Goal: Task Accomplishment & Management: Complete application form

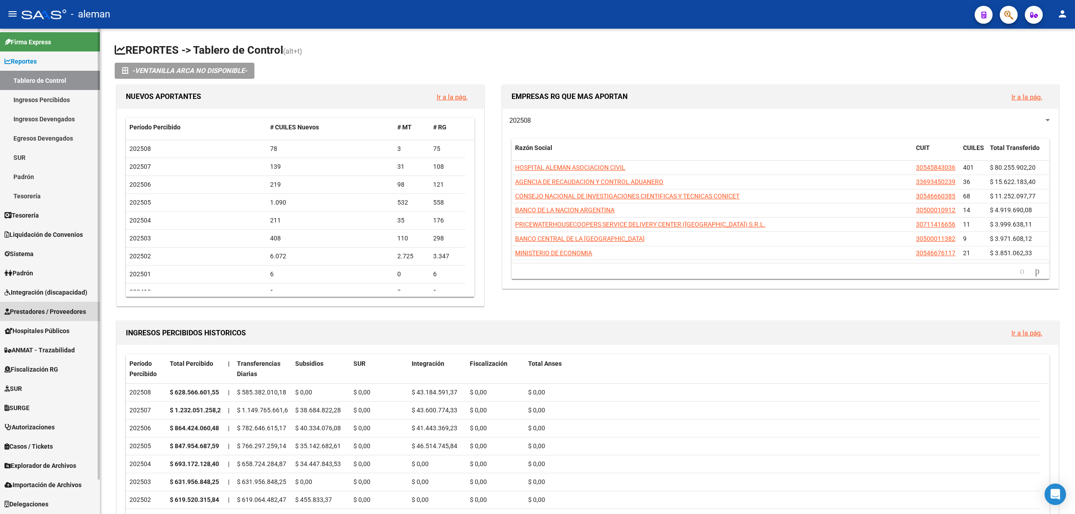
click at [56, 312] on span "Prestadores / Proveedores" at bounding box center [44, 312] width 81 height 10
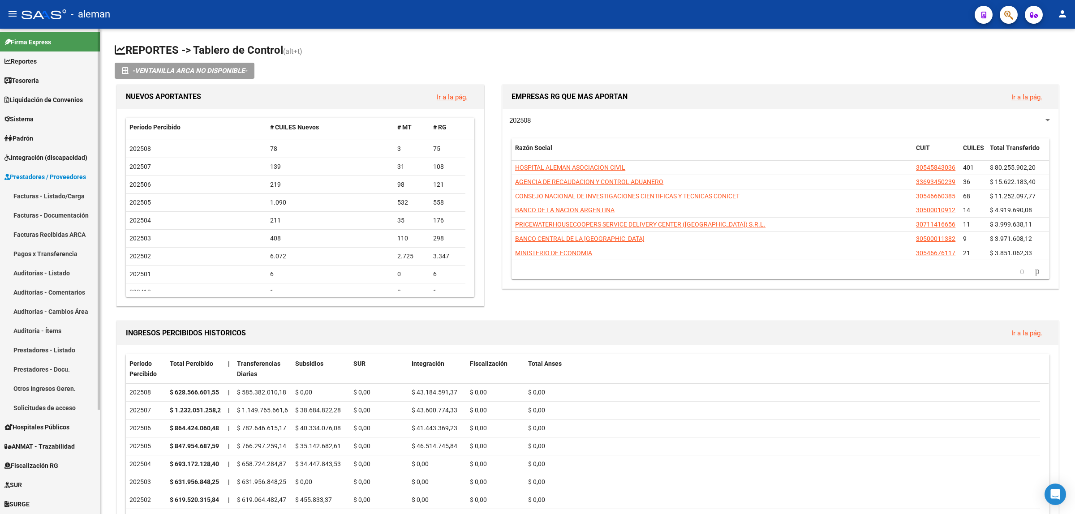
click at [57, 195] on link "Facturas - Listado/Carga" at bounding box center [50, 195] width 100 height 19
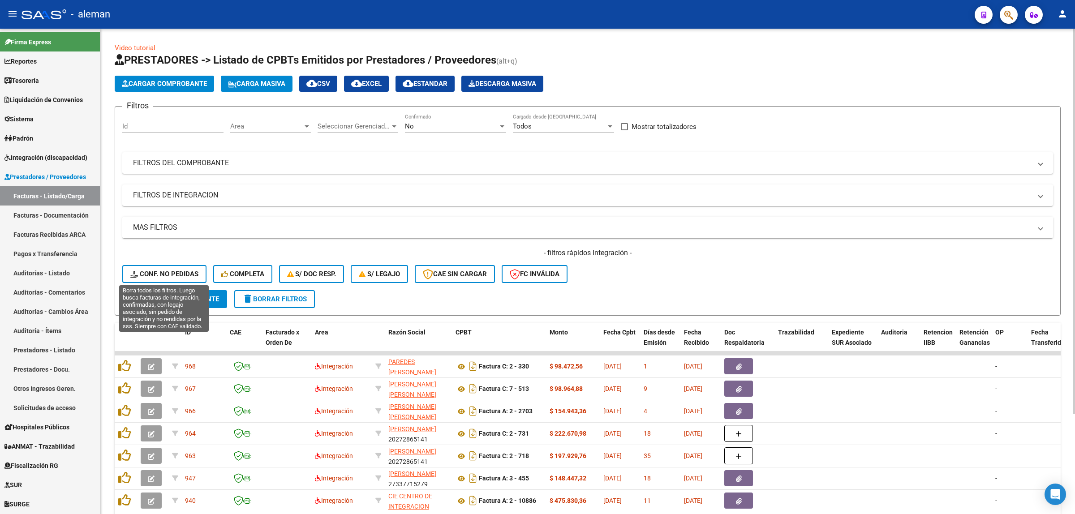
click at [184, 273] on span "Conf. no pedidas" at bounding box center [164, 274] width 68 height 8
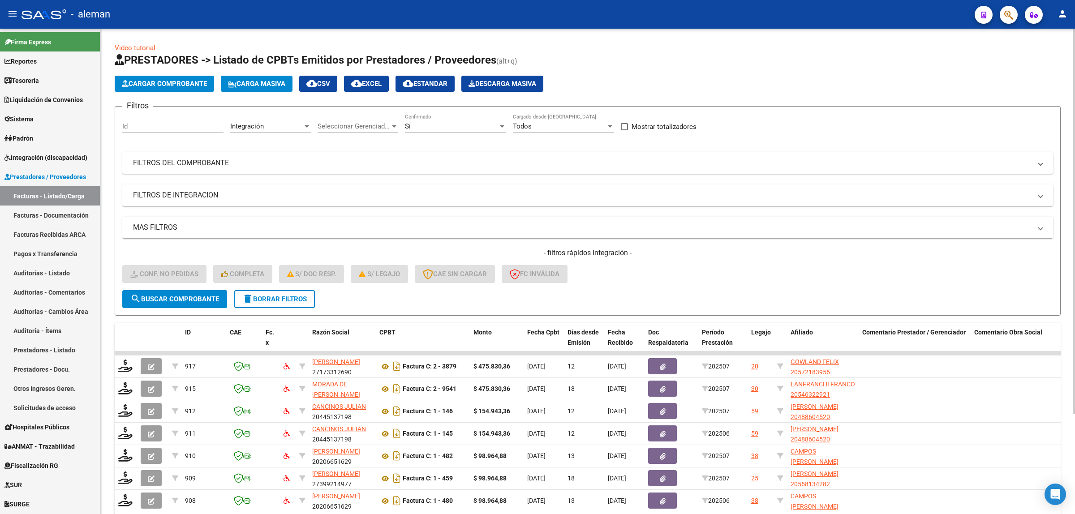
click at [160, 123] on input "Id" at bounding box center [172, 126] width 101 height 8
type input "8"
type input "881"
click at [205, 303] on button "search Buscar Comprobante" at bounding box center [174, 299] width 105 height 18
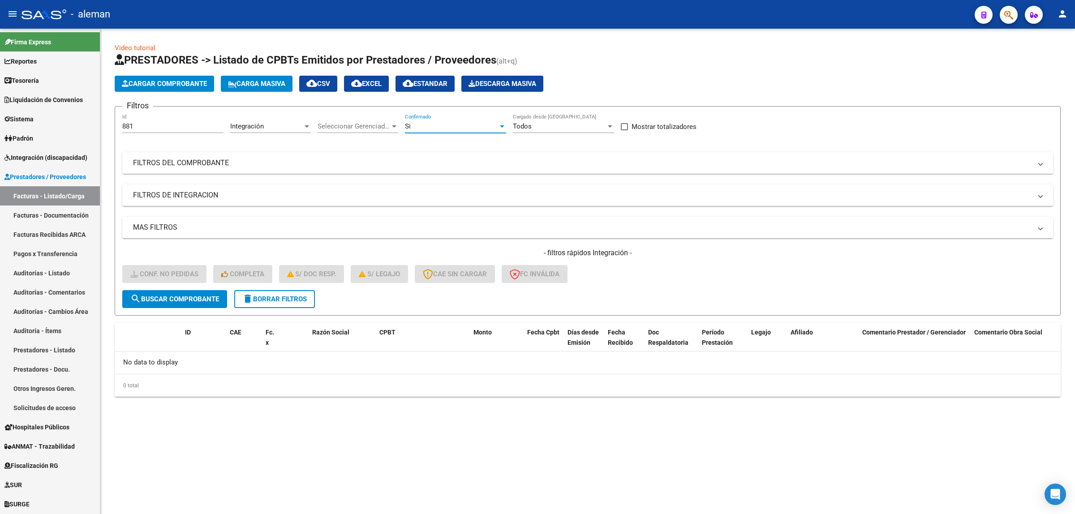
click at [498, 124] on div at bounding box center [502, 126] width 8 height 7
click at [454, 106] on span "Todos" at bounding box center [455, 105] width 101 height 20
click at [163, 295] on span "search Buscar Comprobante" at bounding box center [174, 299] width 89 height 8
drag, startPoint x: 151, startPoint y: 124, endPoint x: 102, endPoint y: 136, distance: 50.6
click at [102, 136] on div "Video tutorial PRESTADORES -> Listado de CPBTs Emitidos por Prestadores / Prove…" at bounding box center [587, 227] width 974 height 397
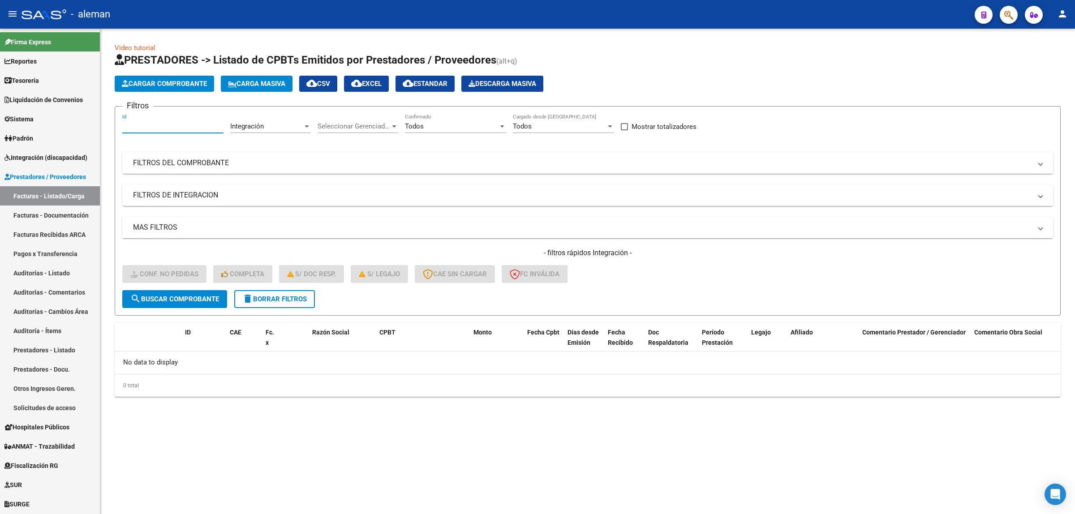
click at [1037, 166] on span "FILTROS DEL COMPROBANTE" at bounding box center [585, 163] width 905 height 10
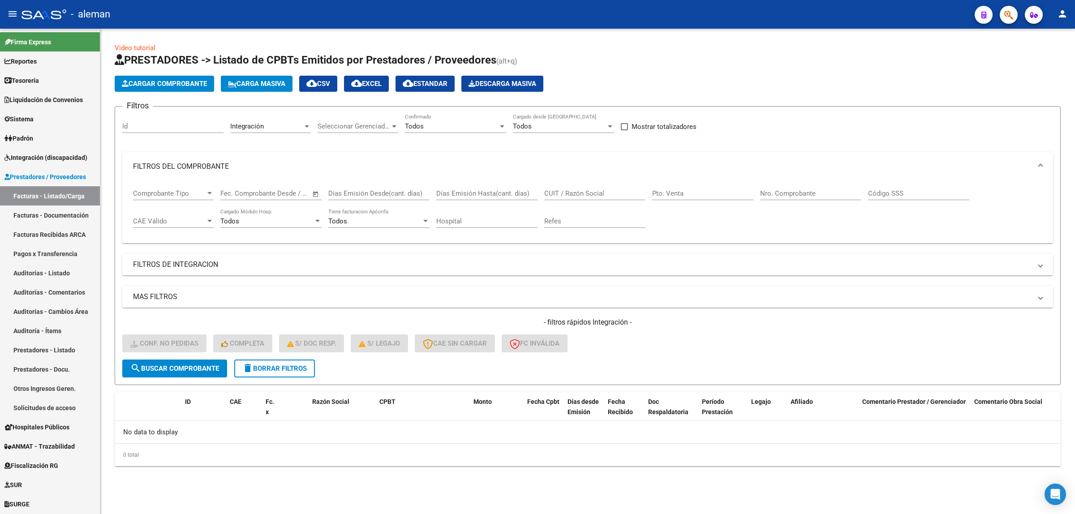
click at [766, 186] on div "Nro. Comprobante" at bounding box center [810, 190] width 101 height 19
type input "2547"
click at [178, 374] on button "search Buscar Comprobante" at bounding box center [174, 369] width 105 height 18
drag, startPoint x: 777, startPoint y: 192, endPoint x: 758, endPoint y: 194, distance: 19.8
click at [758, 194] on div "Comprobante Tipo Comprobante Tipo Start date – End date Fec. Comprobante Desde …" at bounding box center [587, 209] width 909 height 56
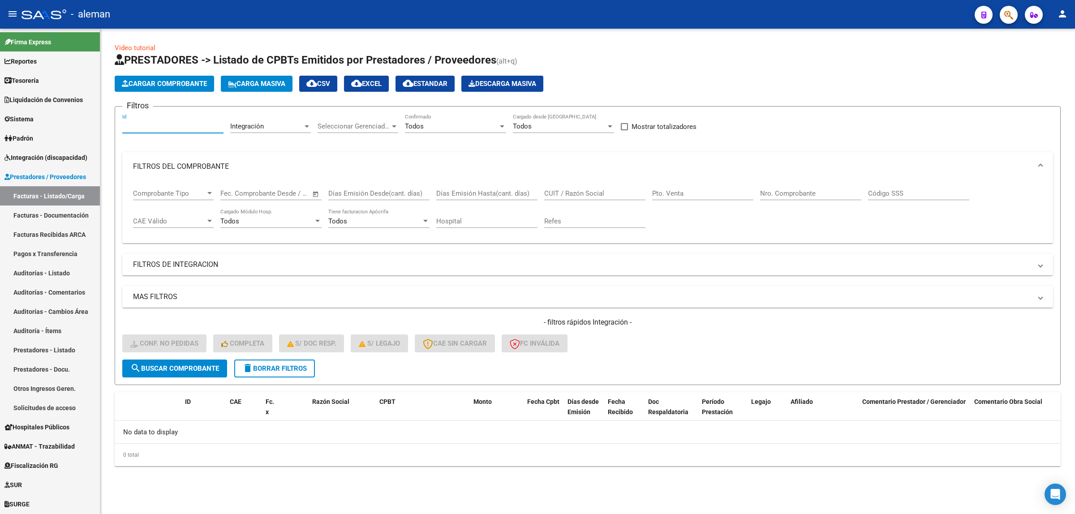
click at [166, 125] on input "Id" at bounding box center [172, 126] width 101 height 8
type input "881"
click at [209, 364] on span "search Buscar Comprobante" at bounding box center [174, 368] width 89 height 8
click at [262, 364] on span "delete Borrar Filtros" at bounding box center [274, 368] width 64 height 8
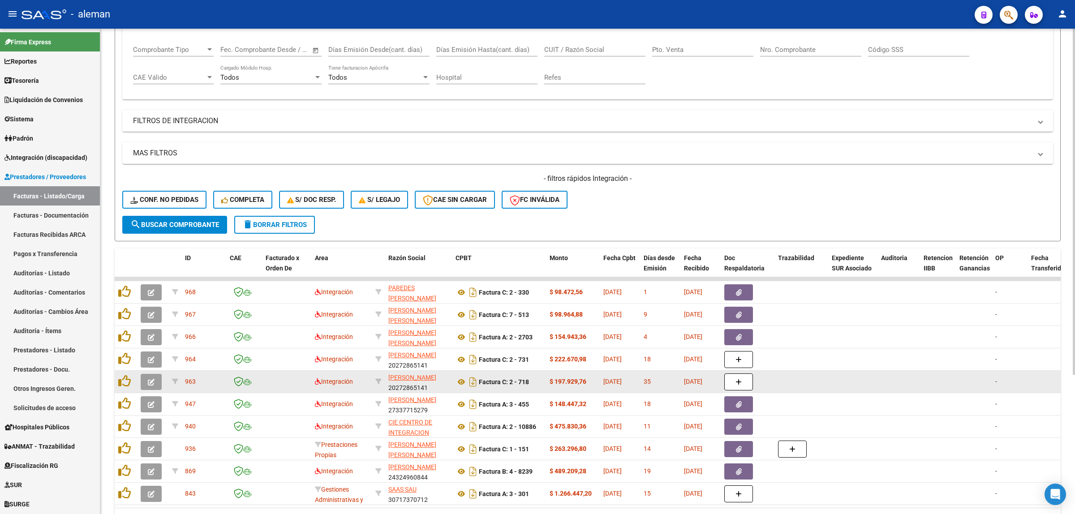
scroll to position [168, 0]
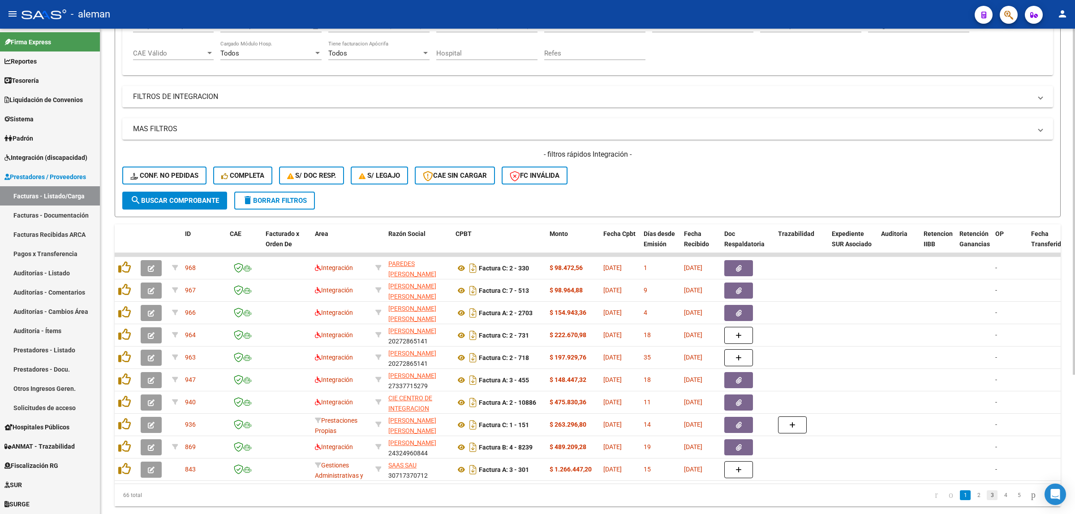
click at [986, 500] on link "3" at bounding box center [991, 495] width 11 height 10
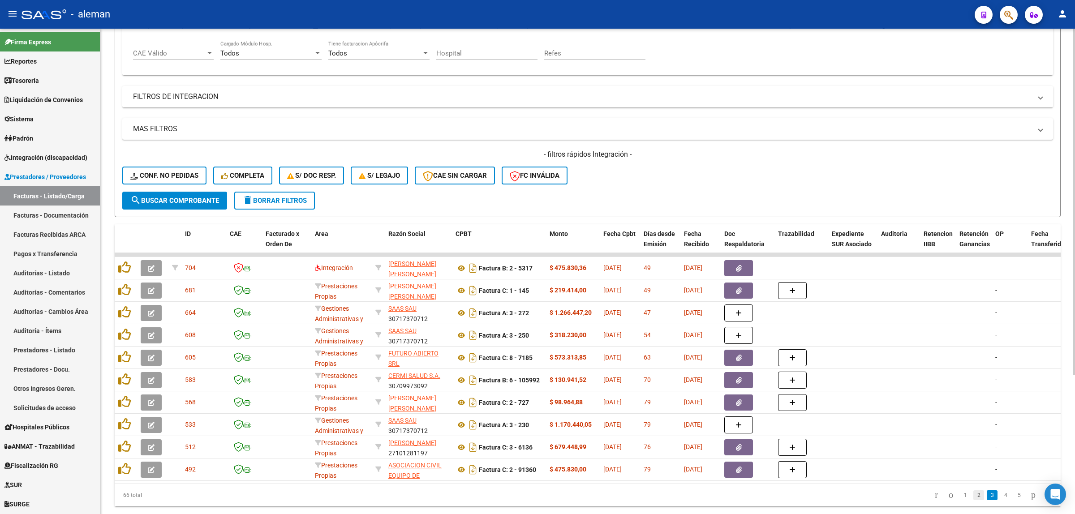
click at [973, 500] on link "2" at bounding box center [978, 495] width 11 height 10
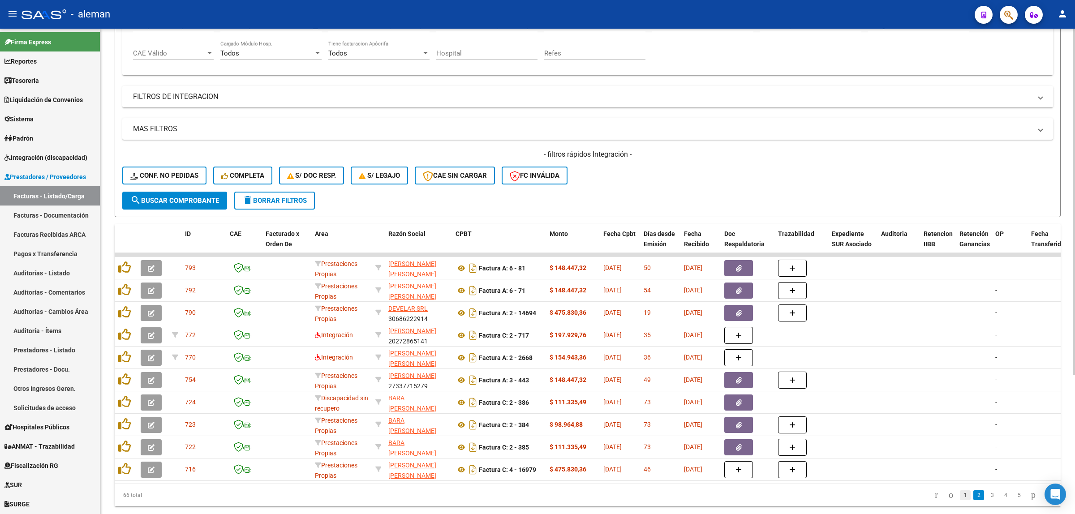
click at [959, 500] on link "1" at bounding box center [964, 495] width 11 height 10
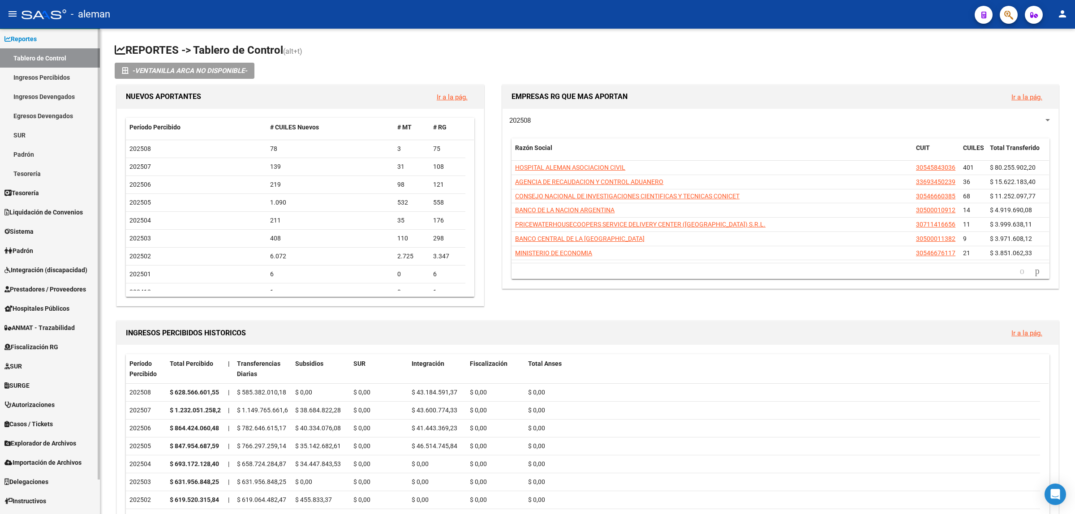
scroll to position [37, 0]
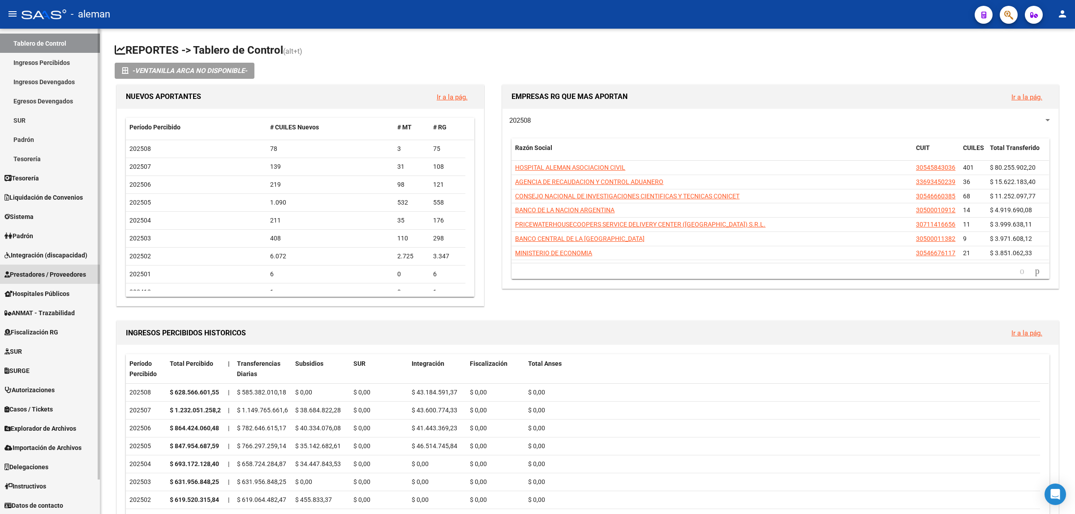
click at [37, 272] on span "Prestadores / Proveedores" at bounding box center [44, 275] width 81 height 10
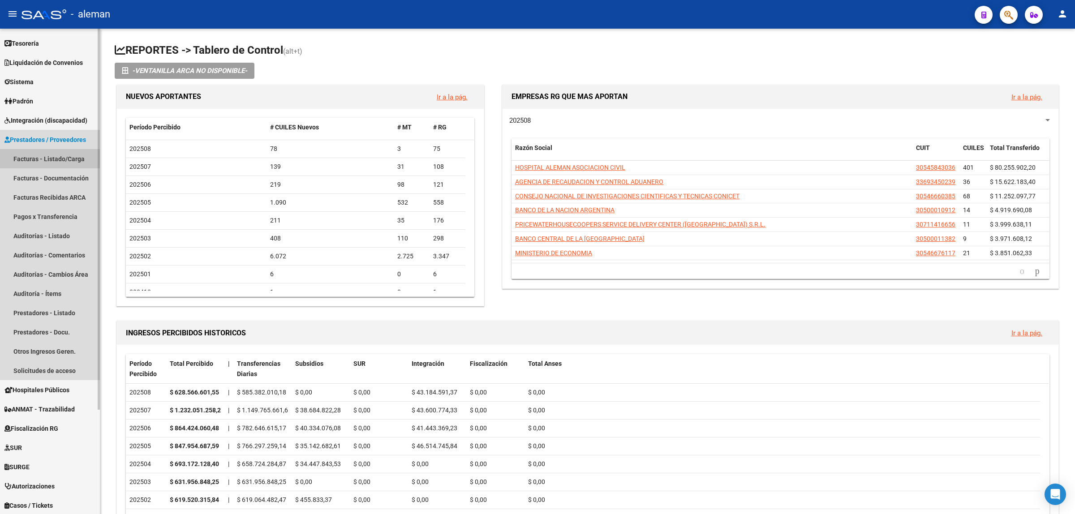
click at [45, 158] on link "Facturas - Listado/Carga" at bounding box center [50, 158] width 100 height 19
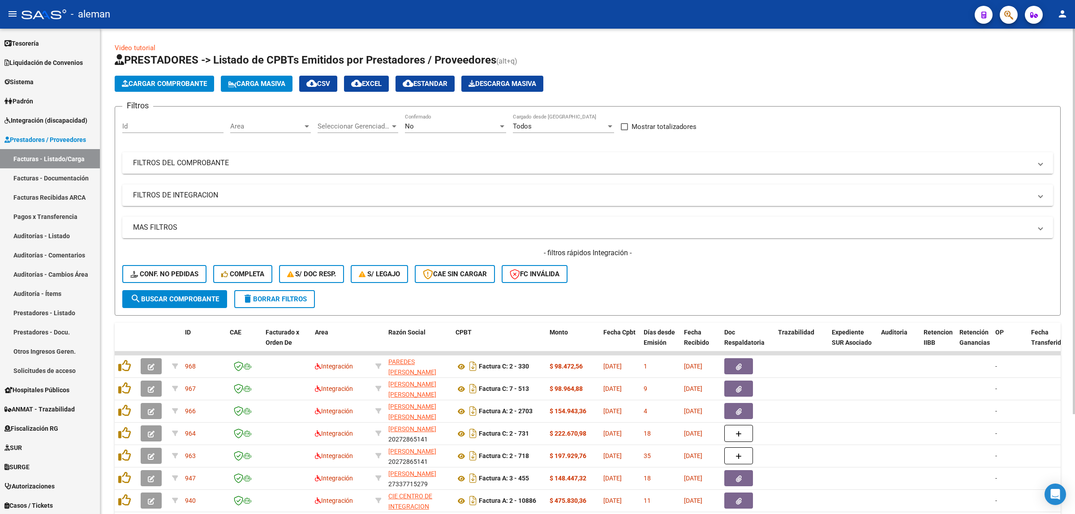
click at [1039, 167] on span at bounding box center [1040, 163] width 4 height 10
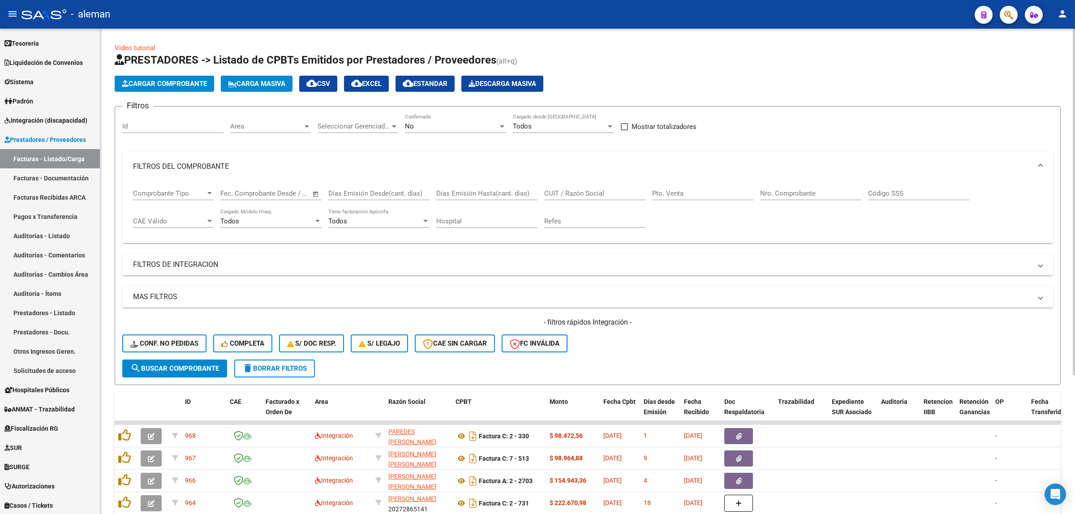
click at [782, 190] on input "Nro. Comprobante" at bounding box center [810, 193] width 101 height 8
type input "2547"
click at [169, 364] on span "search Buscar Comprobante" at bounding box center [174, 368] width 89 height 8
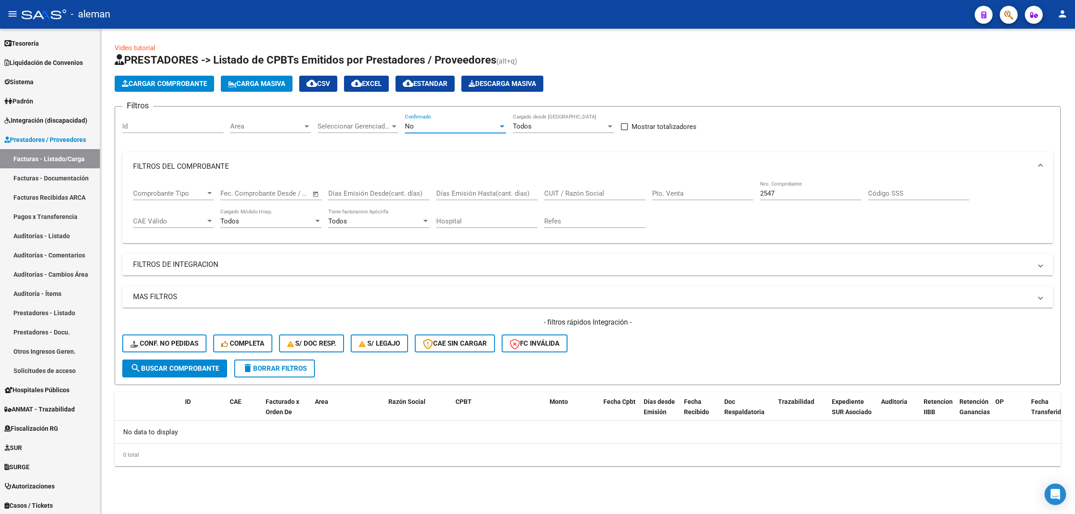
click at [503, 128] on div at bounding box center [502, 126] width 8 height 7
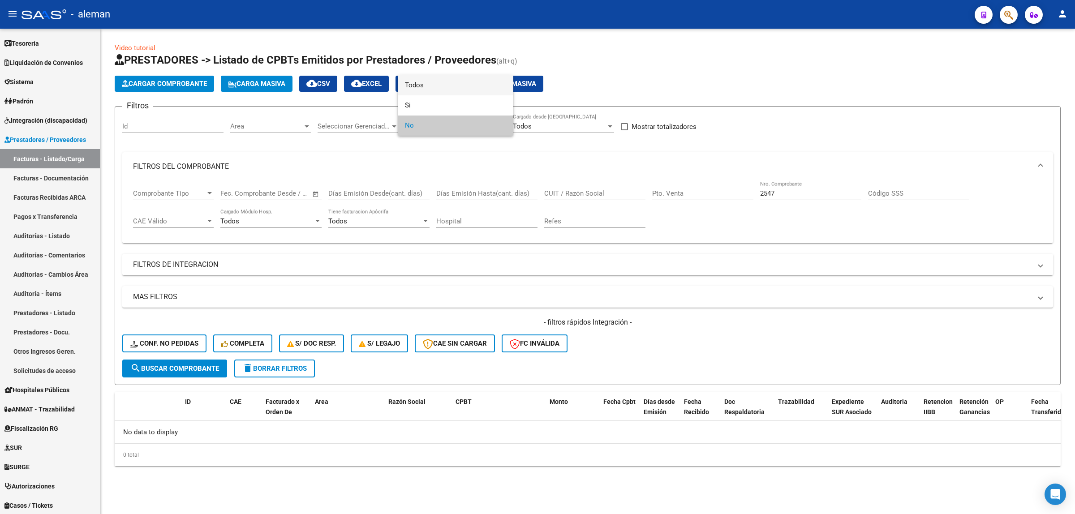
click at [448, 88] on span "Todos" at bounding box center [455, 85] width 101 height 20
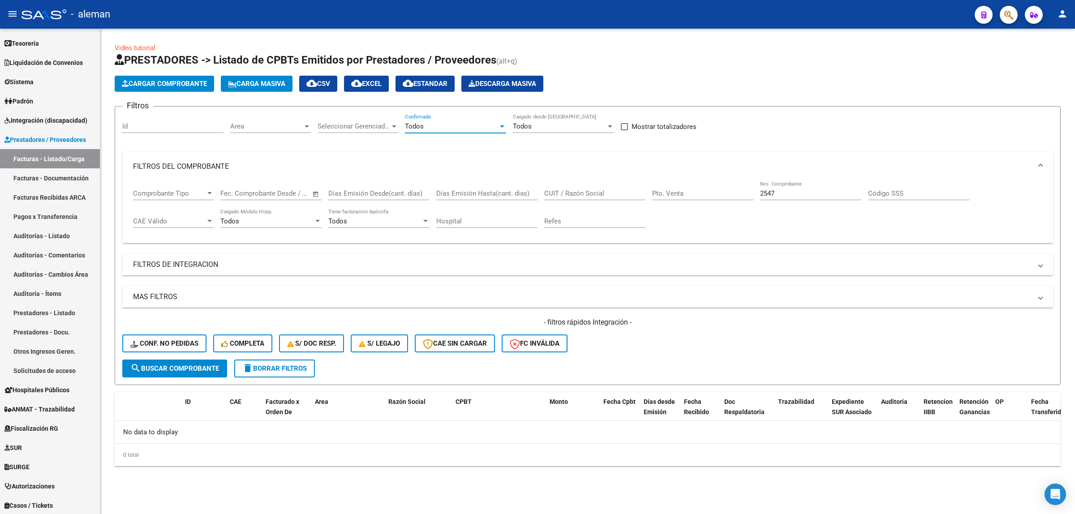
click at [171, 364] on span "search Buscar Comprobante" at bounding box center [174, 368] width 89 height 8
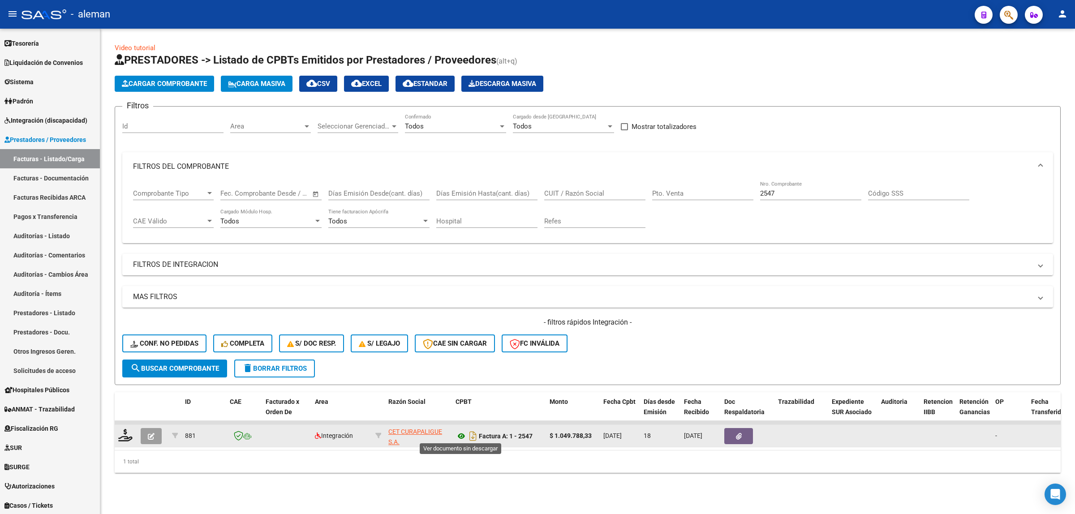
click at [459, 433] on icon at bounding box center [461, 436] width 12 height 11
click at [129, 436] on icon at bounding box center [125, 435] width 14 height 13
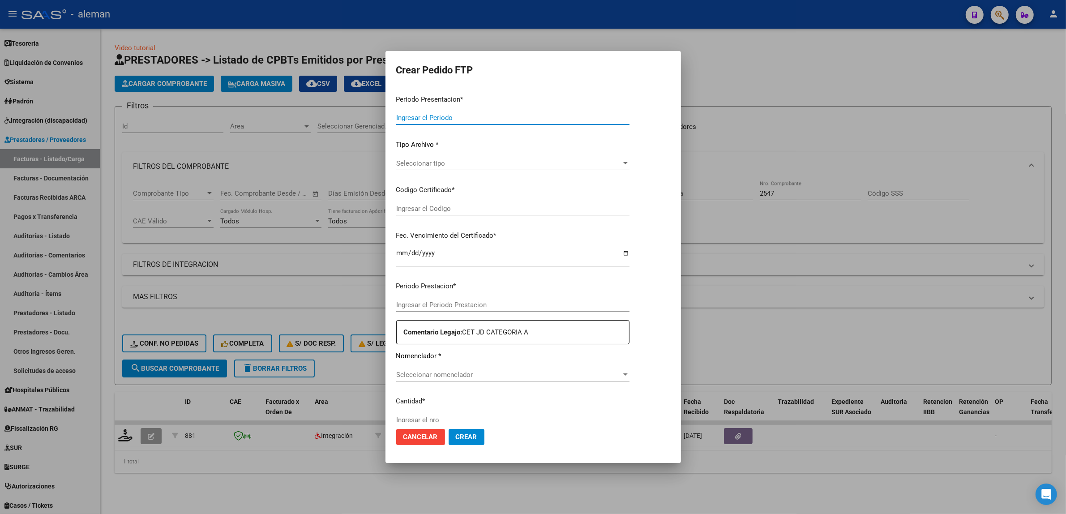
type input "202507"
type input "$ 1.049.788,33"
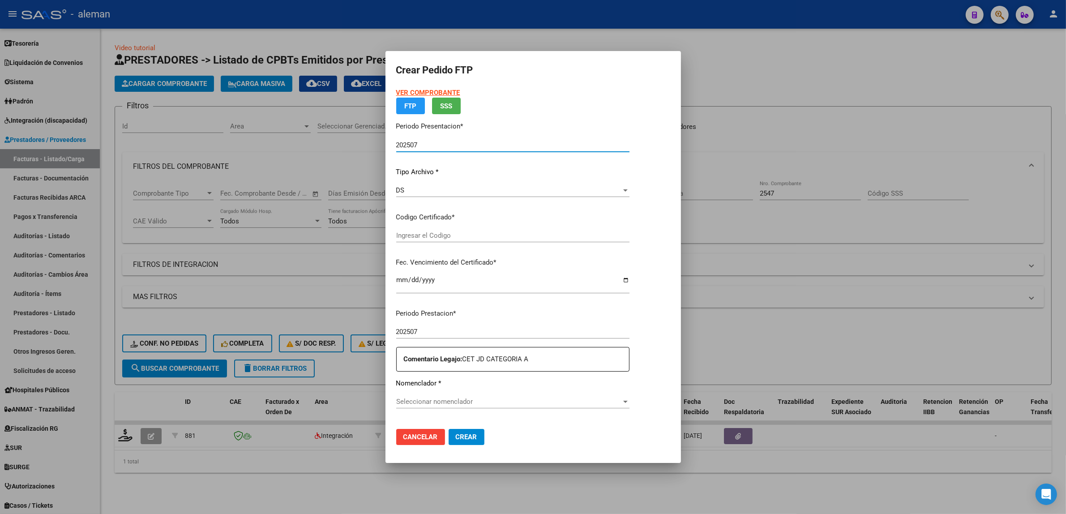
type input "ARG02000530801372016012020210120CBA536"
type input "[DATE]"
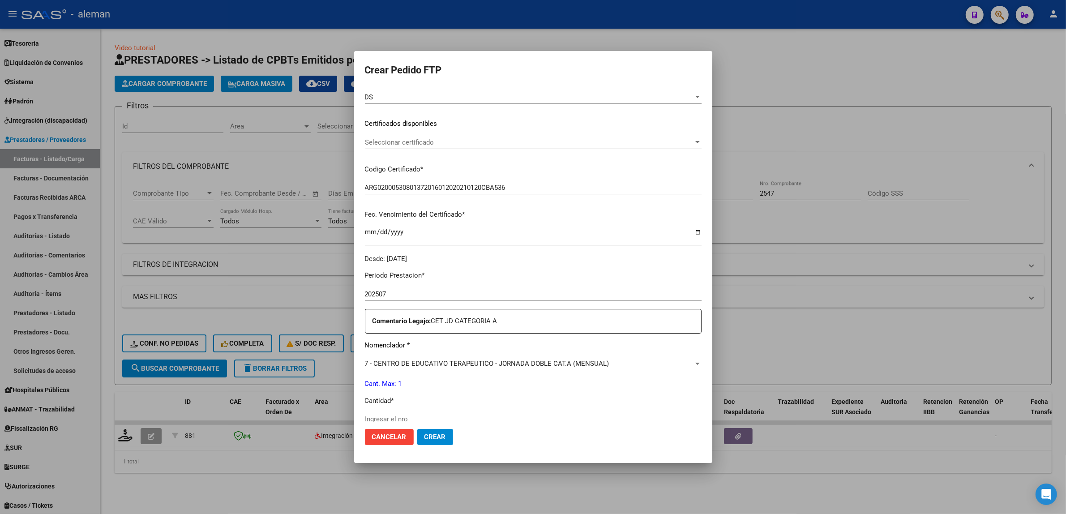
scroll to position [168, 0]
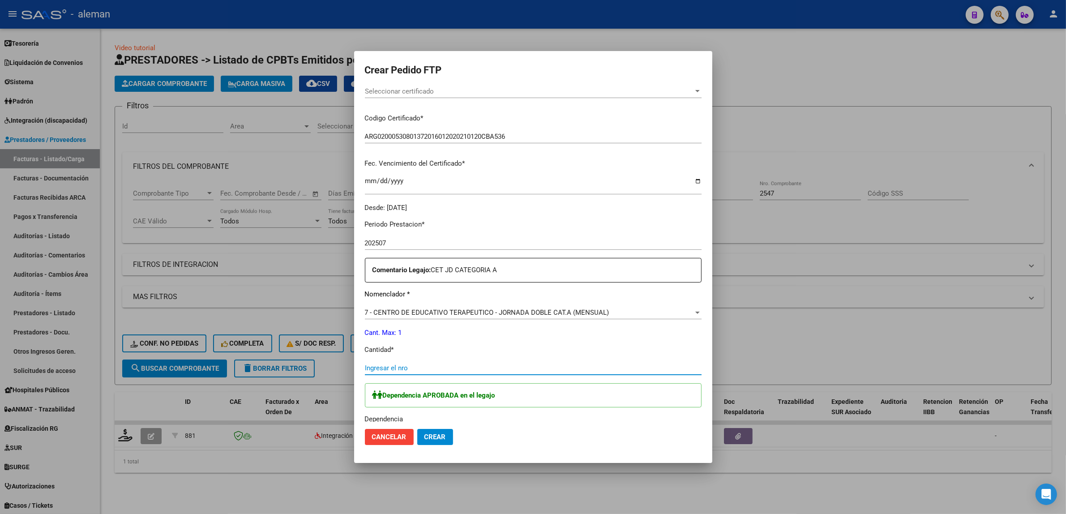
click at [489, 365] on input "Ingresar el nro" at bounding box center [533, 368] width 337 height 8
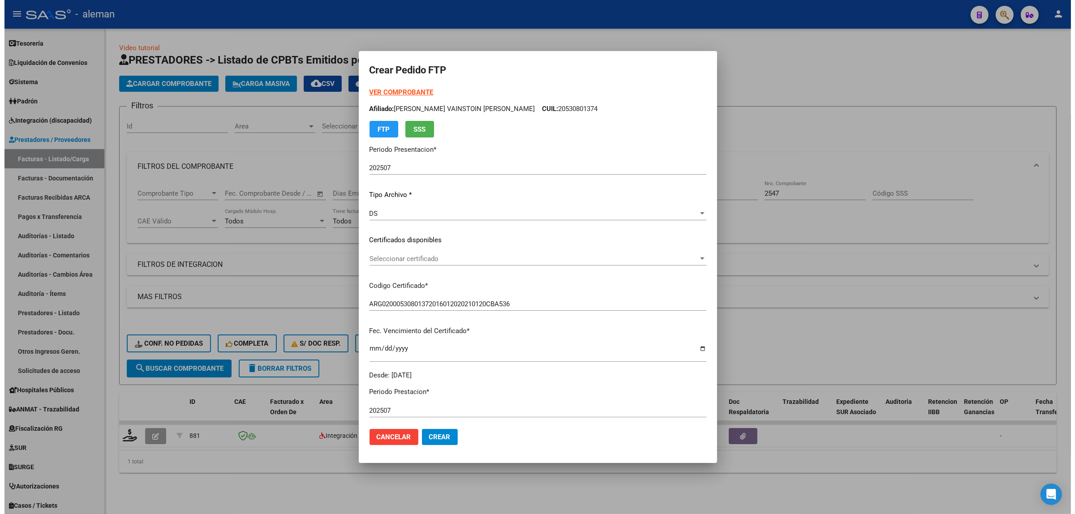
scroll to position [0, 0]
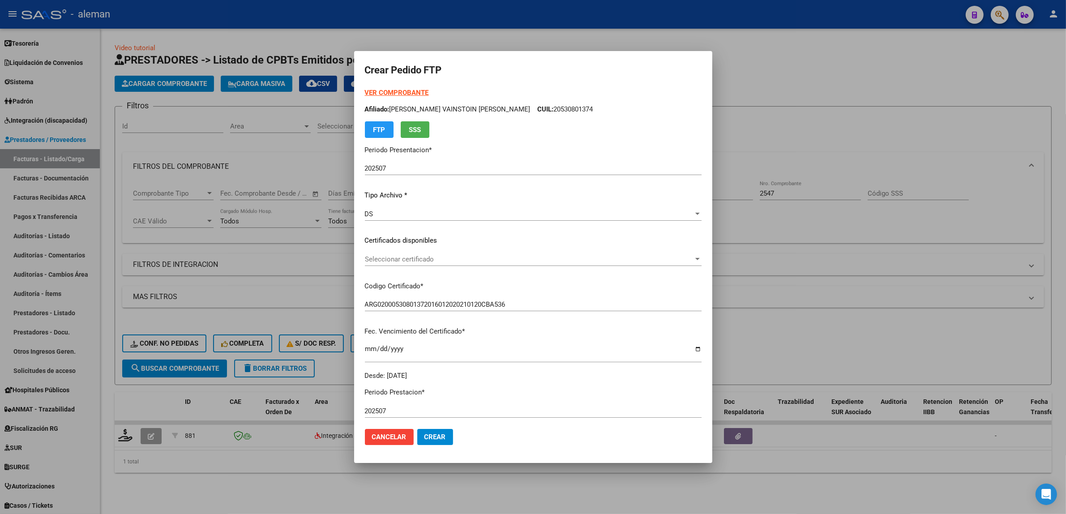
type input "1"
click at [438, 439] on span "Crear" at bounding box center [434, 437] width 21 height 8
click at [800, 352] on div at bounding box center [533, 257] width 1066 height 514
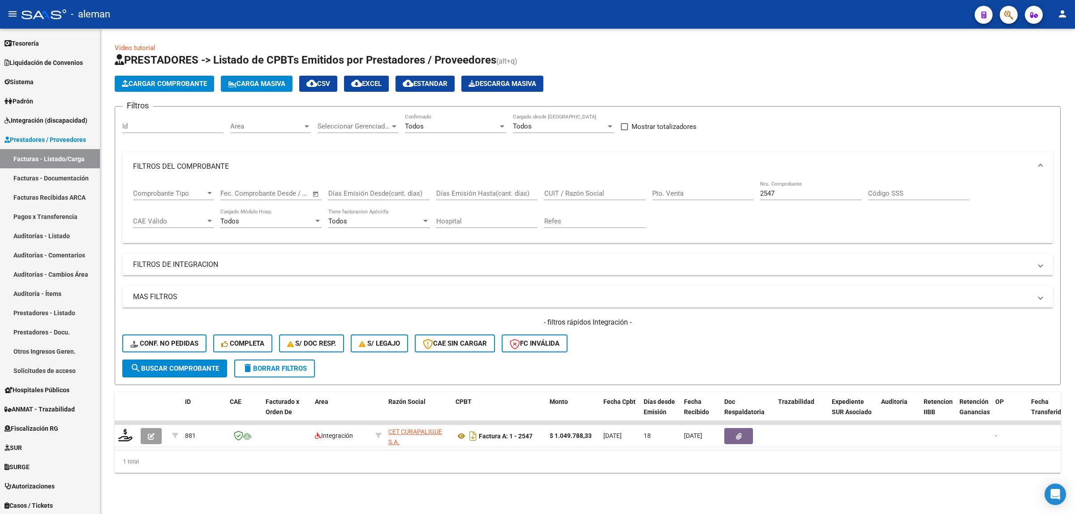
click at [265, 366] on span "delete Borrar Filtros" at bounding box center [274, 368] width 64 height 8
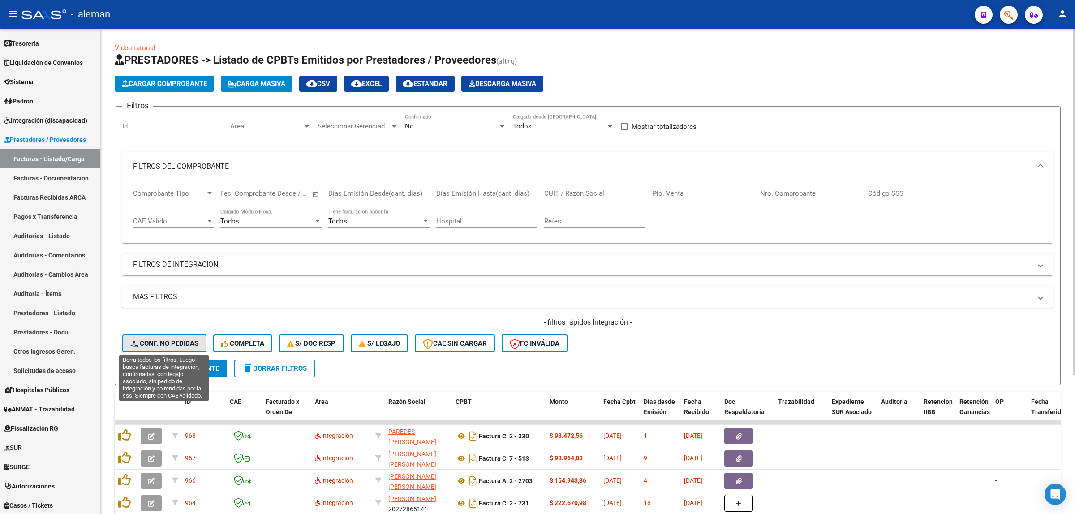
click at [180, 342] on span "Conf. no pedidas" at bounding box center [164, 343] width 68 height 8
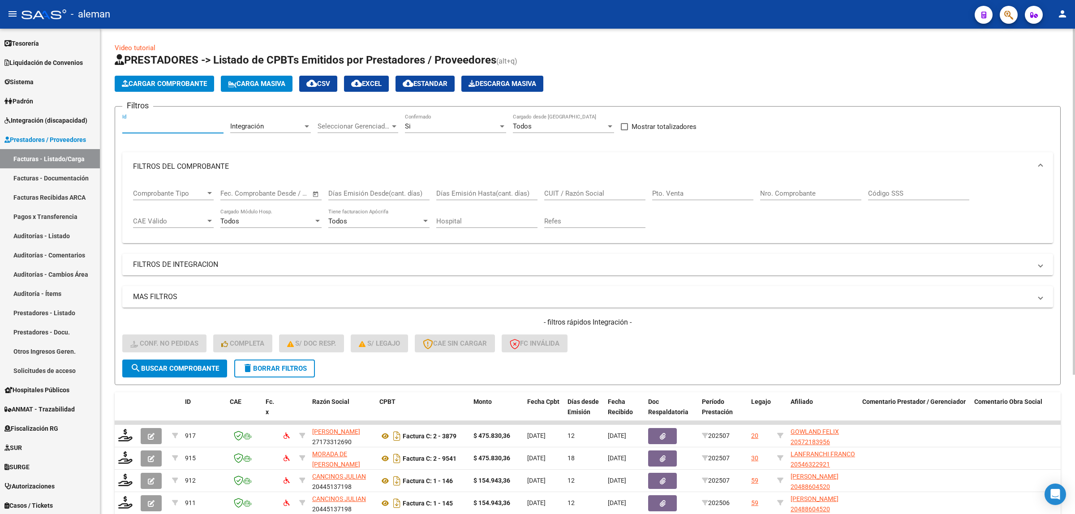
click at [173, 126] on input "Id" at bounding box center [172, 126] width 101 height 8
click at [504, 128] on div at bounding box center [502, 126] width 8 height 7
click at [438, 105] on span "Todos" at bounding box center [455, 105] width 101 height 20
click at [170, 127] on input "Id" at bounding box center [172, 126] width 101 height 8
click at [791, 196] on input "Nro. Comprobante" at bounding box center [810, 193] width 101 height 8
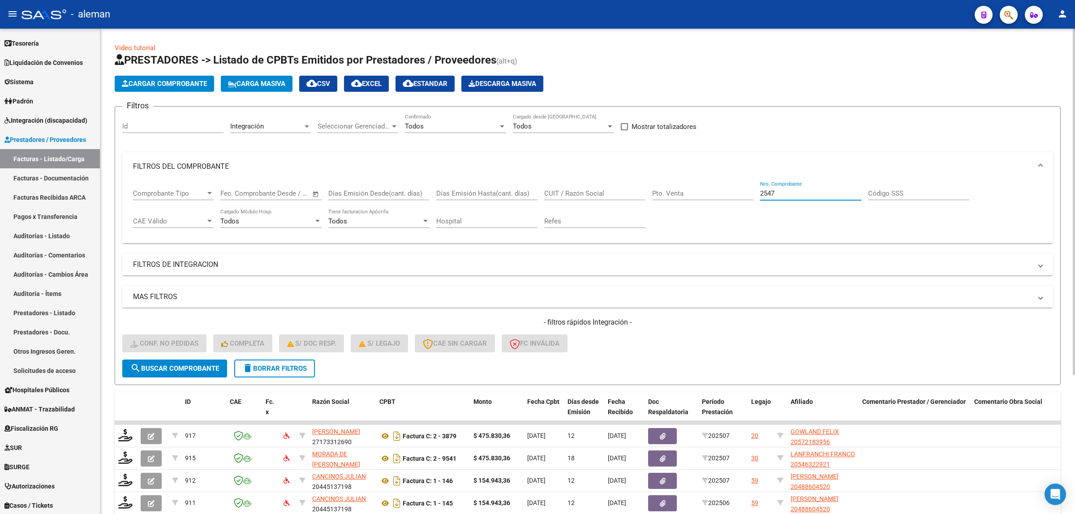
type input "2547"
click at [218, 369] on span "search Buscar Comprobante" at bounding box center [174, 368] width 89 height 8
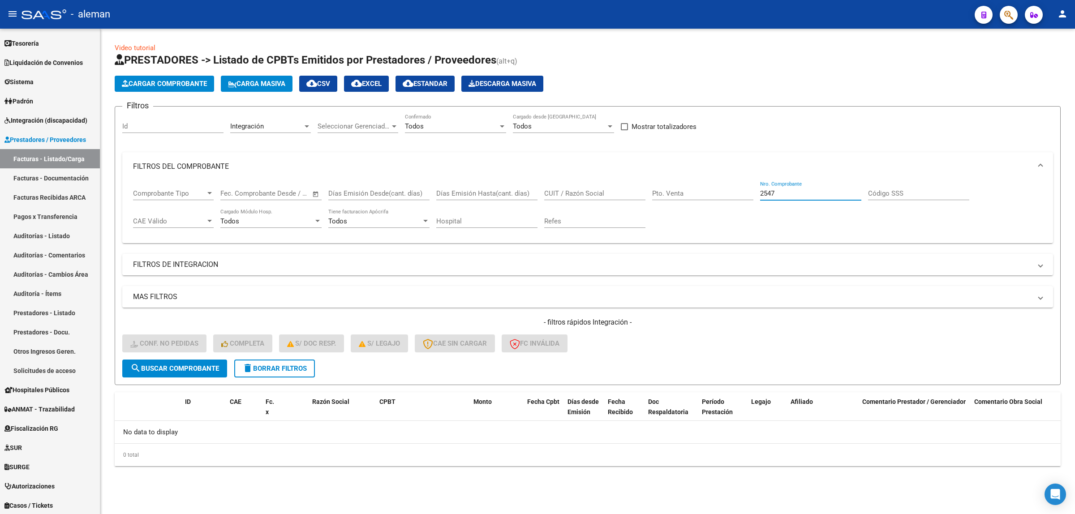
drag, startPoint x: 787, startPoint y: 193, endPoint x: 750, endPoint y: 205, distance: 38.7
click at [750, 205] on div "Comprobante Tipo Comprobante Tipo Start date – End date Fec. Comprobante Desde …" at bounding box center [587, 209] width 909 height 56
click at [265, 364] on span "delete Borrar Filtros" at bounding box center [274, 368] width 64 height 8
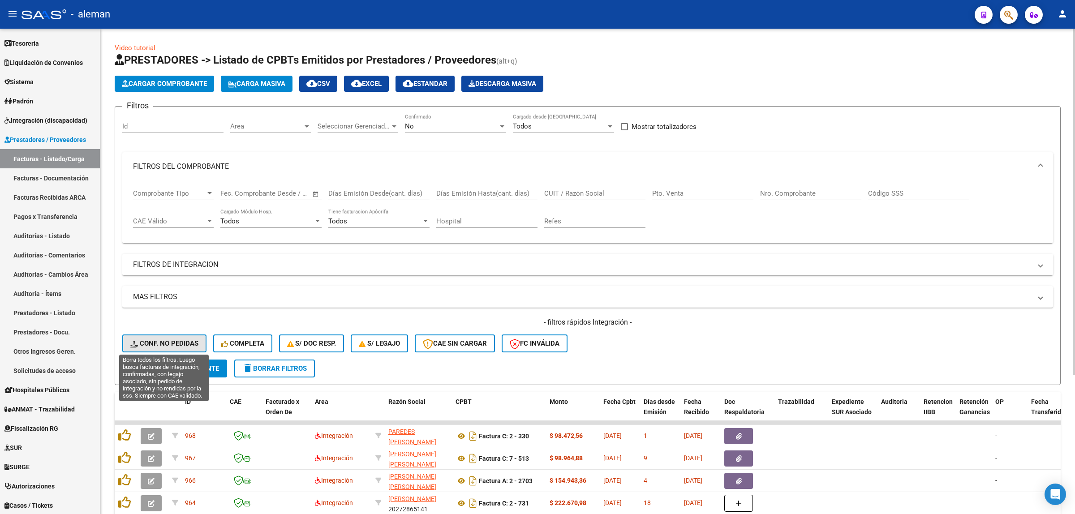
click at [168, 339] on span "Conf. no pedidas" at bounding box center [164, 343] width 68 height 8
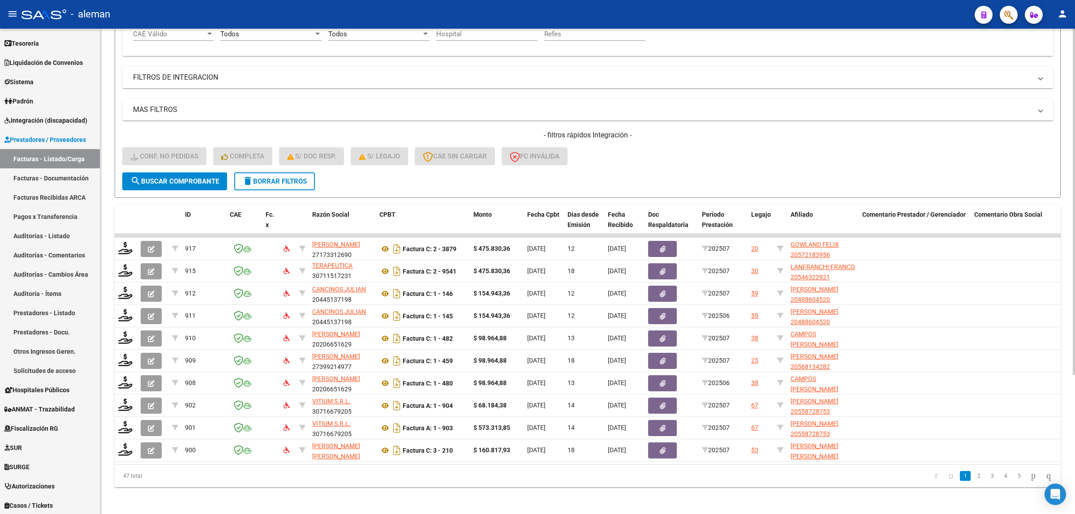
scroll to position [195, 0]
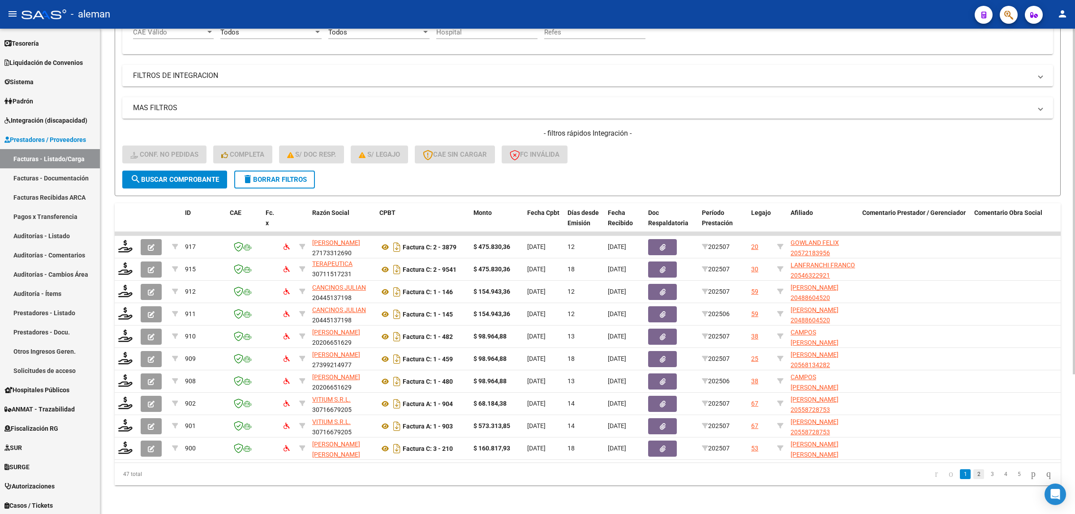
click at [973, 477] on link "2" at bounding box center [978, 474] width 11 height 10
click at [986, 471] on link "3" at bounding box center [991, 474] width 11 height 10
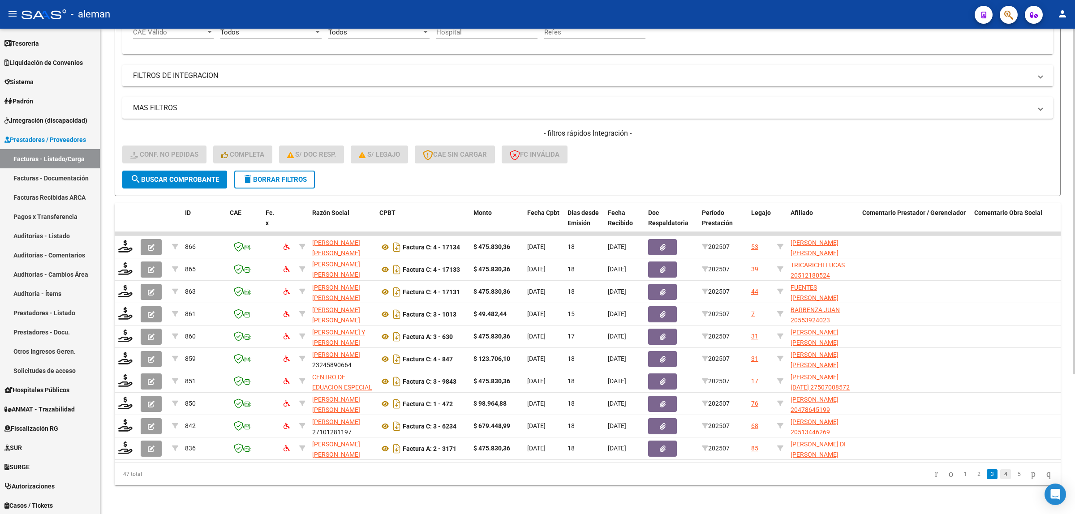
click at [1000, 475] on link "4" at bounding box center [1005, 474] width 11 height 10
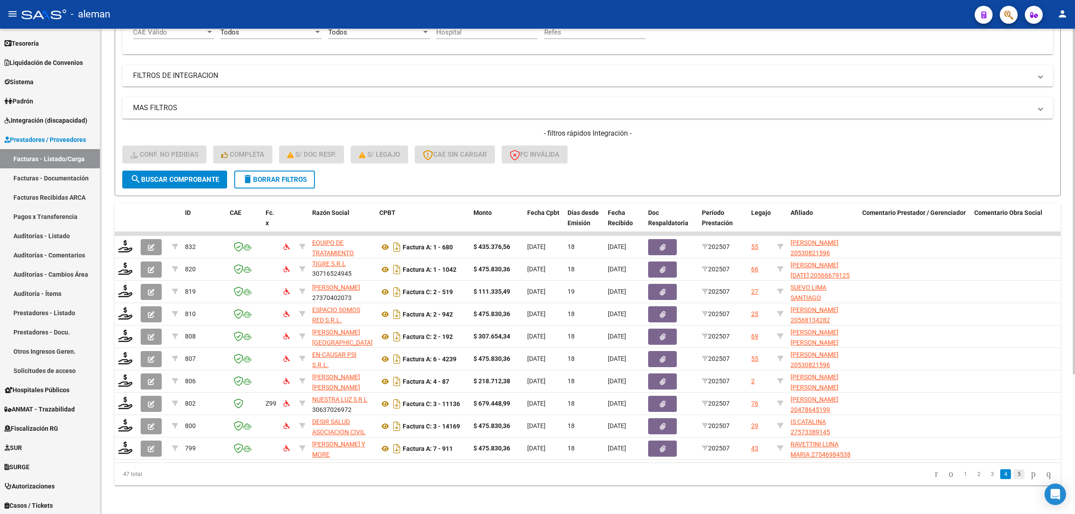
click at [1013, 478] on link "5" at bounding box center [1018, 474] width 11 height 10
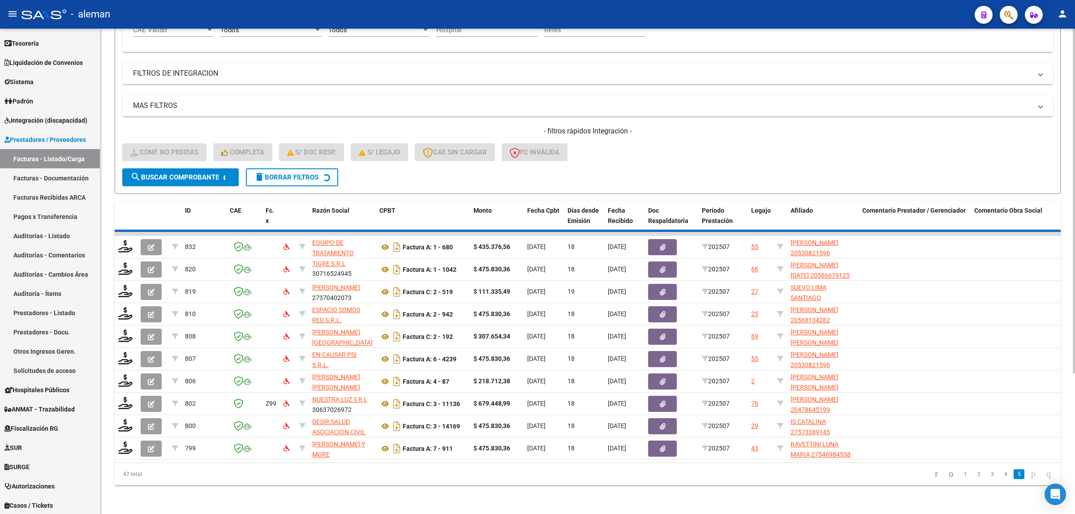
scroll to position [32, 0]
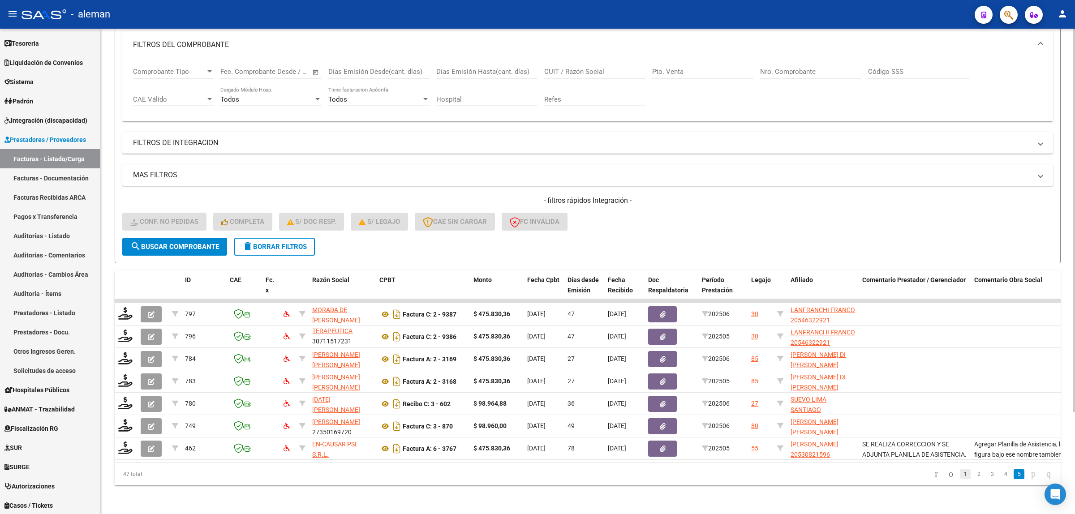
click at [959, 477] on link "1" at bounding box center [964, 474] width 11 height 10
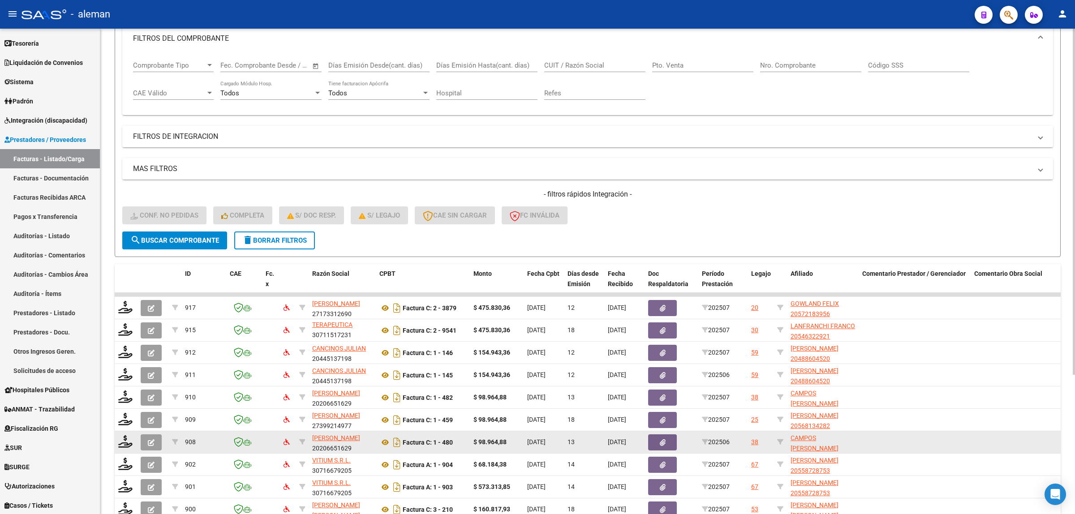
scroll to position [195, 0]
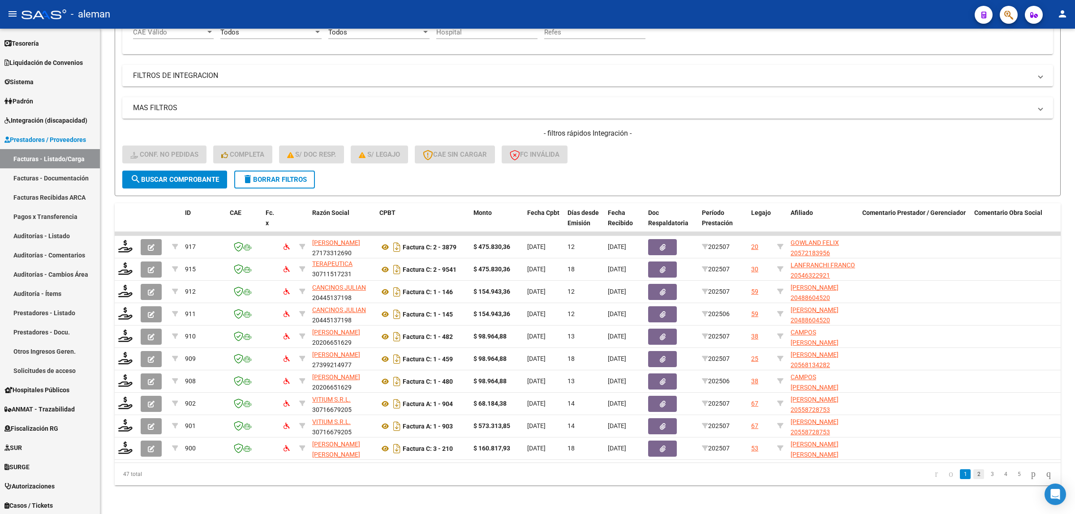
click at [974, 476] on link "2" at bounding box center [978, 474] width 11 height 10
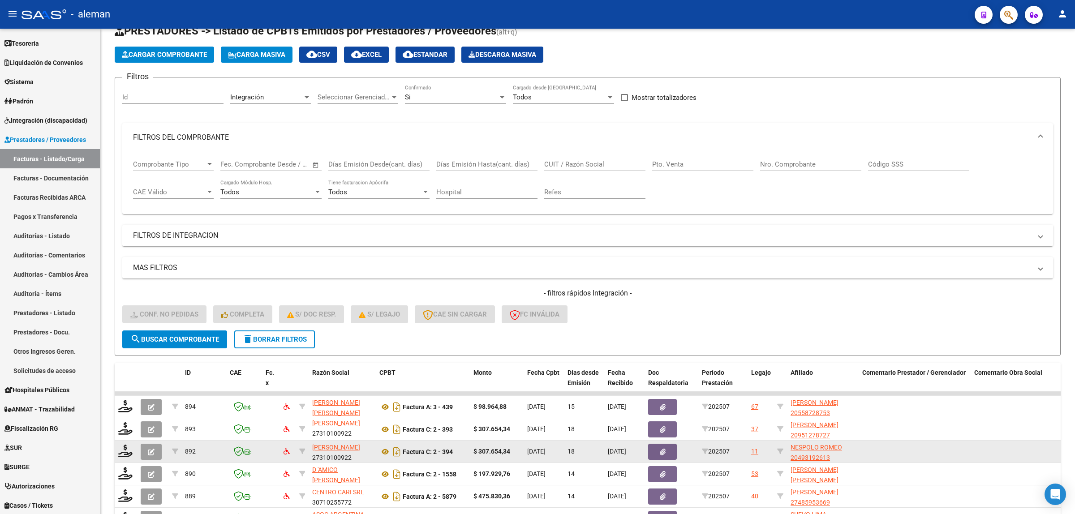
scroll to position [27, 0]
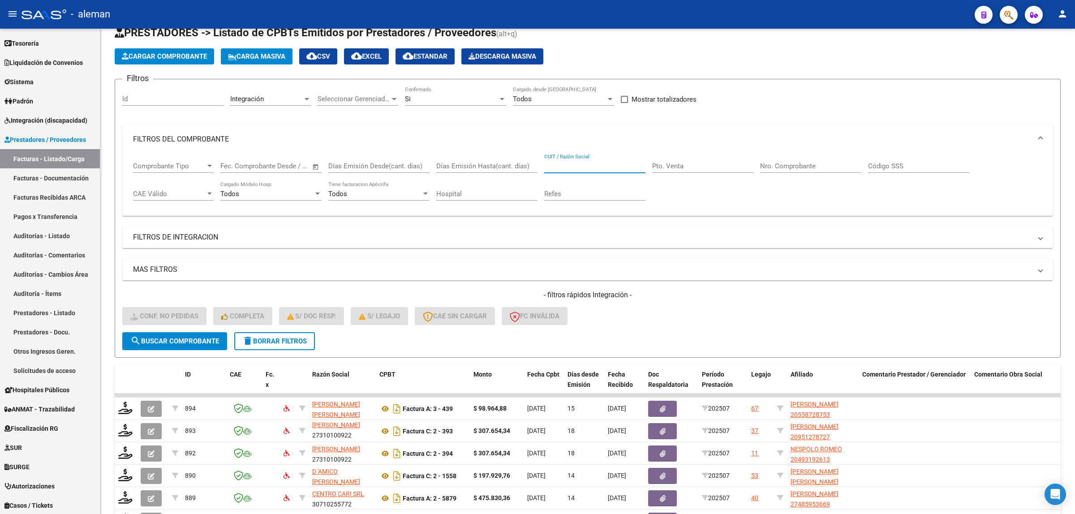
click at [587, 166] on input "CUIT / Razón Social" at bounding box center [594, 166] width 101 height 8
type input "337152075"
click at [173, 339] on span "search Buscar Comprobante" at bounding box center [174, 341] width 89 height 8
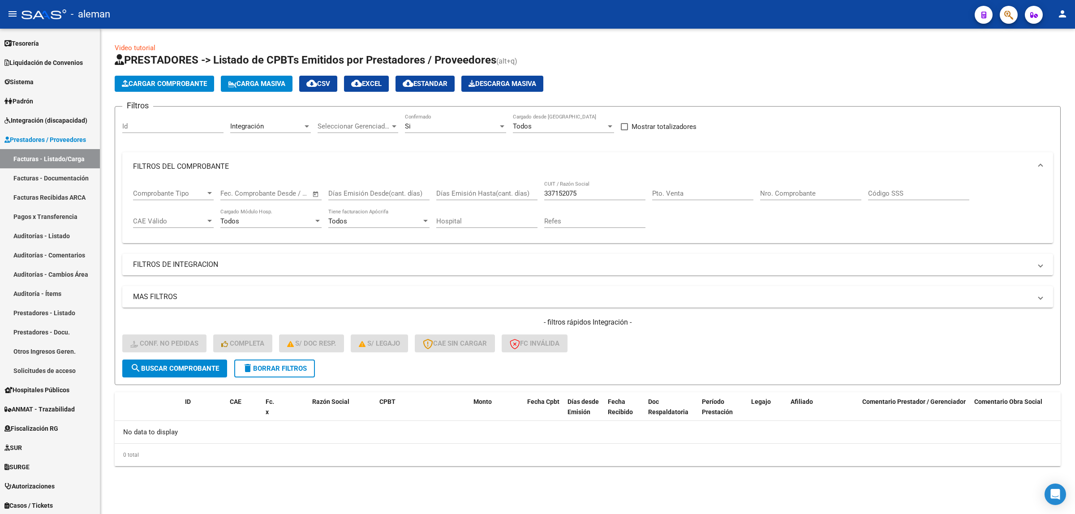
scroll to position [0, 0]
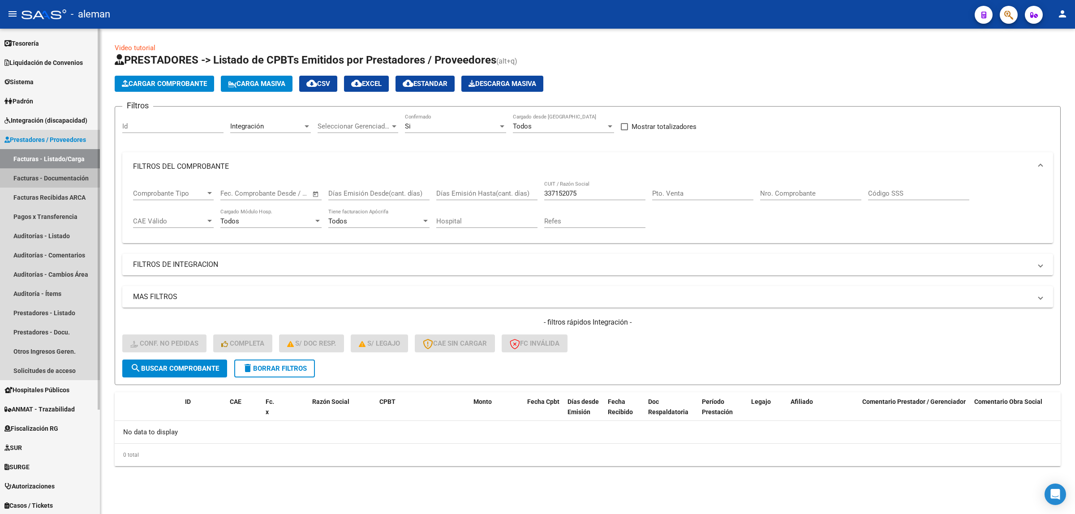
click at [49, 177] on link "Facturas - Documentación" at bounding box center [50, 177] width 100 height 19
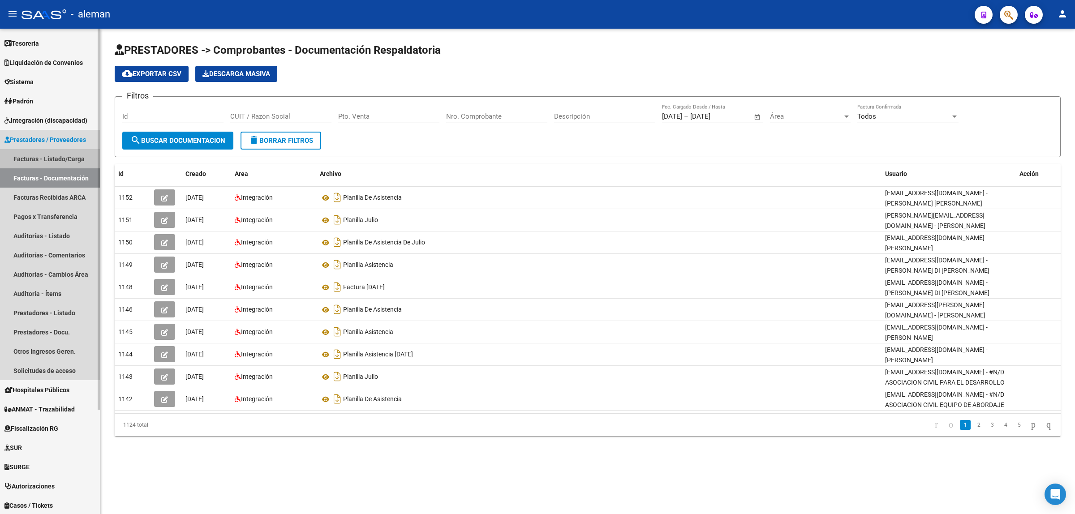
click at [56, 158] on link "Facturas - Listado/Carga" at bounding box center [50, 158] width 100 height 19
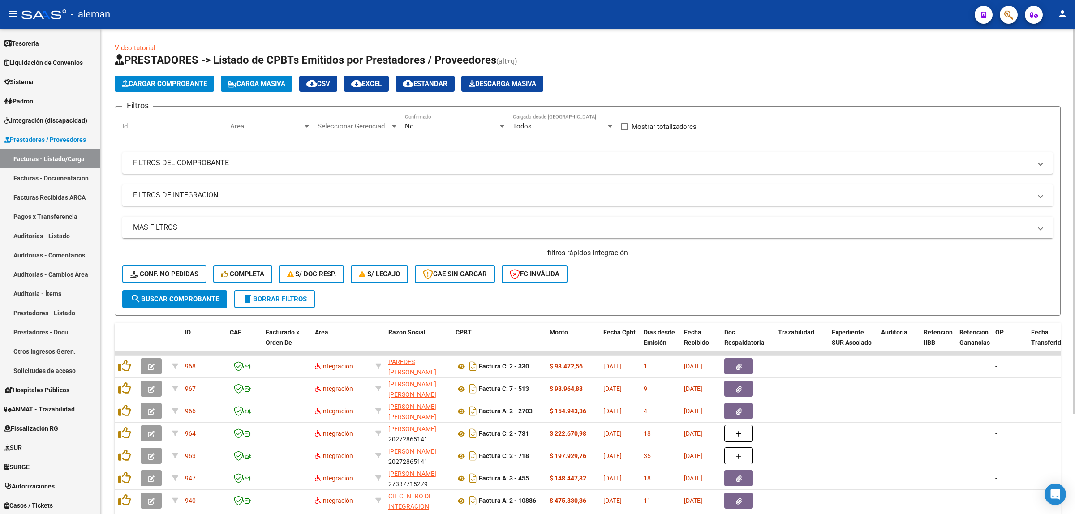
click at [607, 128] on div at bounding box center [610, 126] width 8 height 7
click at [707, 285] on div at bounding box center [537, 257] width 1075 height 514
click at [173, 274] on span "Conf. no pedidas" at bounding box center [164, 274] width 68 height 8
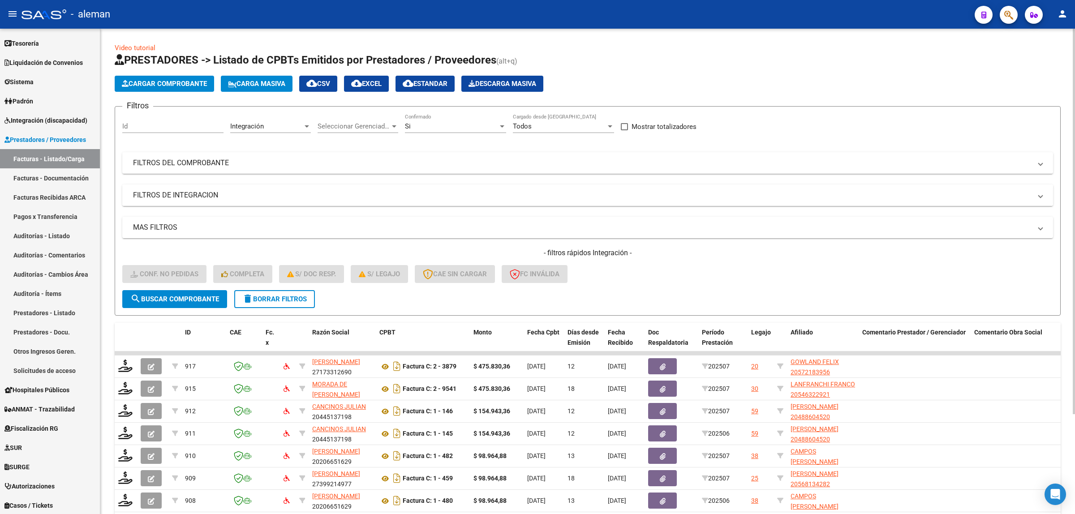
click at [1037, 194] on span "FILTROS DE INTEGRACION" at bounding box center [585, 195] width 905 height 10
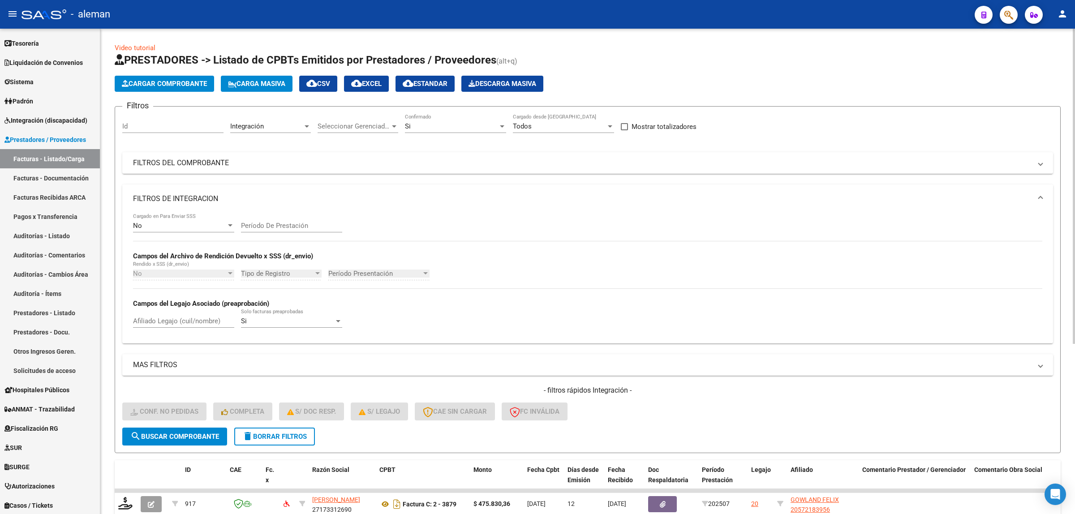
click at [1037, 194] on span "FILTROS DE INTEGRACION" at bounding box center [585, 199] width 905 height 10
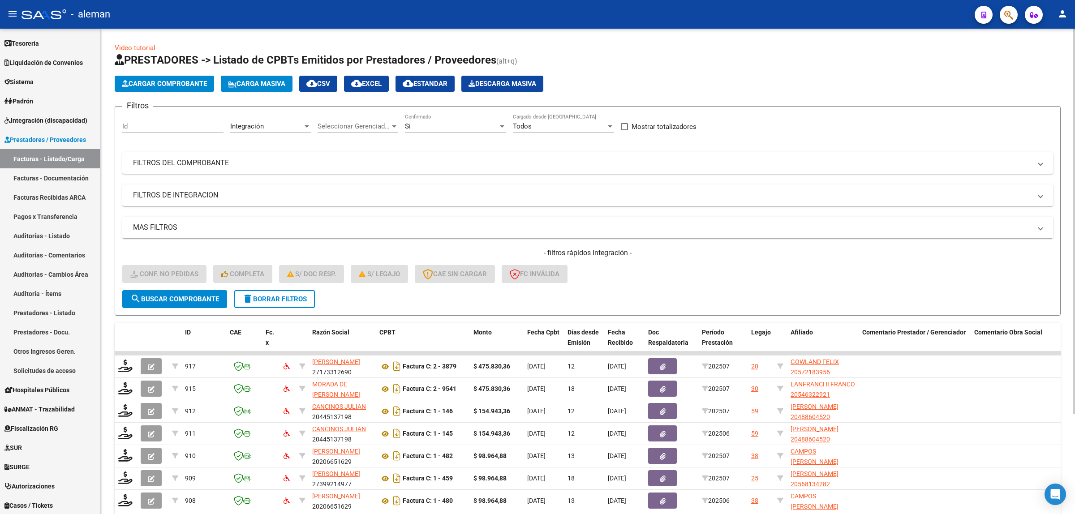
click at [1035, 229] on span "MAS FILTROS" at bounding box center [585, 228] width 905 height 10
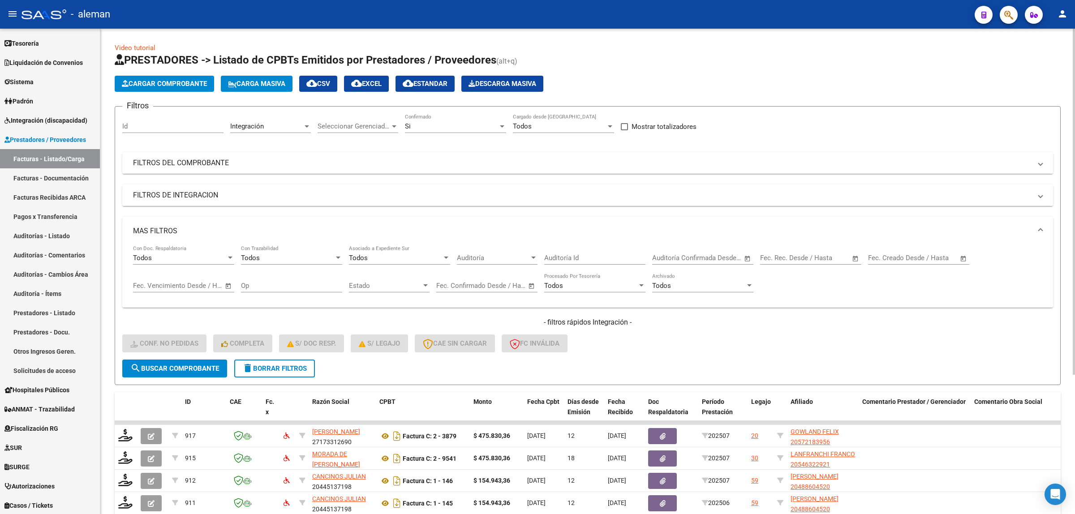
click at [1035, 229] on span "MAS FILTROS" at bounding box center [585, 231] width 905 height 10
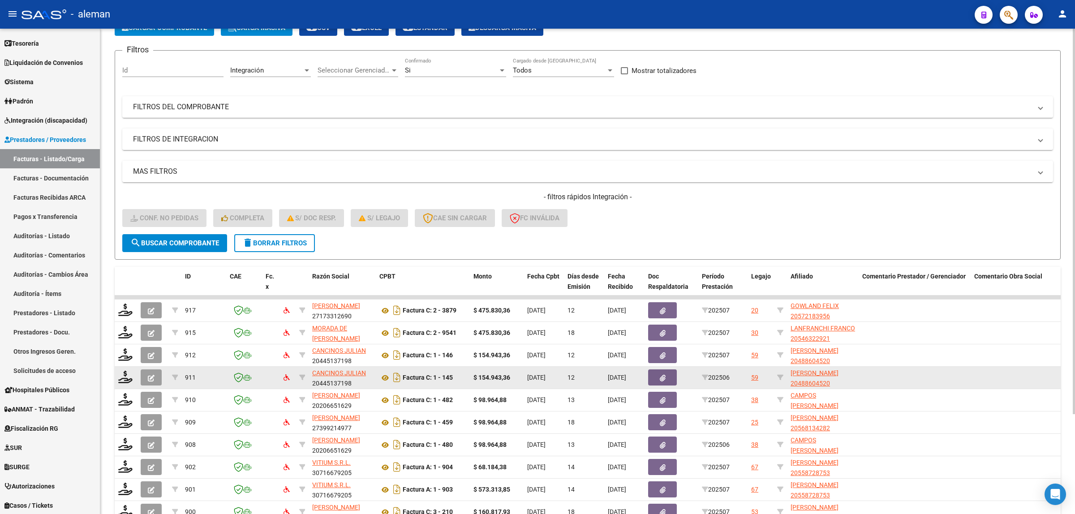
scroll to position [112, 0]
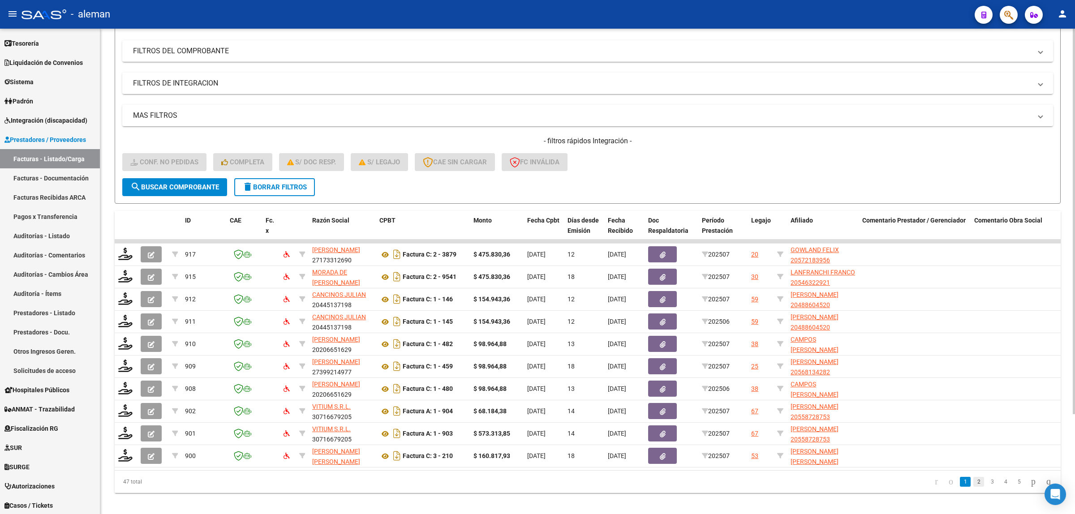
click at [973, 487] on link "2" at bounding box center [978, 482] width 11 height 10
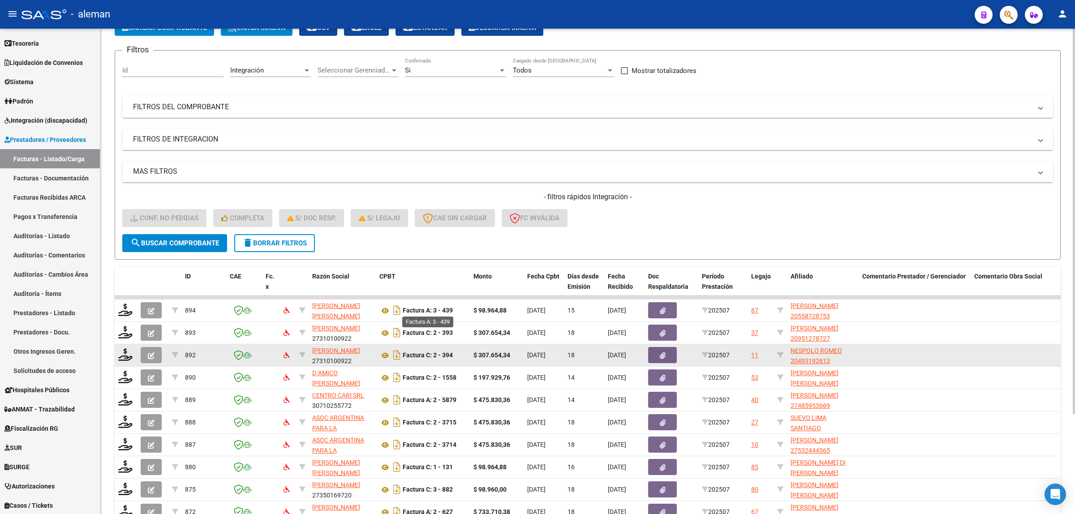
scroll to position [0, 0]
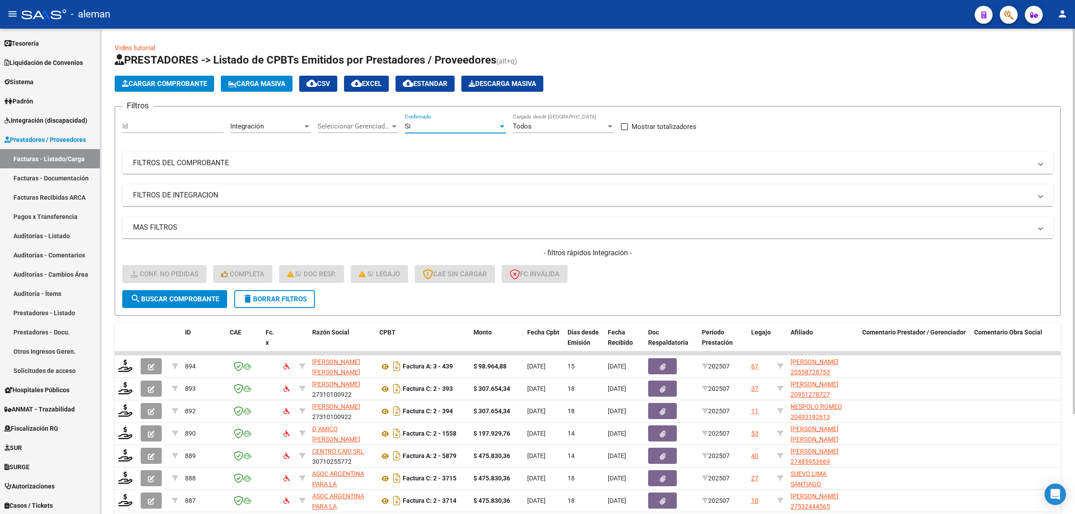
click at [502, 123] on div at bounding box center [502, 126] width 8 height 7
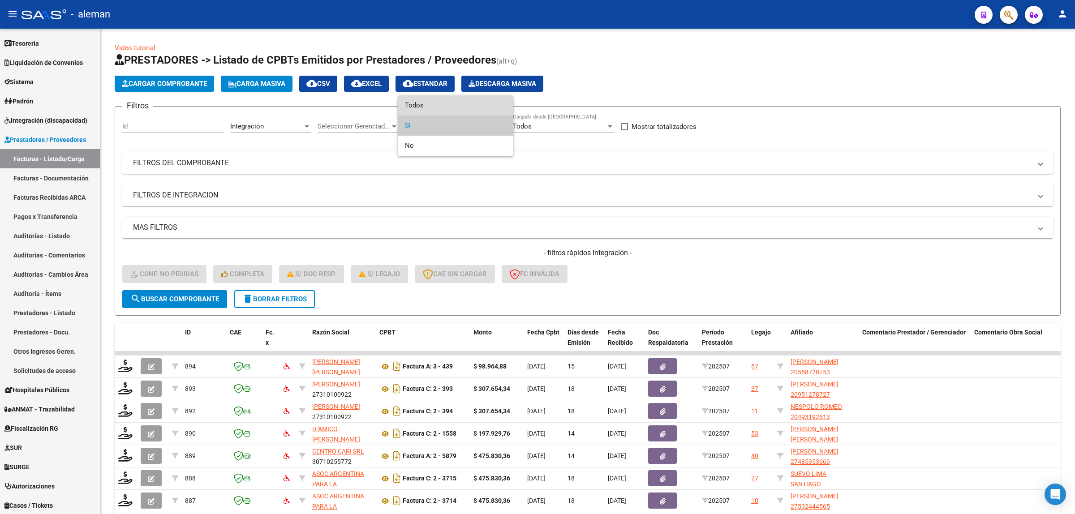
click at [440, 107] on span "Todos" at bounding box center [455, 105] width 101 height 20
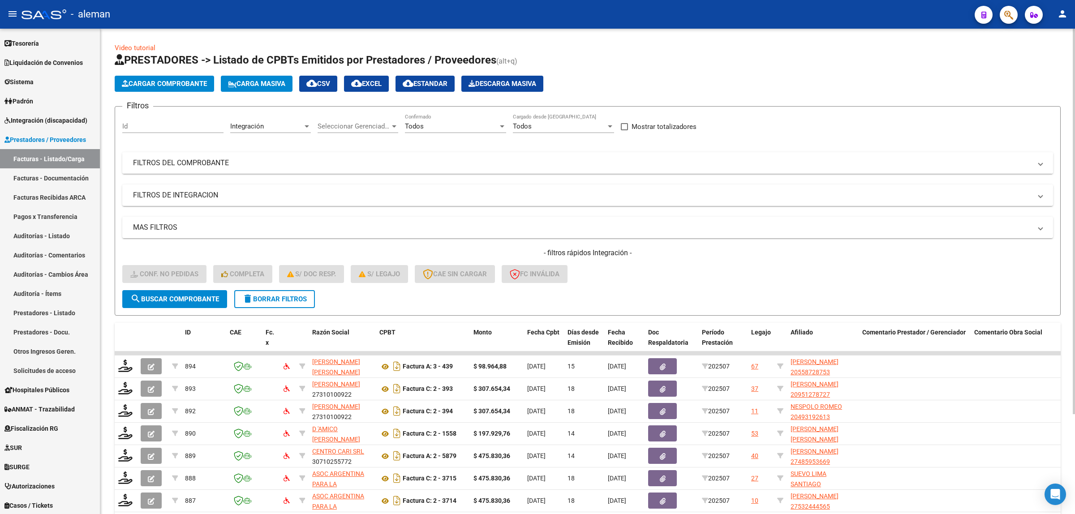
click at [1035, 162] on span "FILTROS DEL COMPROBANTE" at bounding box center [585, 163] width 905 height 10
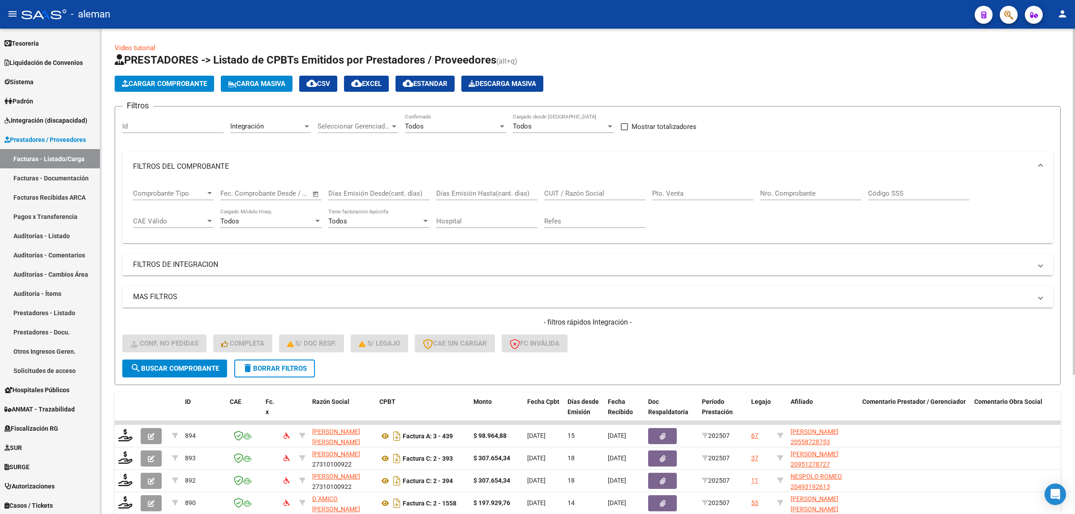
click at [824, 194] on input "Nro. Comprobante" at bounding box center [810, 193] width 101 height 8
type input "2547"
click at [151, 370] on button "search Buscar Comprobante" at bounding box center [174, 369] width 105 height 18
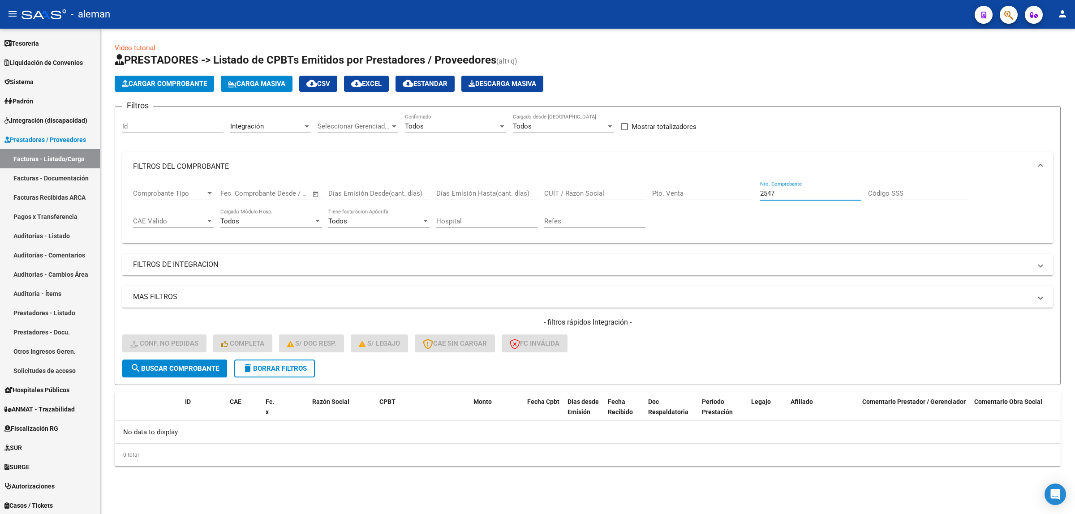
drag, startPoint x: 773, startPoint y: 193, endPoint x: 755, endPoint y: 197, distance: 18.5
click at [755, 197] on div "Comprobante Tipo Comprobante Tipo Start date – End date Fec. Comprobante Desde …" at bounding box center [587, 209] width 909 height 56
click at [154, 125] on input "Id" at bounding box center [172, 126] width 101 height 8
type input "881"
click at [191, 364] on span "search Buscar Comprobante" at bounding box center [174, 368] width 89 height 8
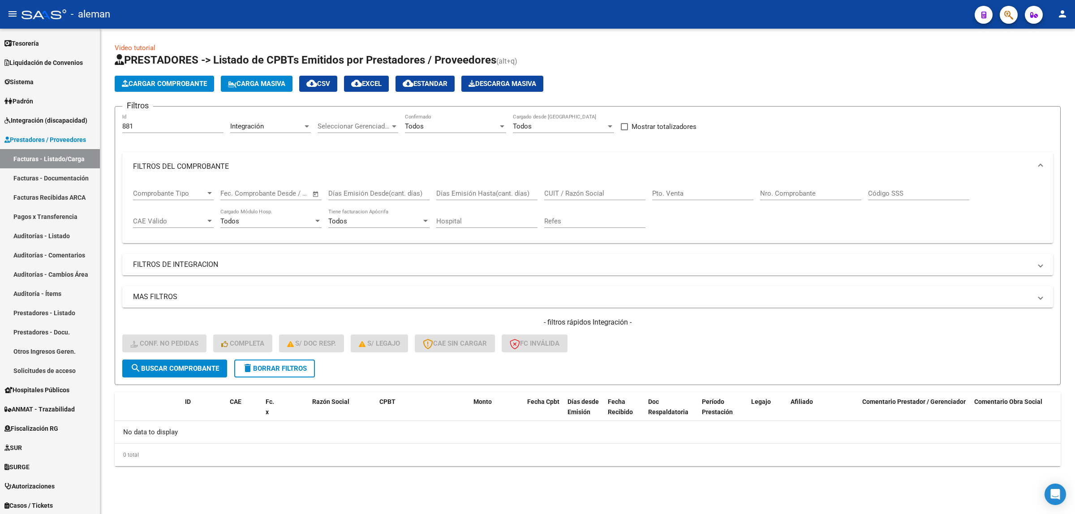
click at [1037, 164] on span "FILTROS DEL COMPROBANTE" at bounding box center [585, 167] width 905 height 10
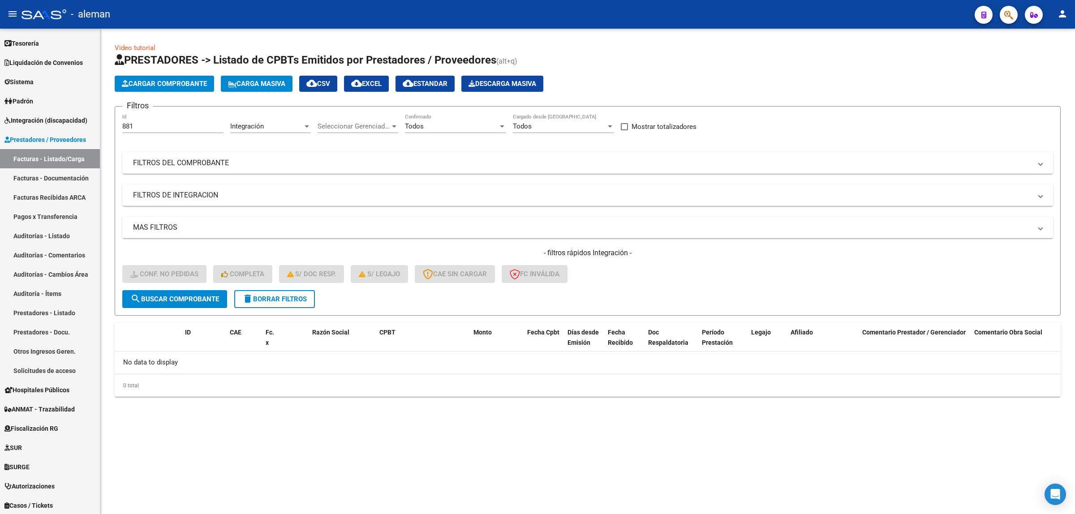
click at [273, 295] on span "delete Borrar Filtros" at bounding box center [274, 299] width 64 height 8
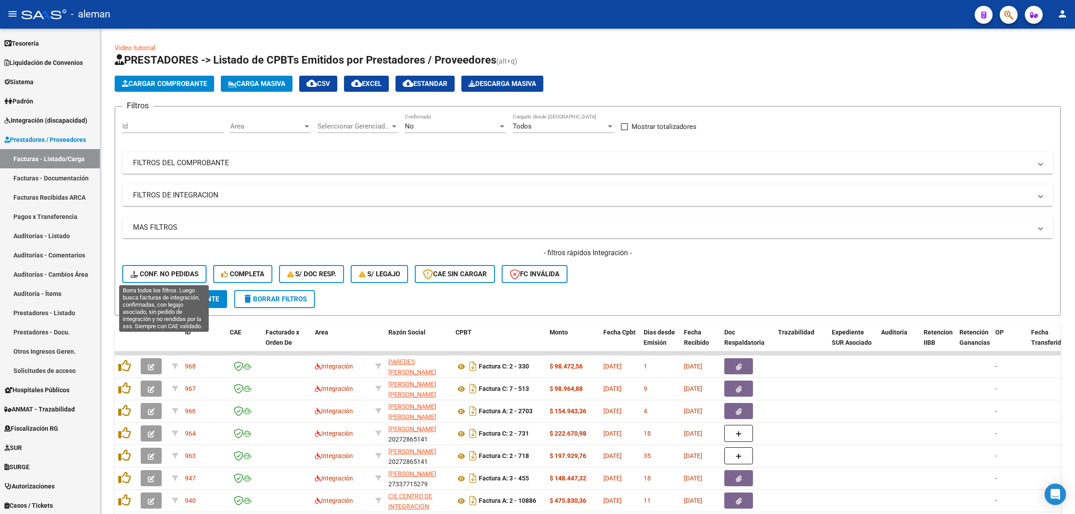
click at [180, 268] on button "Conf. no pedidas" at bounding box center [164, 274] width 84 height 18
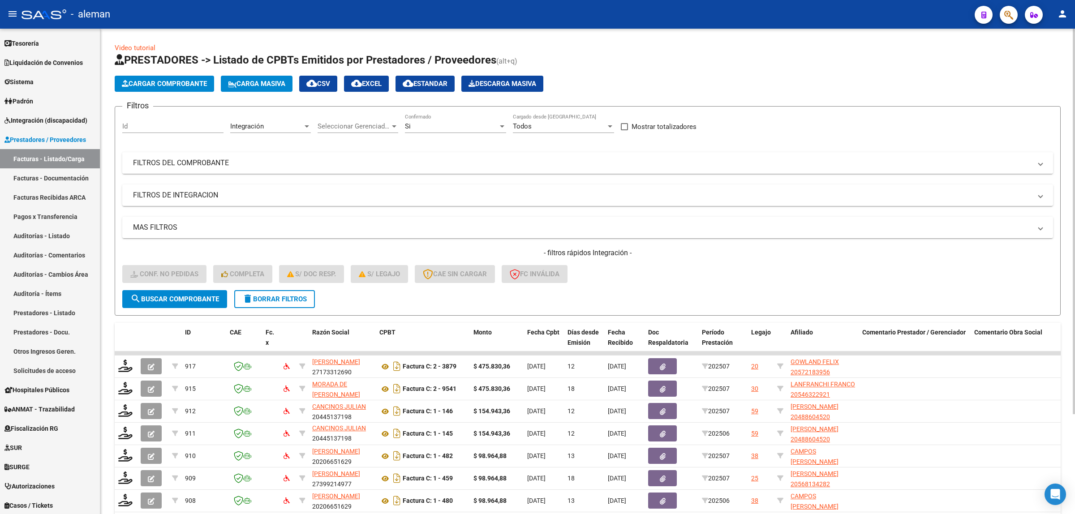
click at [1032, 164] on span "FILTROS DEL COMPROBANTE" at bounding box center [585, 163] width 905 height 10
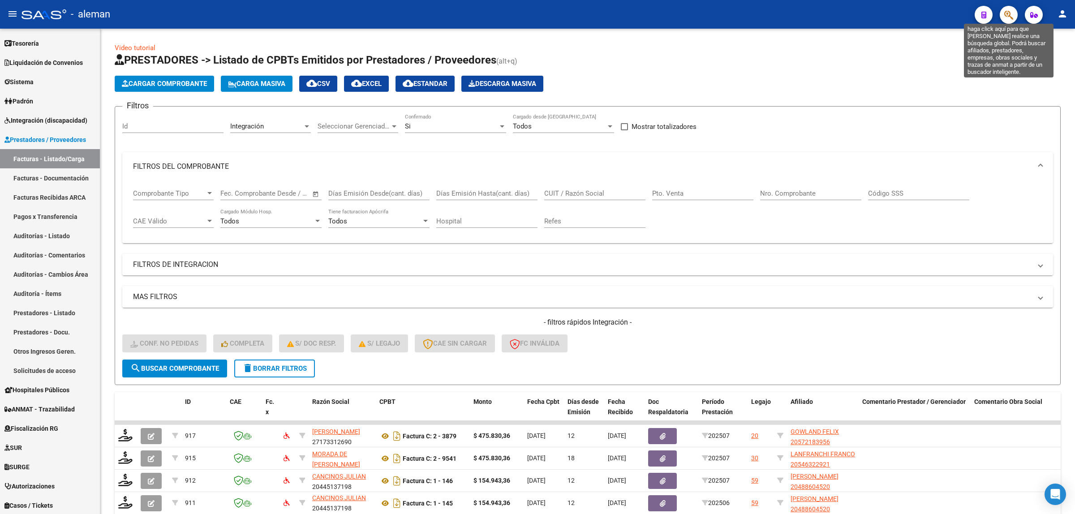
click at [1005, 16] on icon "button" at bounding box center [1008, 15] width 9 height 10
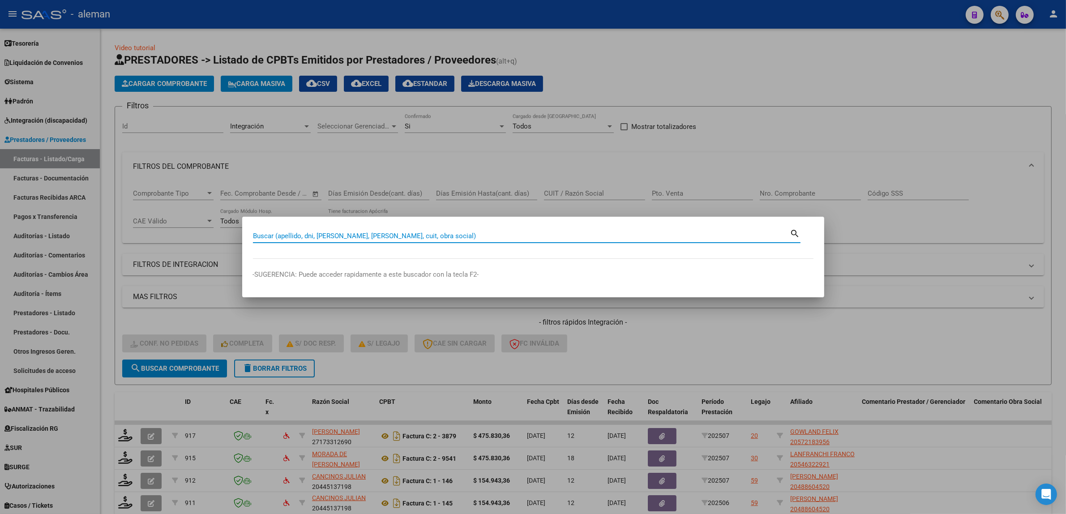
paste input "20530801374"
type input "20530801374"
click at [794, 232] on mat-icon "search" at bounding box center [795, 232] width 10 height 11
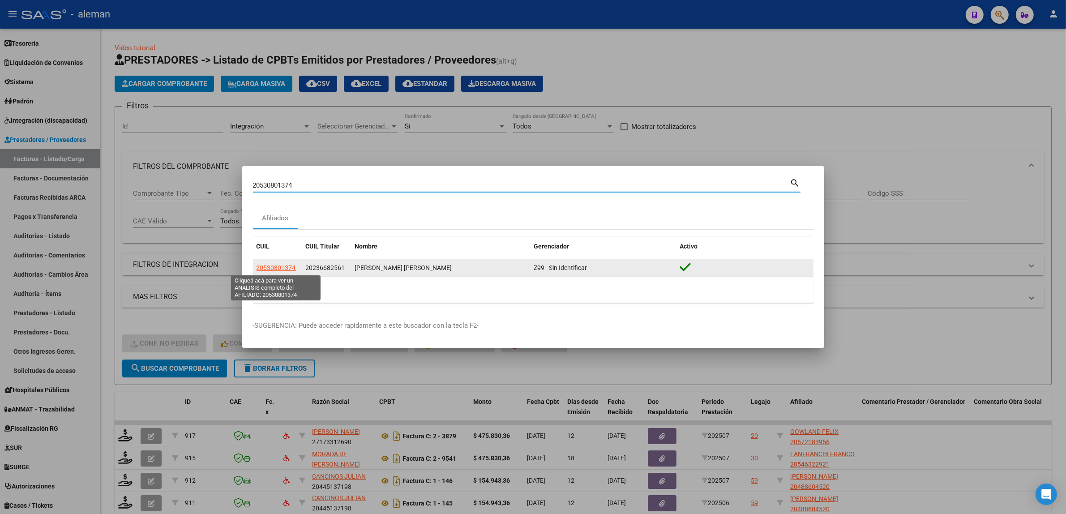
click at [291, 269] on span "20530801374" at bounding box center [276, 267] width 39 height 7
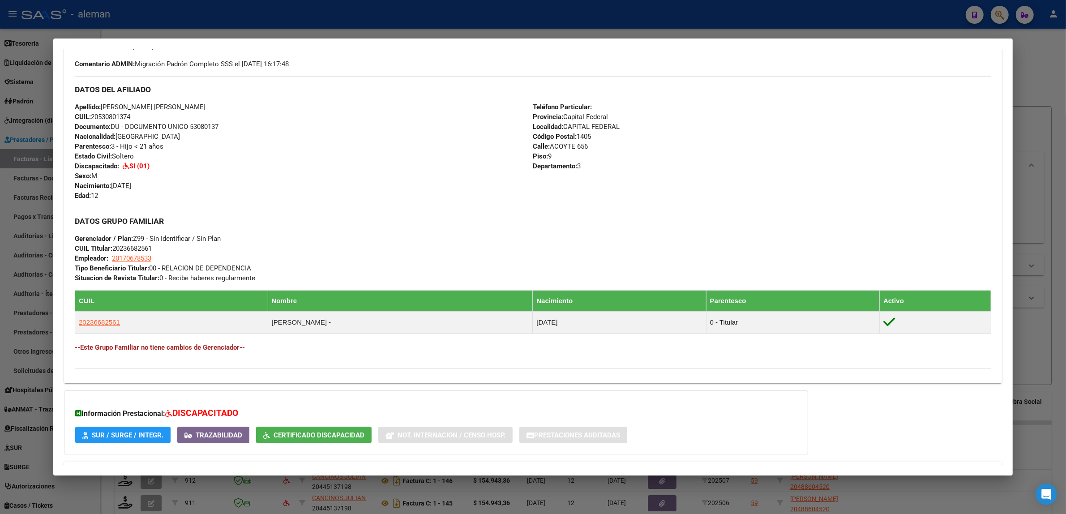
scroll to position [280, 0]
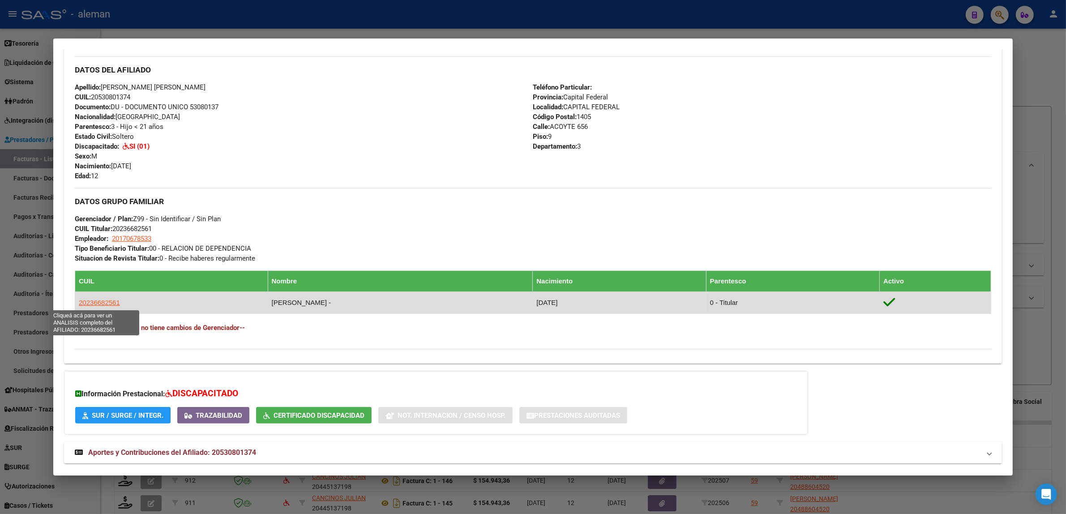
click at [107, 303] on span "20236682561" at bounding box center [99, 303] width 41 height 8
type textarea "20236682561"
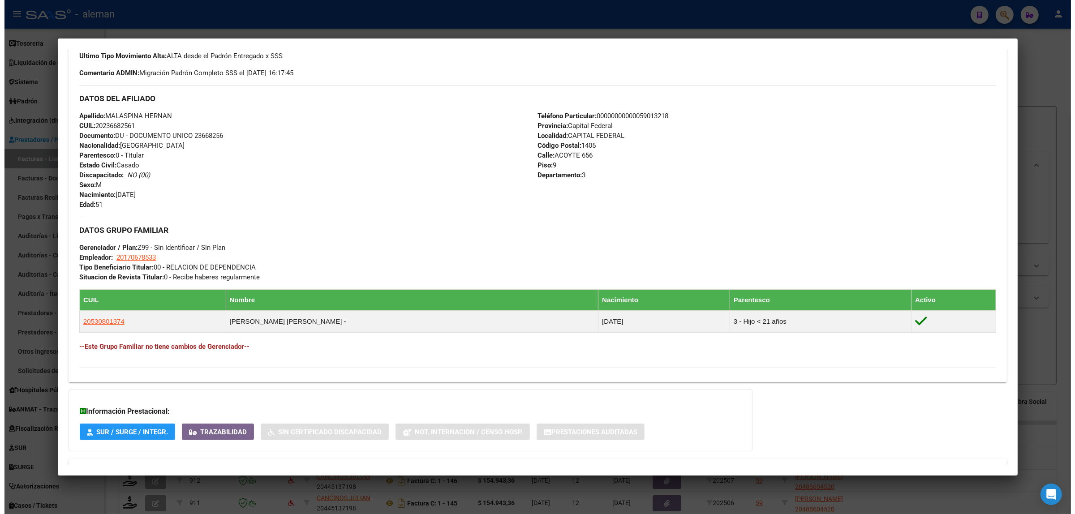
scroll to position [297, 0]
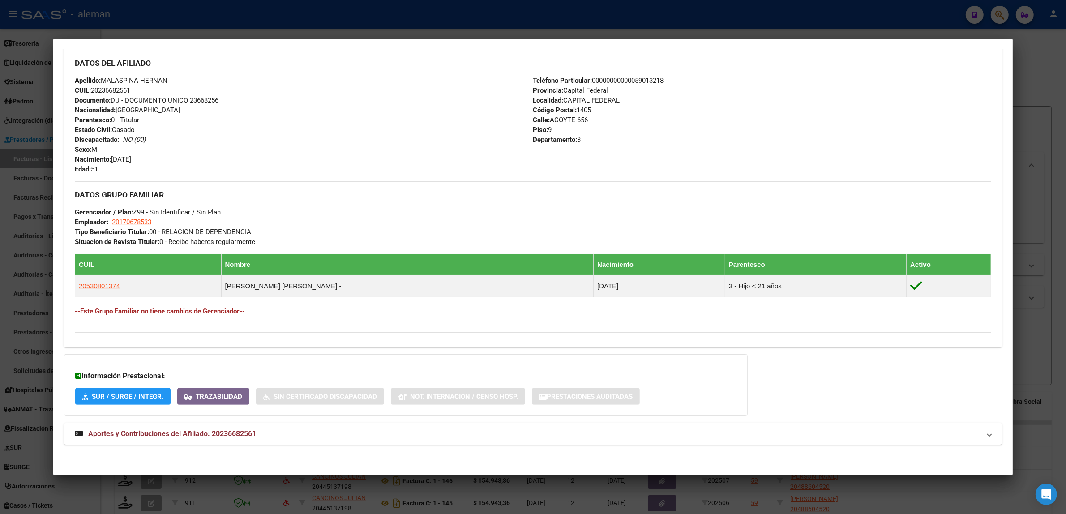
click at [1024, 335] on div at bounding box center [533, 257] width 1066 height 514
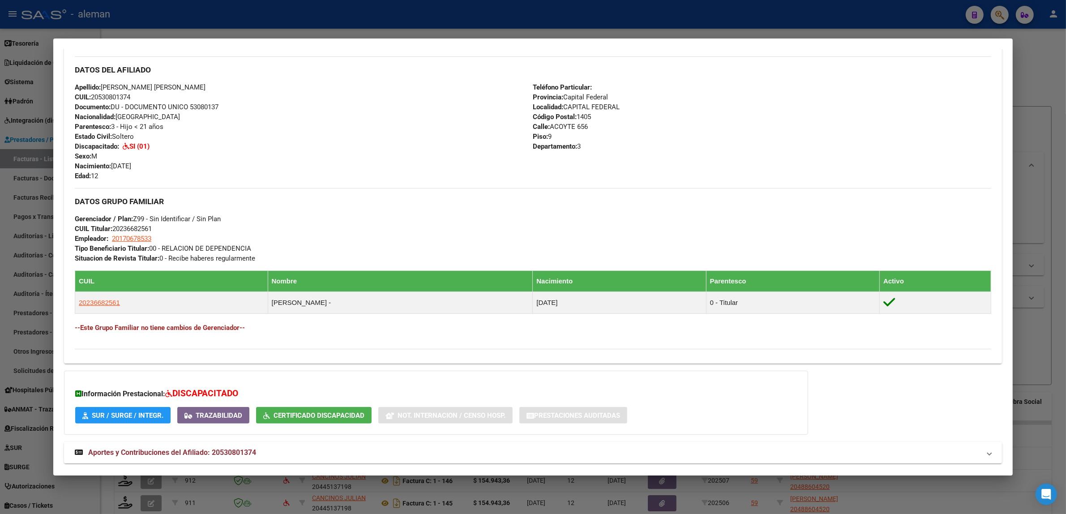
click at [1033, 337] on div at bounding box center [533, 257] width 1066 height 514
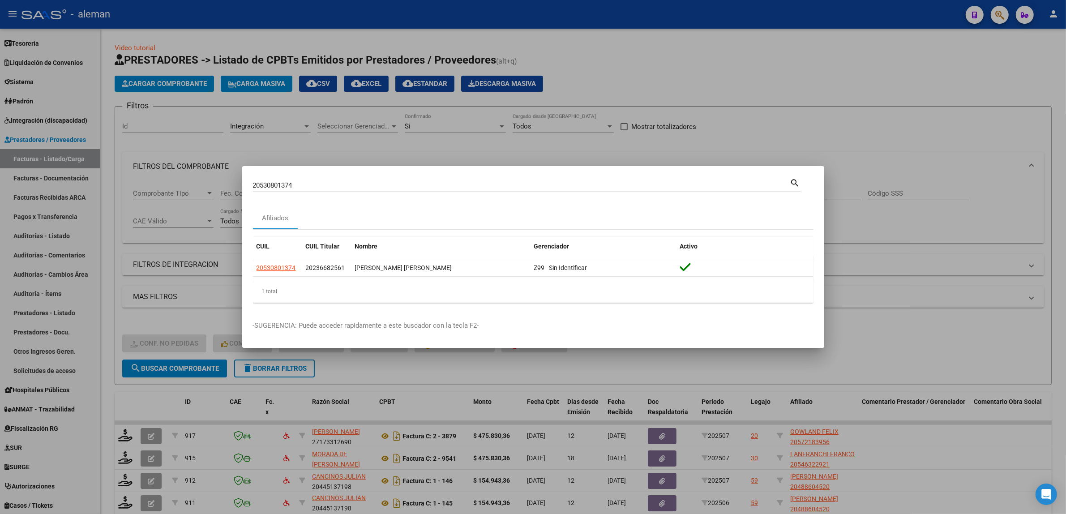
click at [859, 261] on div at bounding box center [533, 257] width 1066 height 514
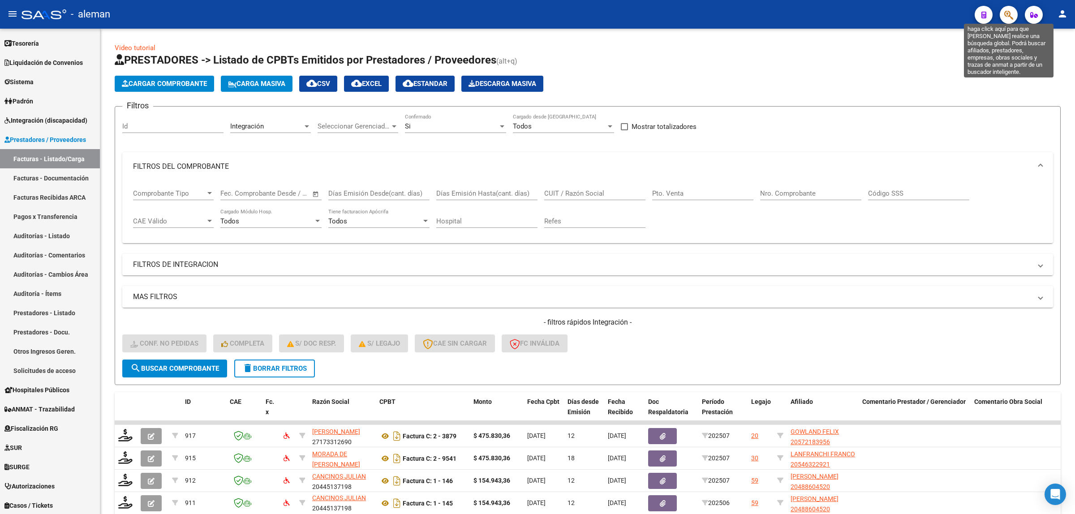
click at [1004, 17] on icon "button" at bounding box center [1008, 15] width 9 height 10
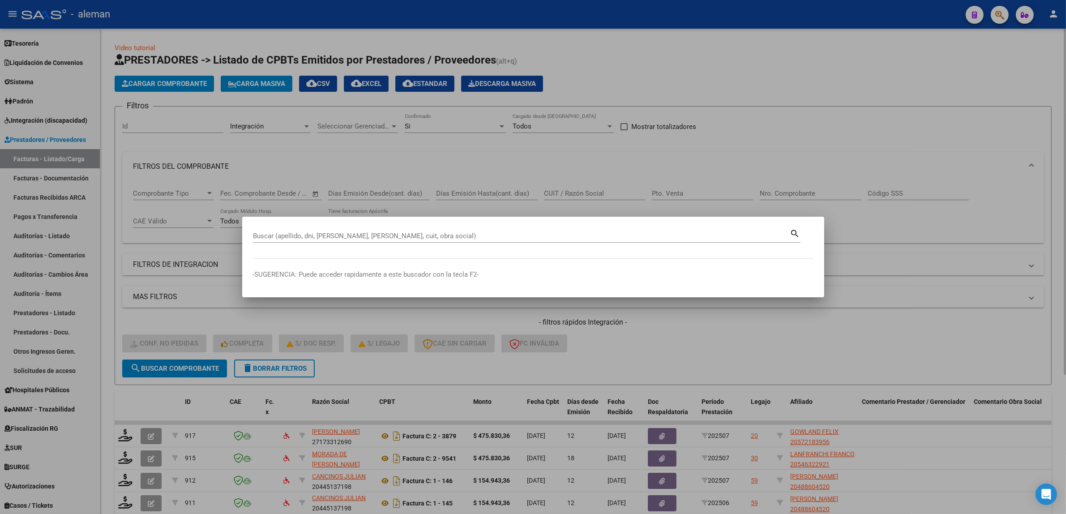
click at [957, 274] on div at bounding box center [533, 257] width 1066 height 514
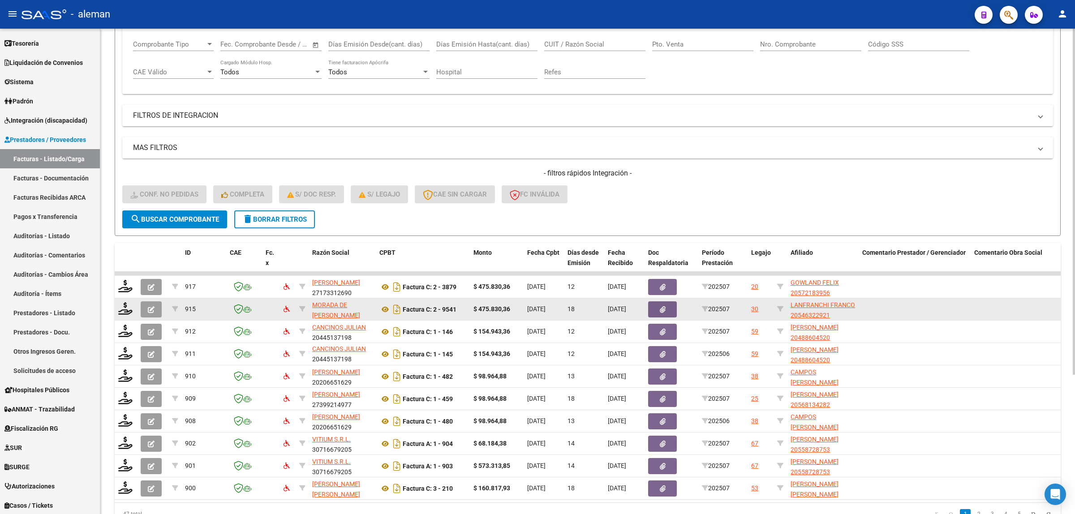
scroll to position [168, 0]
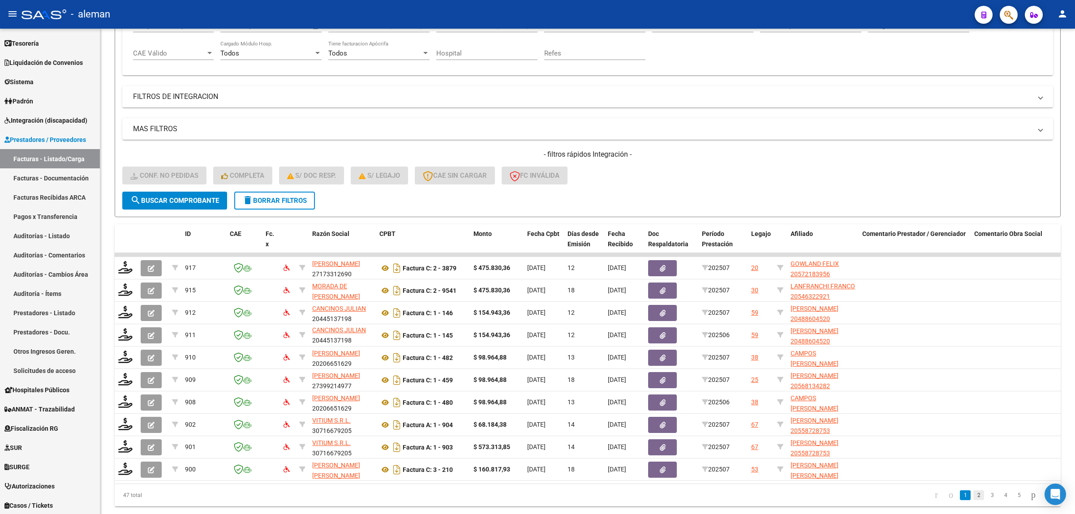
click at [973, 500] on link "2" at bounding box center [978, 495] width 11 height 10
click at [986, 500] on link "3" at bounding box center [991, 495] width 11 height 10
click at [1000, 500] on link "4" at bounding box center [1005, 495] width 11 height 10
click at [1013, 500] on link "5" at bounding box center [1018, 495] width 11 height 10
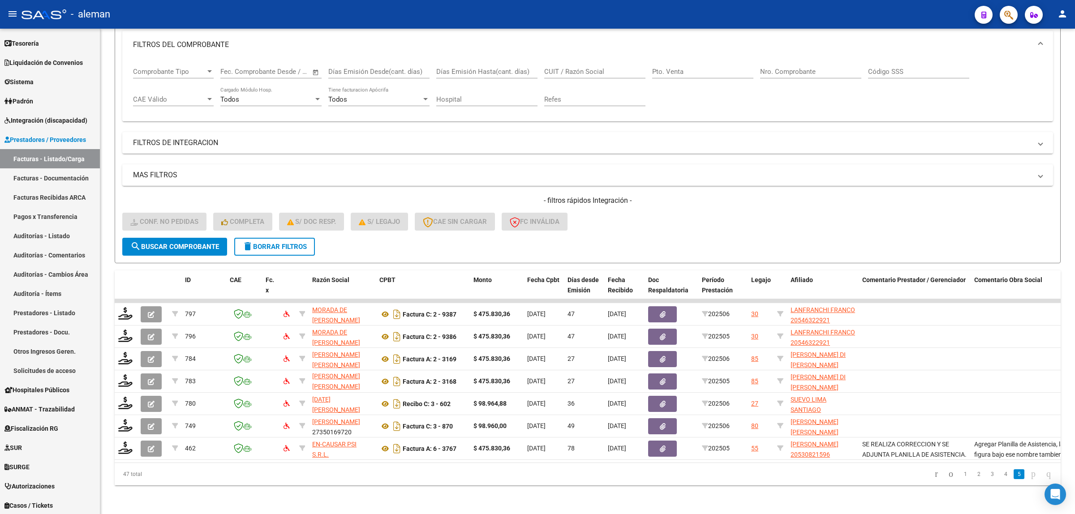
scroll to position [128, 0]
click at [1029, 478] on icon "go to next page" at bounding box center [1032, 473] width 7 height 11
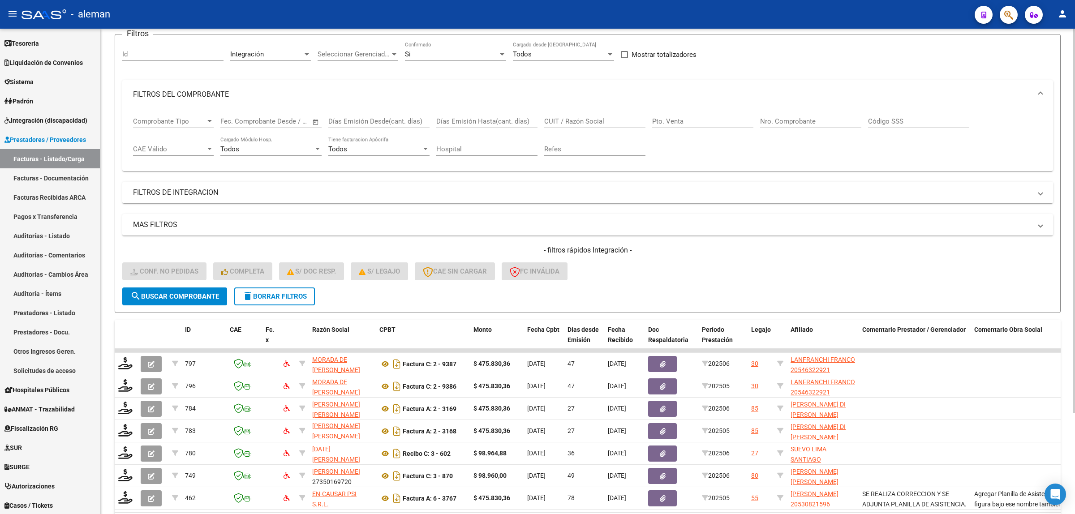
click at [781, 123] on input "Nro. Comprobante" at bounding box center [810, 121] width 101 height 8
type input "226"
click at [180, 299] on button "search Buscar Comprobante" at bounding box center [174, 296] width 105 height 18
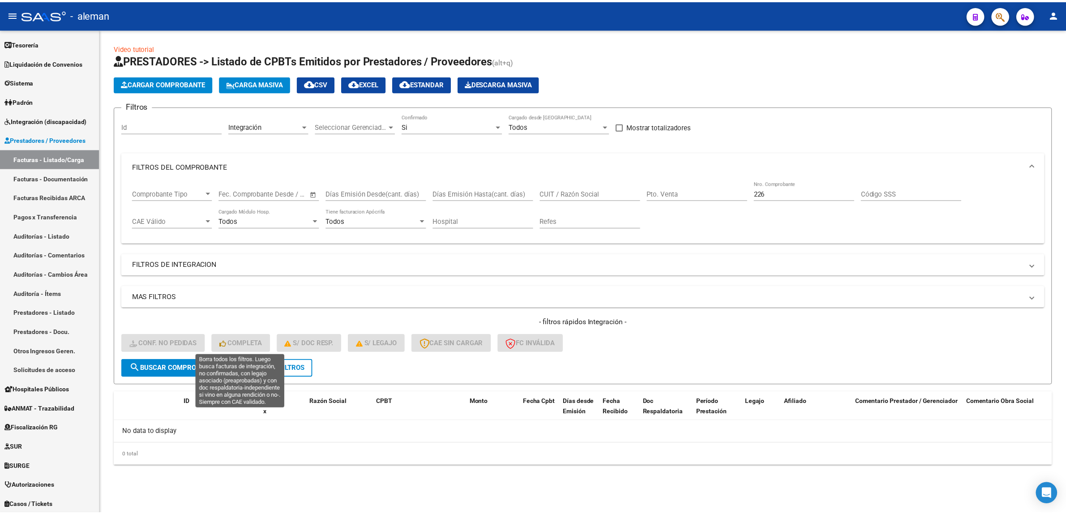
scroll to position [0, 0]
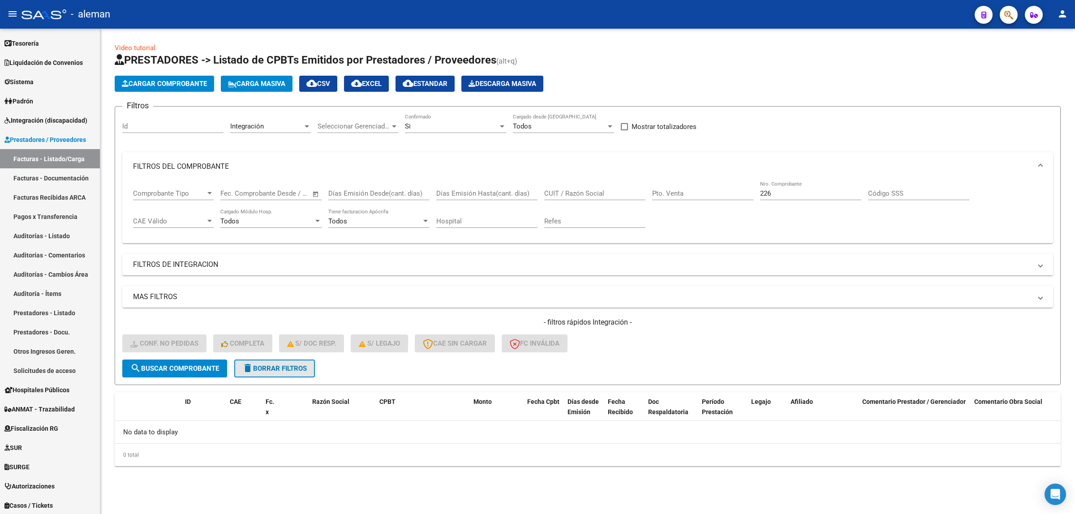
click at [265, 367] on span "delete Borrar Filtros" at bounding box center [274, 368] width 64 height 8
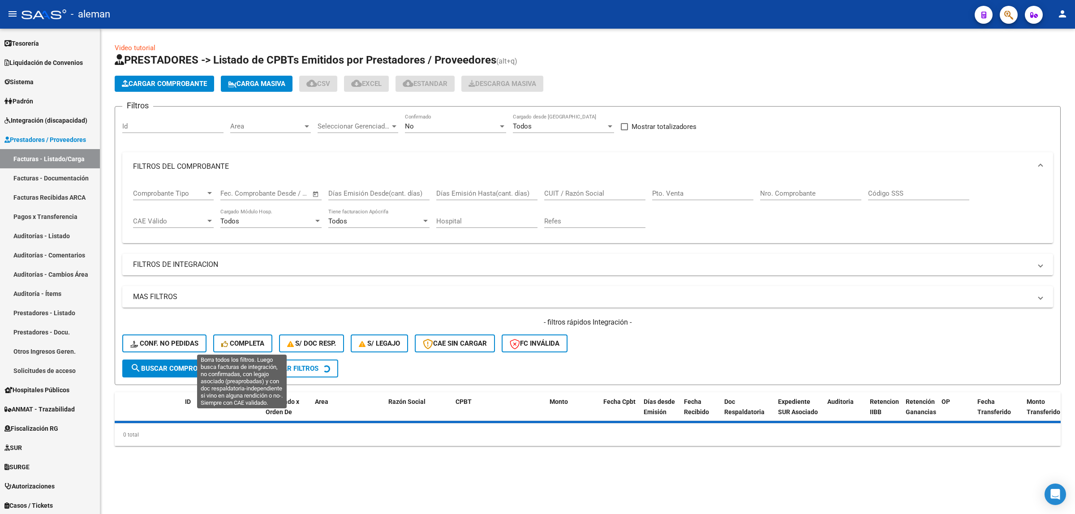
click at [252, 344] on span "Completa" at bounding box center [242, 343] width 43 height 8
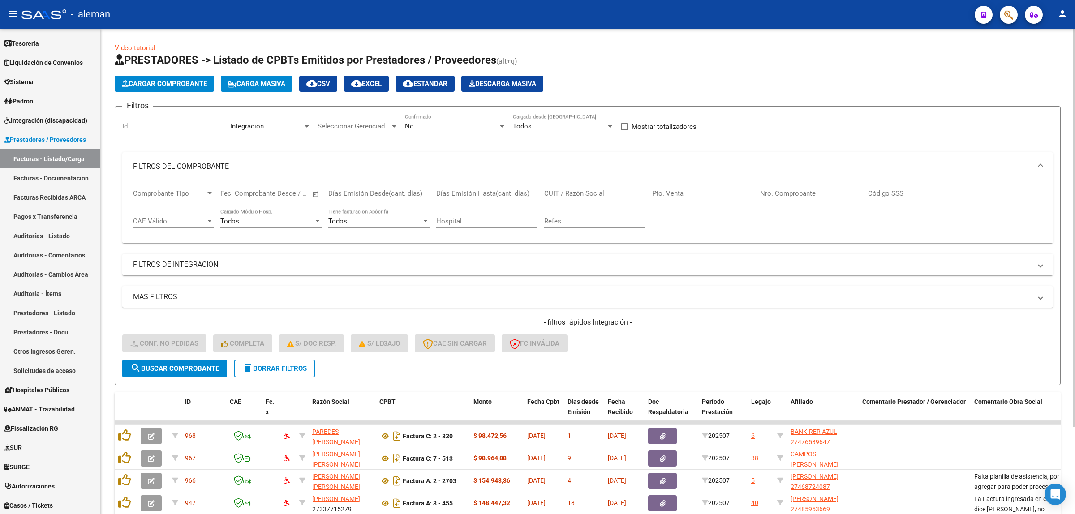
click at [766, 196] on input "Nro. Comprobante" at bounding box center [810, 193] width 101 height 8
type input "17134"
click at [180, 365] on span "search Buscar Comprobante" at bounding box center [174, 368] width 89 height 8
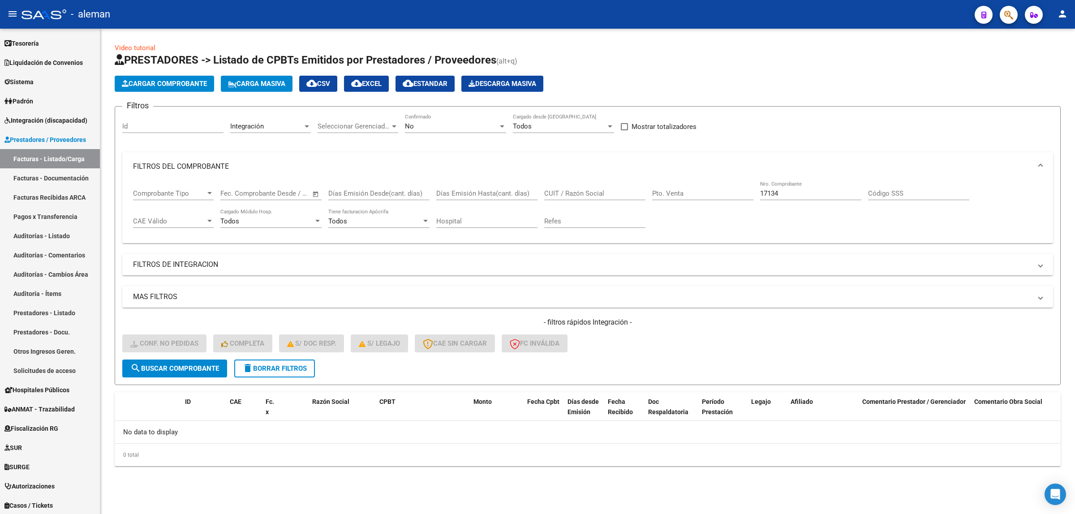
click at [283, 364] on span "delete Borrar Filtros" at bounding box center [274, 368] width 64 height 8
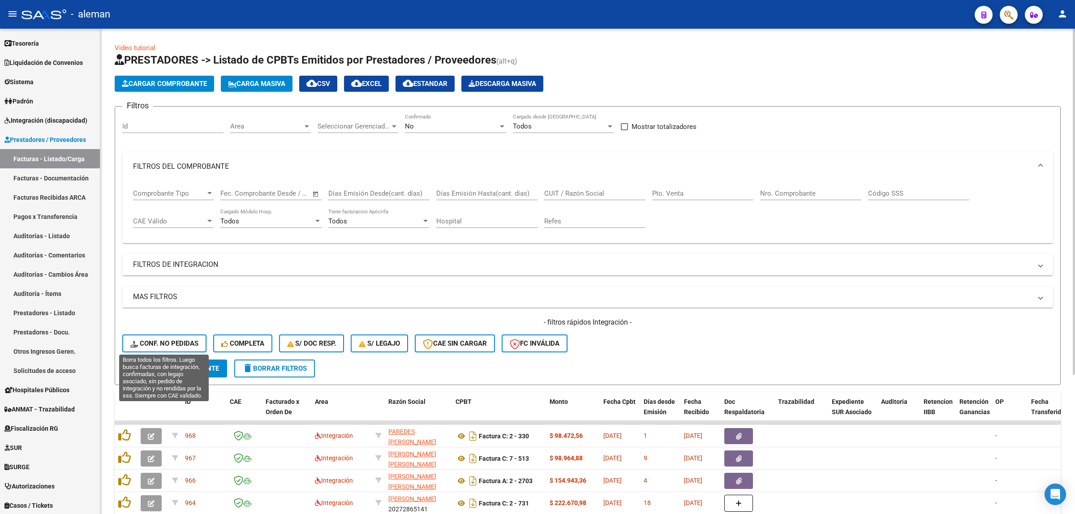
drag, startPoint x: 180, startPoint y: 338, endPoint x: 184, endPoint y: 260, distance: 78.5
click at [180, 339] on span "Conf. no pedidas" at bounding box center [164, 343] width 68 height 8
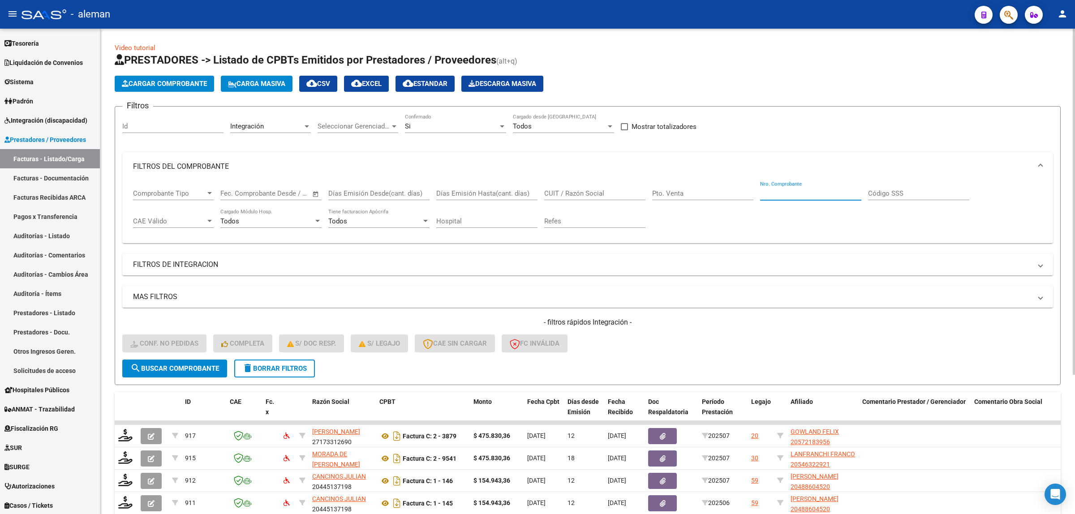
click at [762, 194] on input "Nro. Comprobante" at bounding box center [810, 193] width 101 height 8
type input "17134"
click at [204, 365] on span "search Buscar Comprobante" at bounding box center [174, 368] width 89 height 8
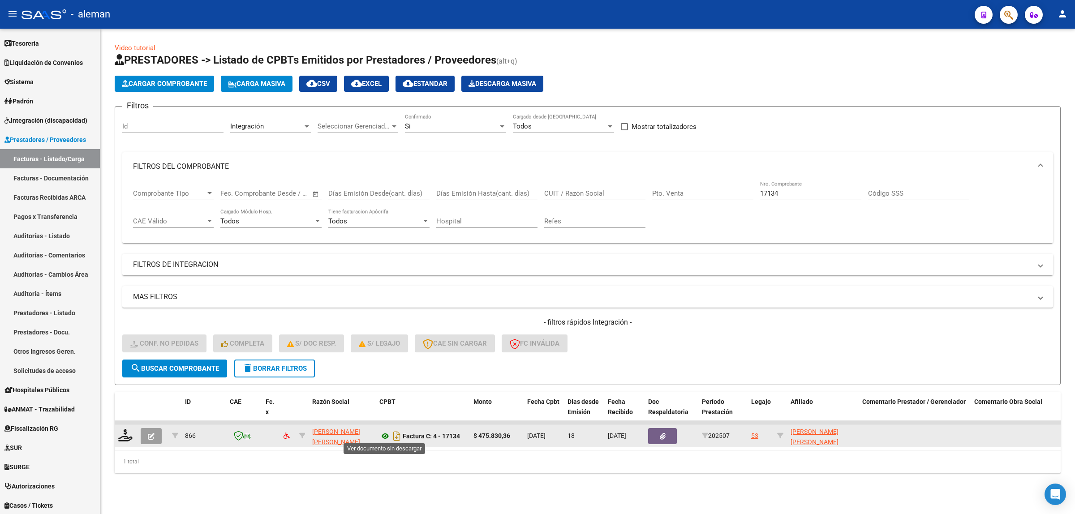
click at [383, 432] on icon at bounding box center [385, 436] width 12 height 11
click at [124, 433] on icon at bounding box center [125, 435] width 14 height 13
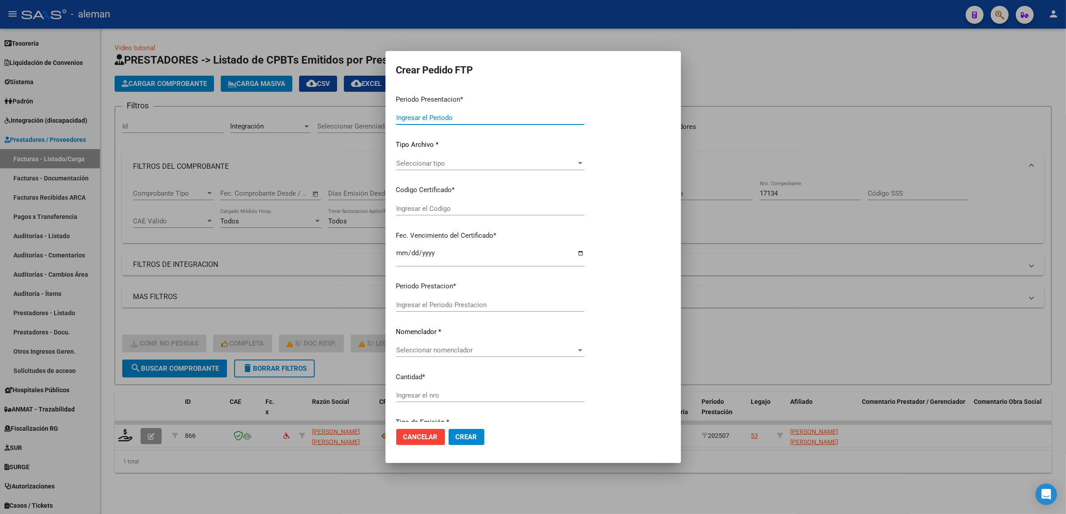
type input "202507"
type input "$ 475.830,36"
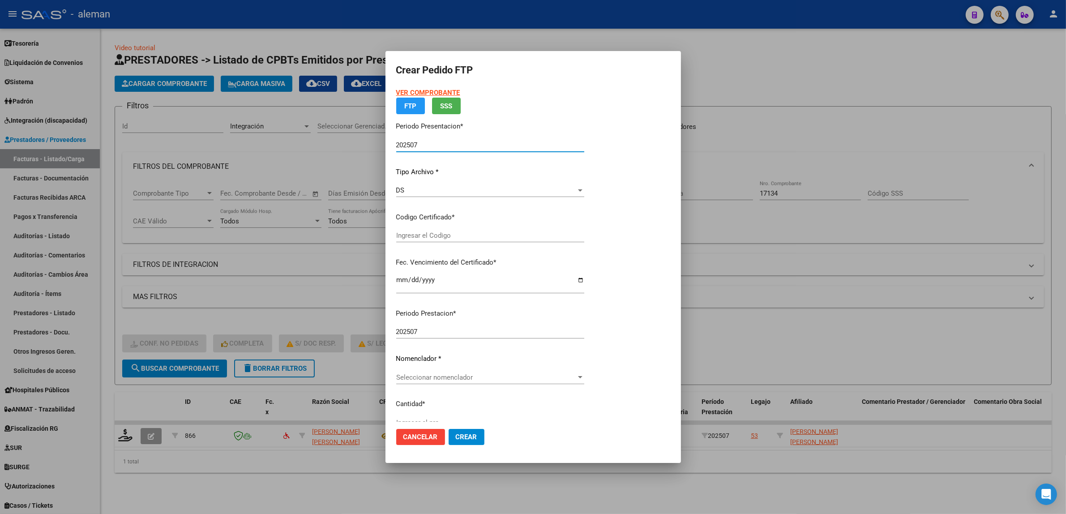
type input "ARG02000583801092022061620250616CBA536"
type input "[DATE]"
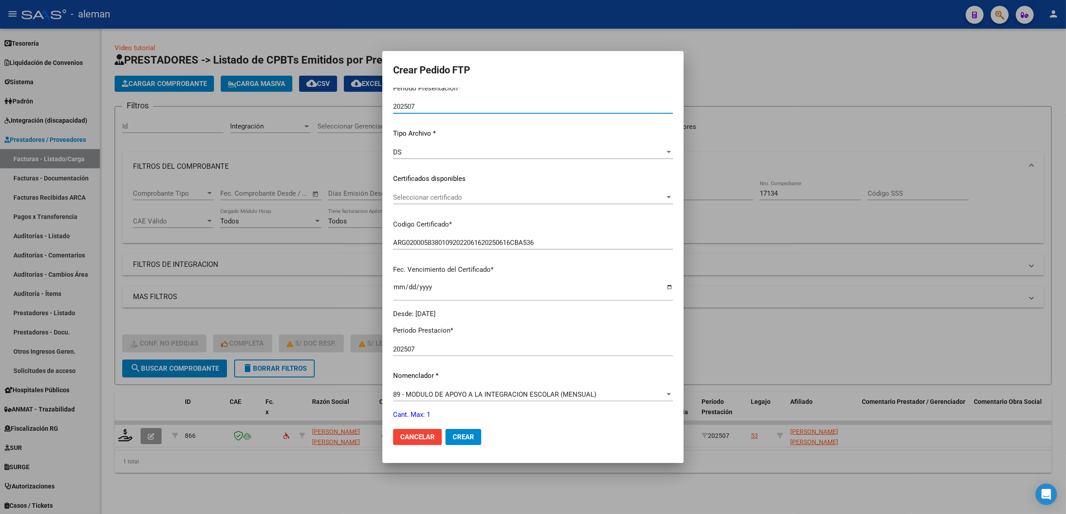
scroll to position [112, 0]
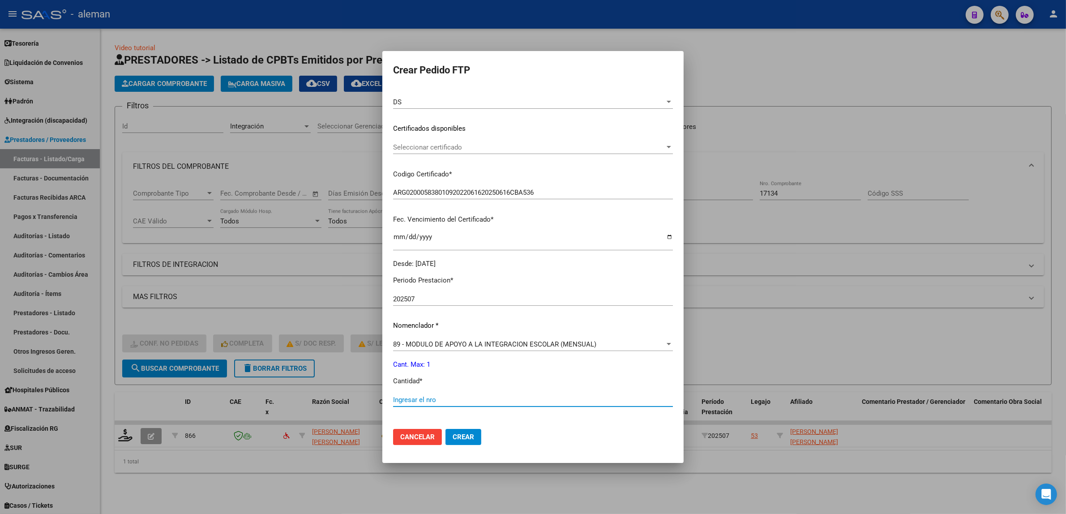
click at [479, 398] on input "Ingresar el nro" at bounding box center [533, 400] width 280 height 8
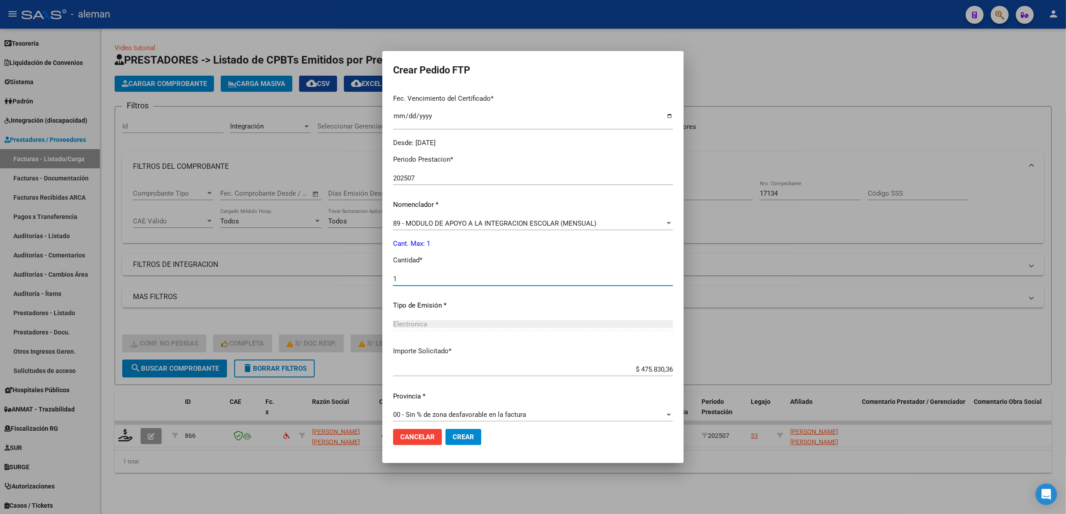
scroll to position [240, 0]
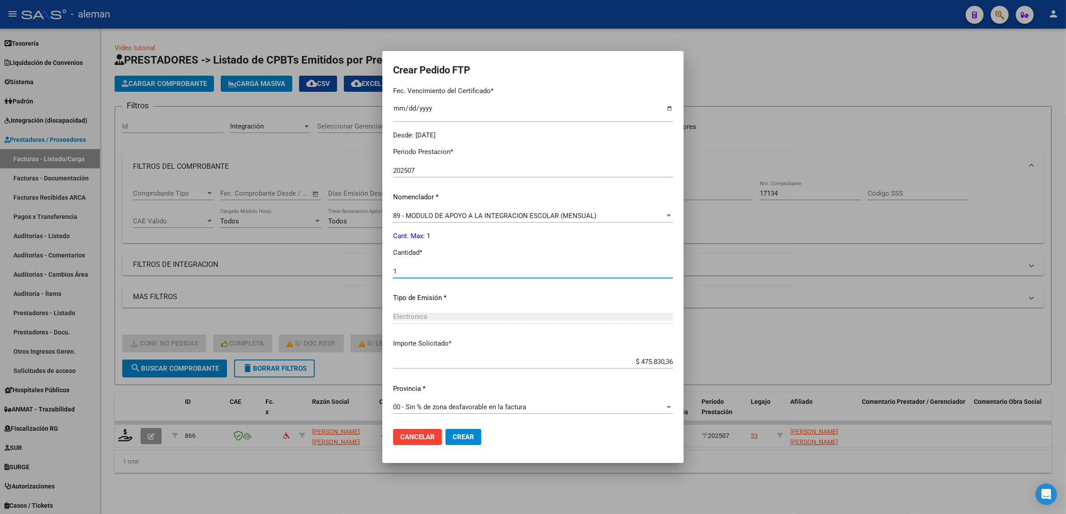
type input "1"
click at [457, 435] on span "Crear" at bounding box center [463, 437] width 21 height 8
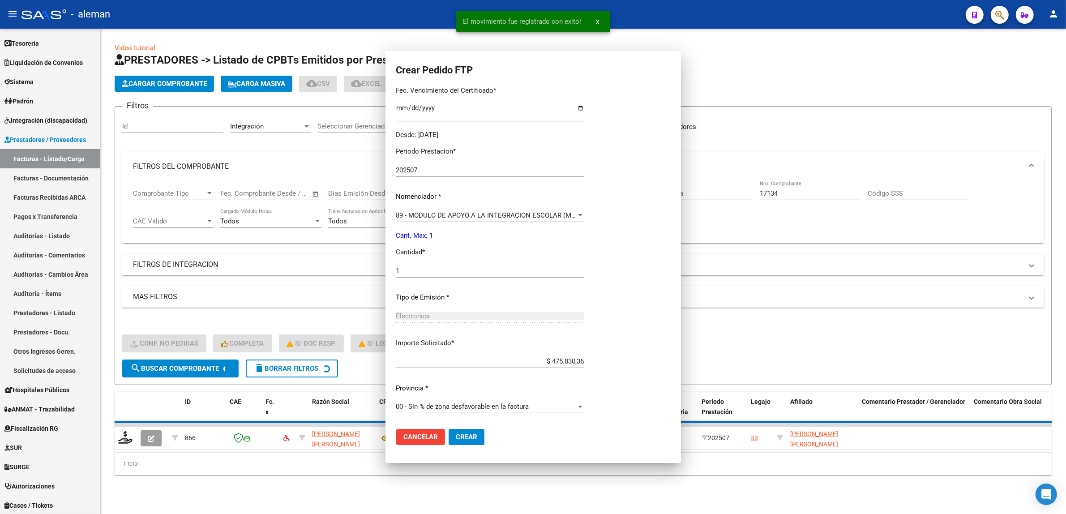
scroll to position [190, 0]
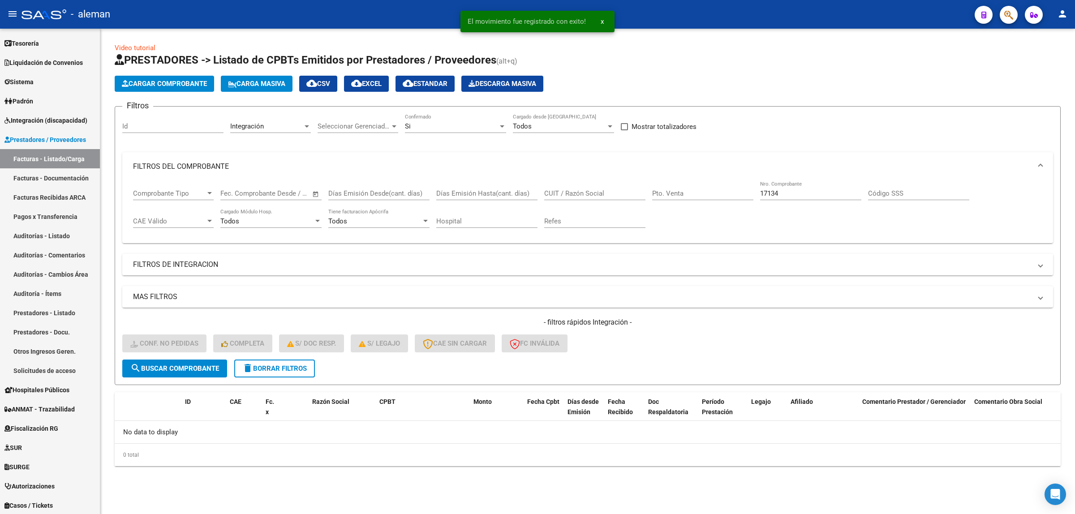
click at [484, 473] on div "Video tutorial PRESTADORES -> Listado de CPBTs Emitidos por Prestadores / Prove…" at bounding box center [587, 262] width 974 height 466
click at [793, 199] on div "17134 Nro. Comprobante" at bounding box center [810, 190] width 101 height 19
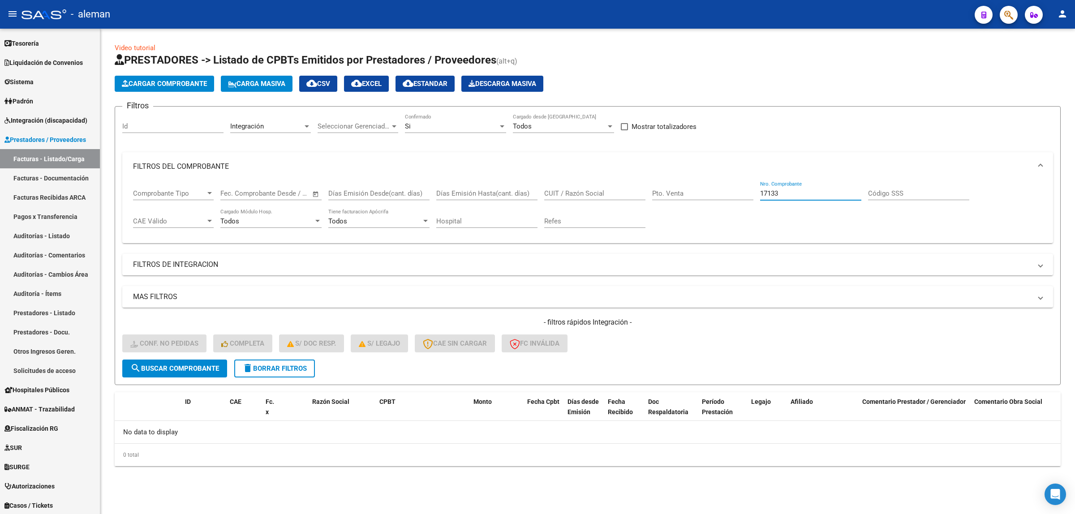
type input "17133"
click at [196, 368] on span "search Buscar Comprobante" at bounding box center [174, 368] width 89 height 8
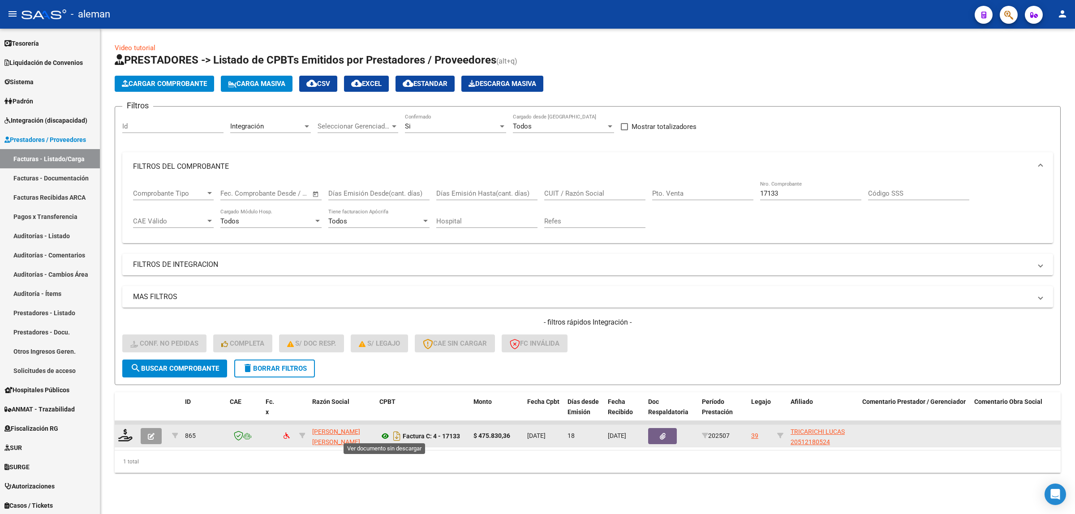
click at [386, 436] on icon at bounding box center [385, 436] width 12 height 11
click at [122, 437] on icon at bounding box center [125, 435] width 14 height 13
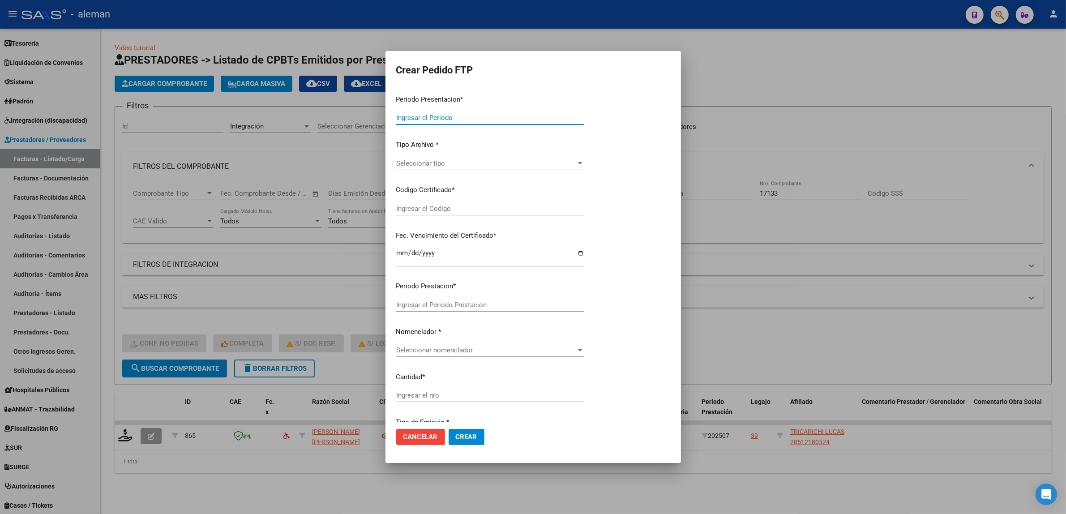
type input "202507"
type input "$ 475.830,36"
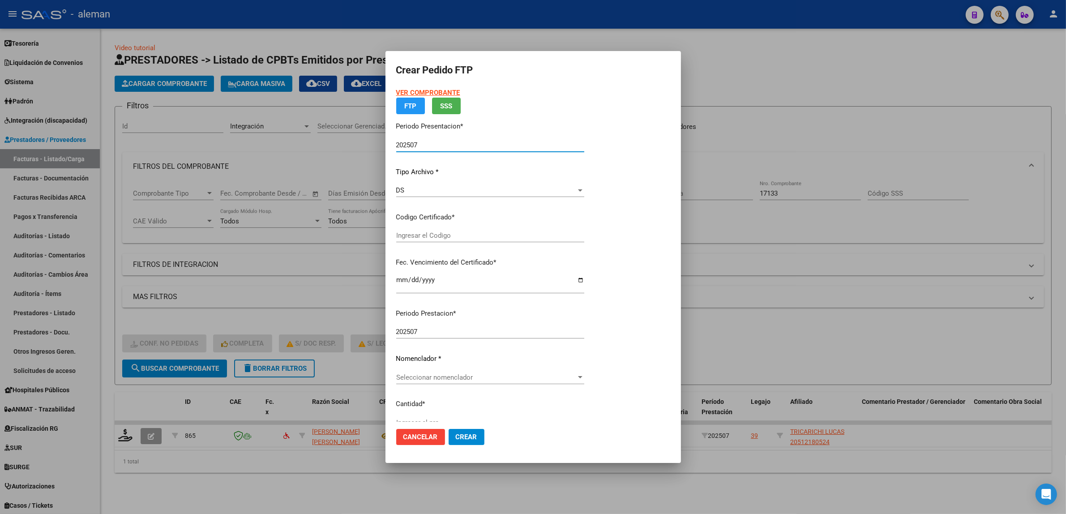
type input "ARG02000512180522023031420280314CBA536"
type input "[DATE]"
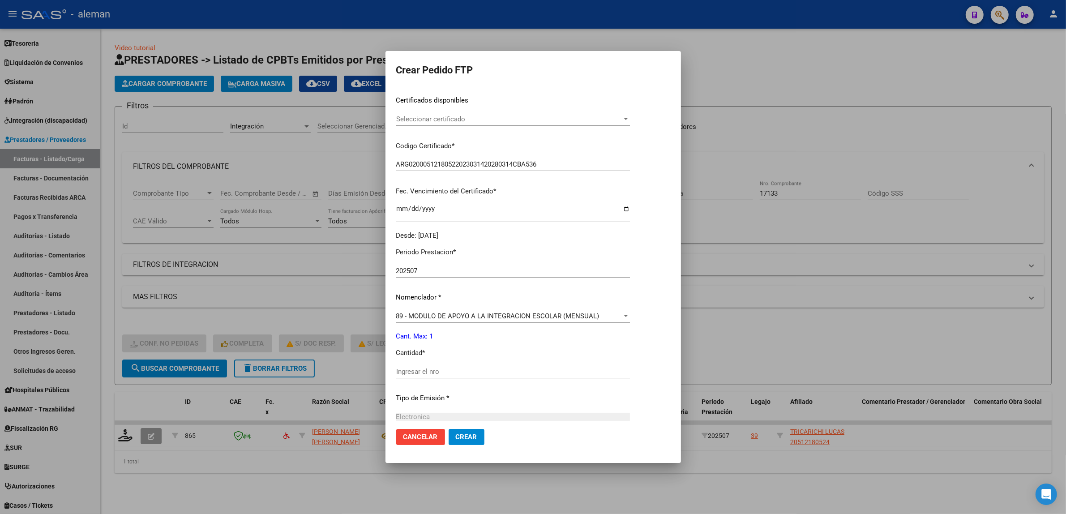
scroll to position [168, 0]
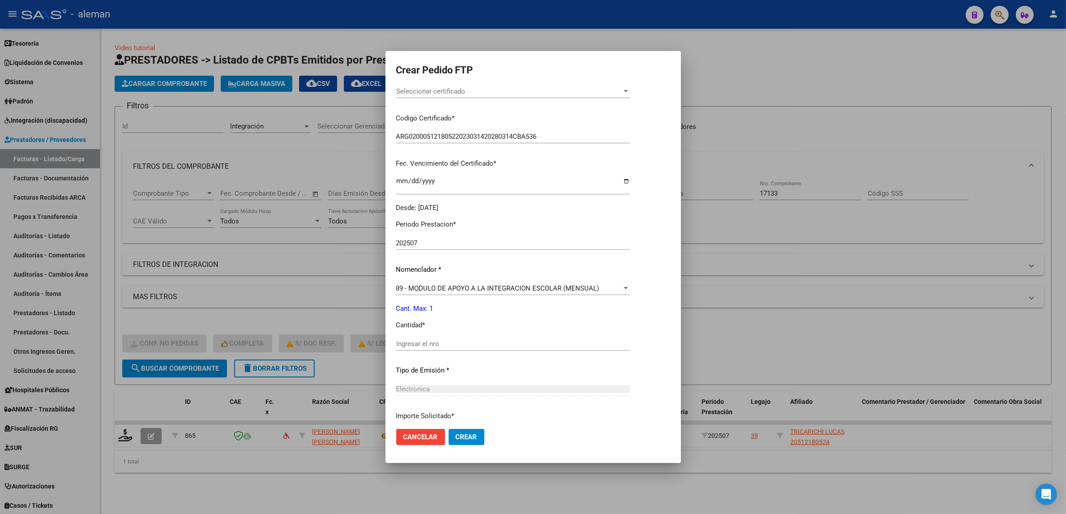
click at [492, 340] on input "Ingresar el nro" at bounding box center [513, 344] width 234 height 8
type input "1"
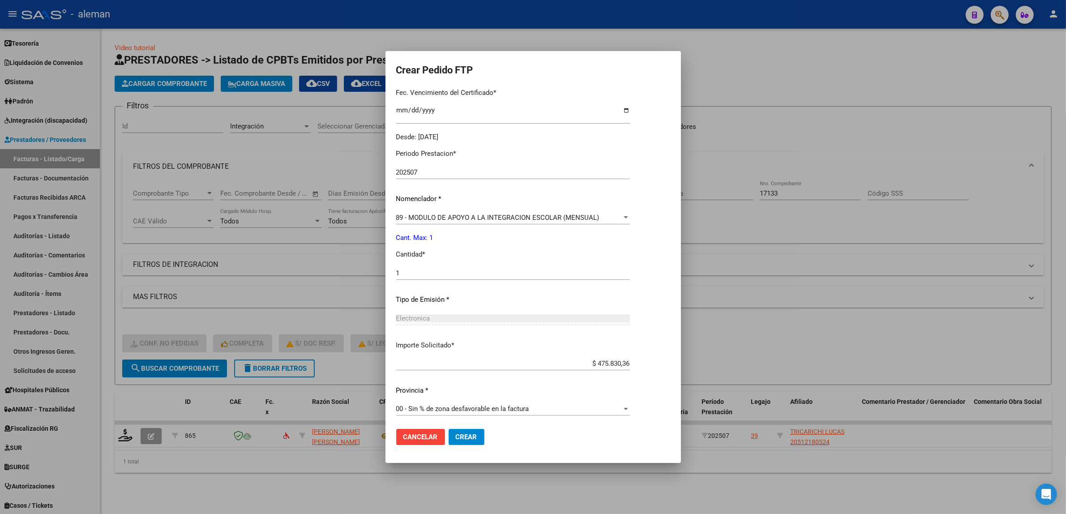
scroll to position [240, 0]
click at [475, 442] on button "Crear" at bounding box center [467, 437] width 36 height 16
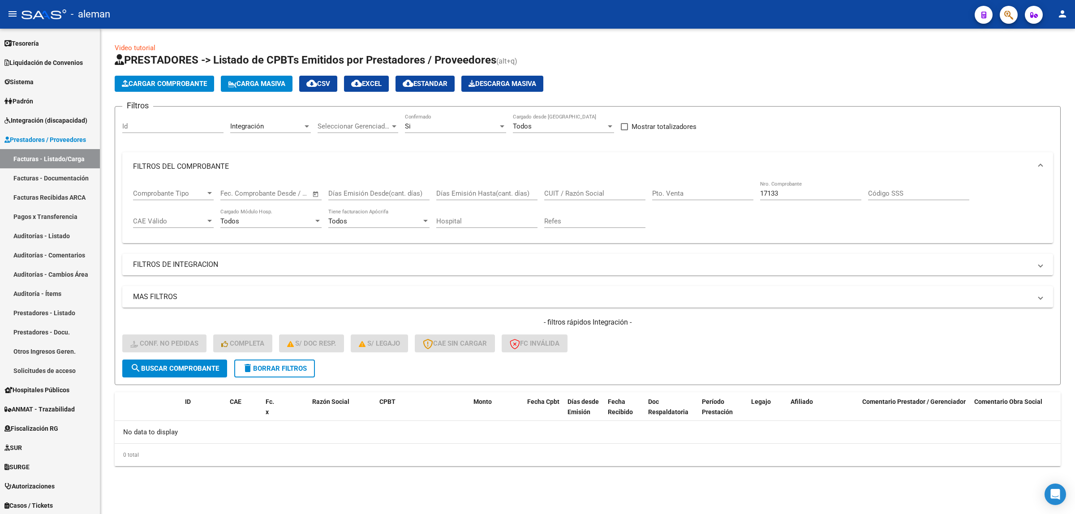
click at [786, 192] on input "17133" at bounding box center [810, 193] width 101 height 8
type input "17131"
click at [204, 360] on button "search Buscar Comprobante" at bounding box center [174, 369] width 105 height 18
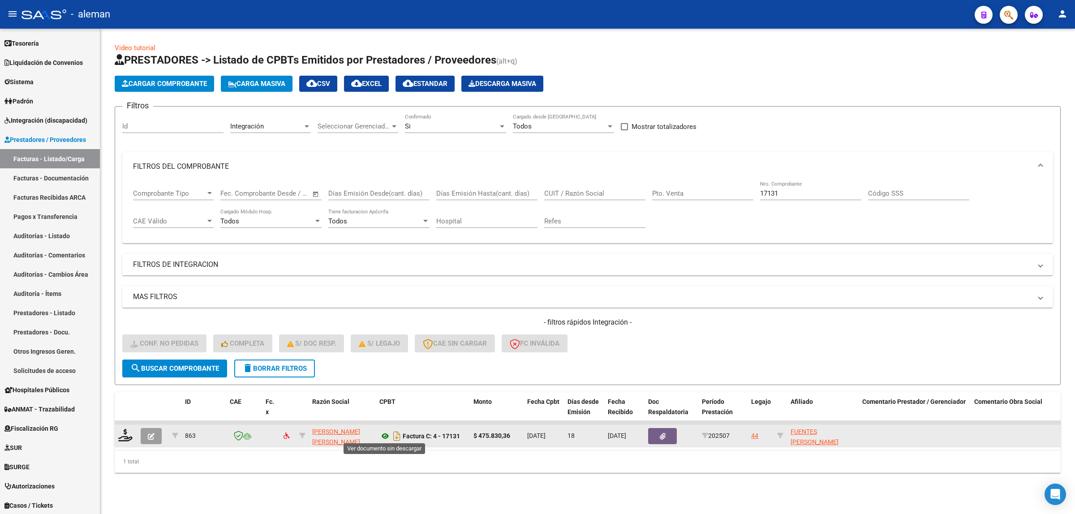
click at [385, 433] on icon at bounding box center [385, 436] width 12 height 11
click at [124, 437] on icon at bounding box center [125, 435] width 14 height 13
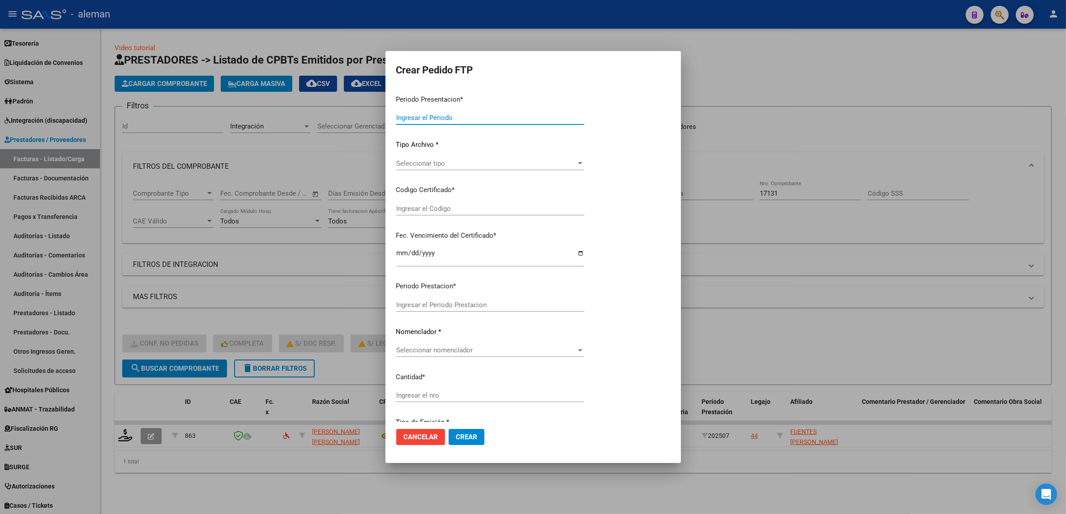
type input "202507"
type input "$ 475.830,36"
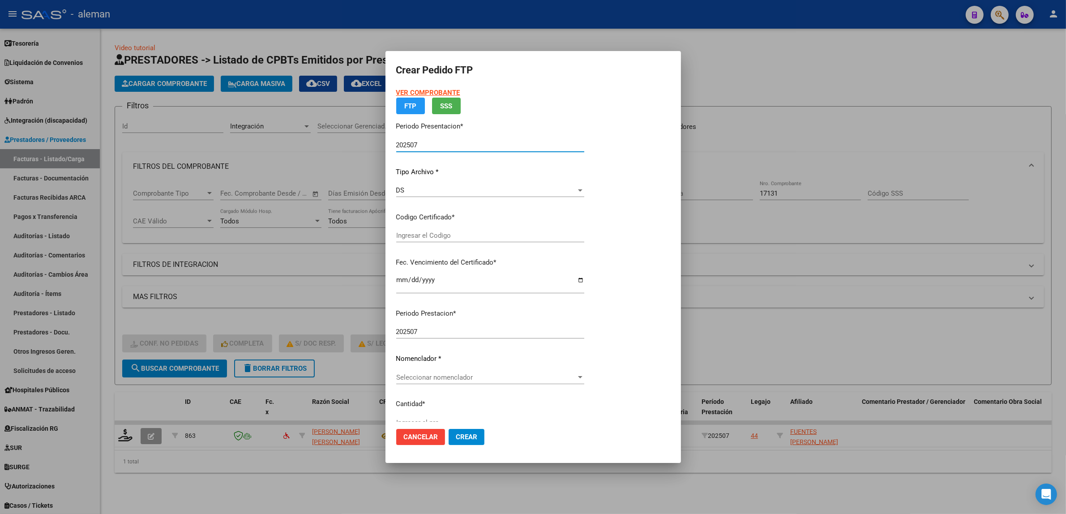
type input "ARG02000550669952021080520260805CBA536"
type input "[DATE]"
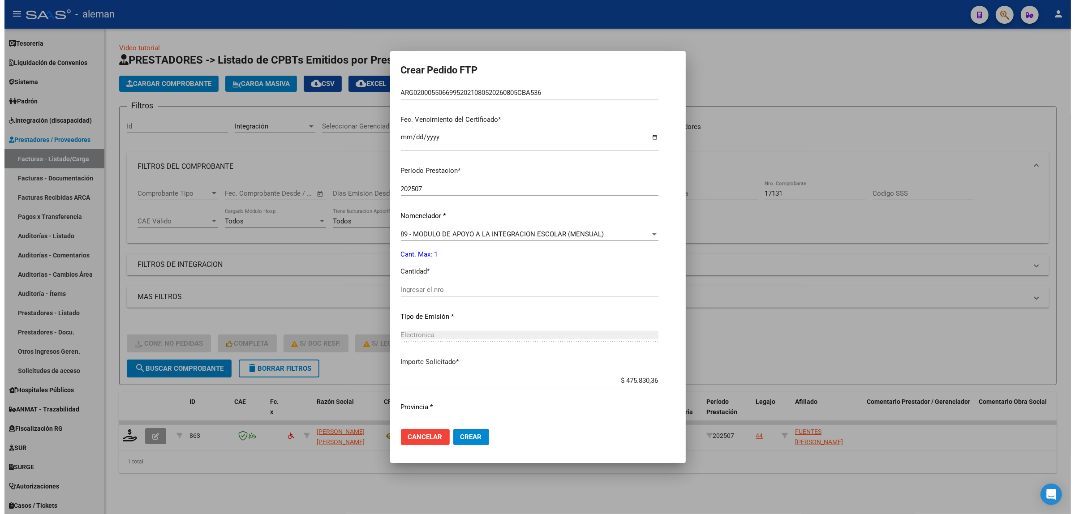
scroll to position [224, 0]
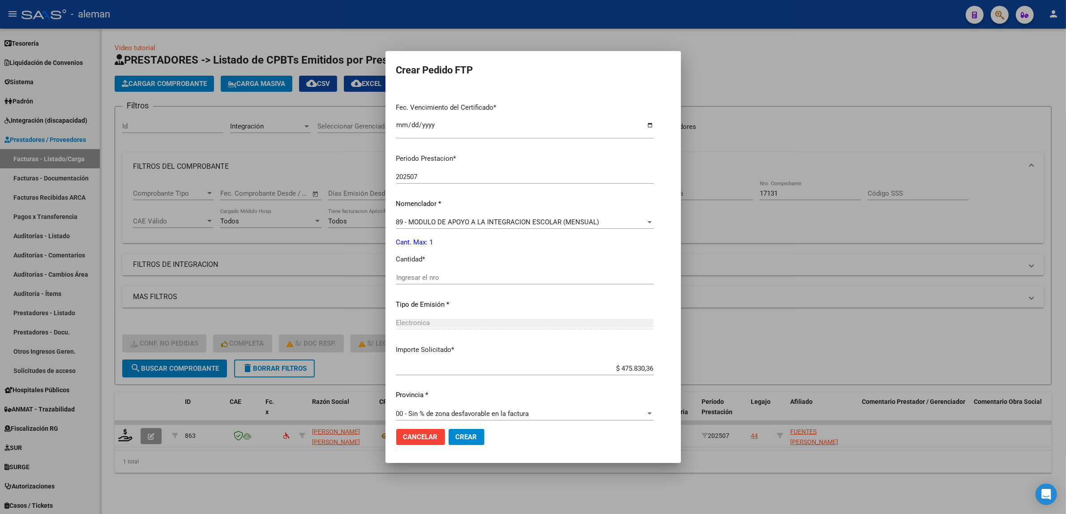
click at [471, 278] on input "Ingresar el nro" at bounding box center [524, 278] width 257 height 8
type input "1"
click at [462, 438] on span "Crear" at bounding box center [466, 437] width 21 height 8
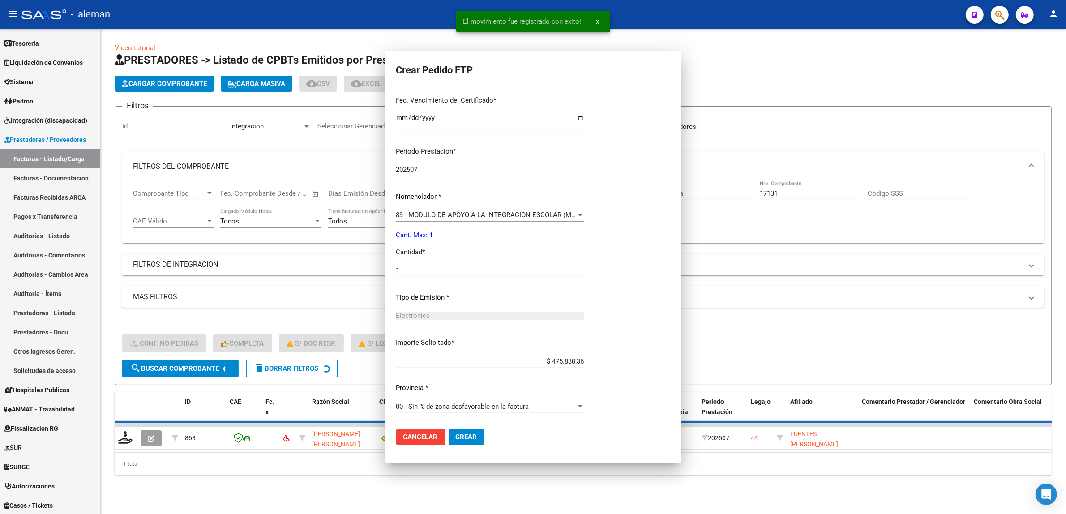
scroll to position [0, 0]
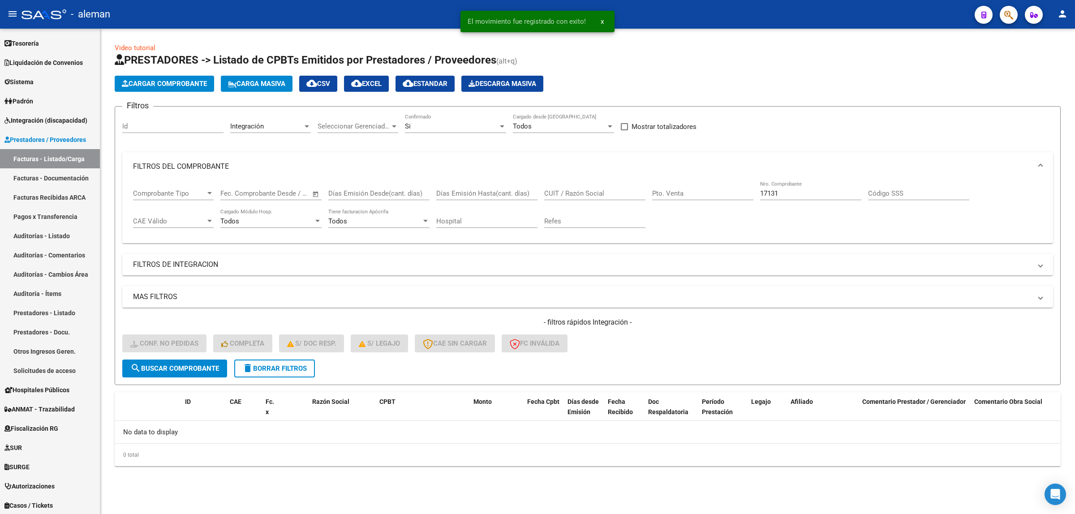
click at [467, 468] on div "Video tutorial PRESTADORES -> Listado de CPBTs Emitidos por Prestadores / Prove…" at bounding box center [587, 262] width 974 height 466
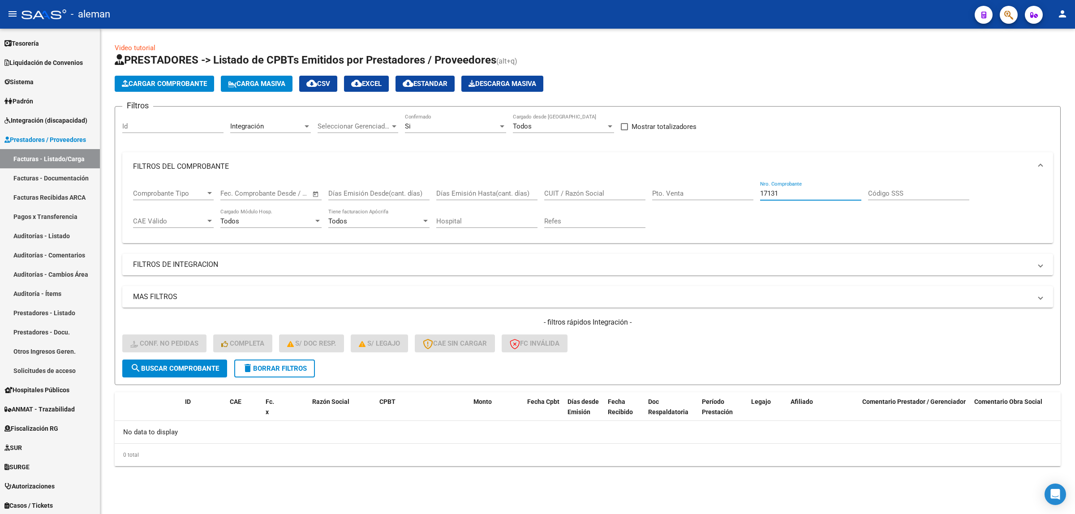
drag, startPoint x: 791, startPoint y: 190, endPoint x: 750, endPoint y: 188, distance: 40.4
click at [750, 188] on div "Comprobante Tipo Comprobante Tipo Start date – End date Fec. Comprobante Desde …" at bounding box center [587, 209] width 909 height 56
click at [146, 365] on span "search Buscar Comprobante" at bounding box center [174, 368] width 89 height 8
click at [780, 192] on input "4929" at bounding box center [810, 193] width 101 height 8
drag, startPoint x: 785, startPoint y: 191, endPoint x: 755, endPoint y: 188, distance: 30.1
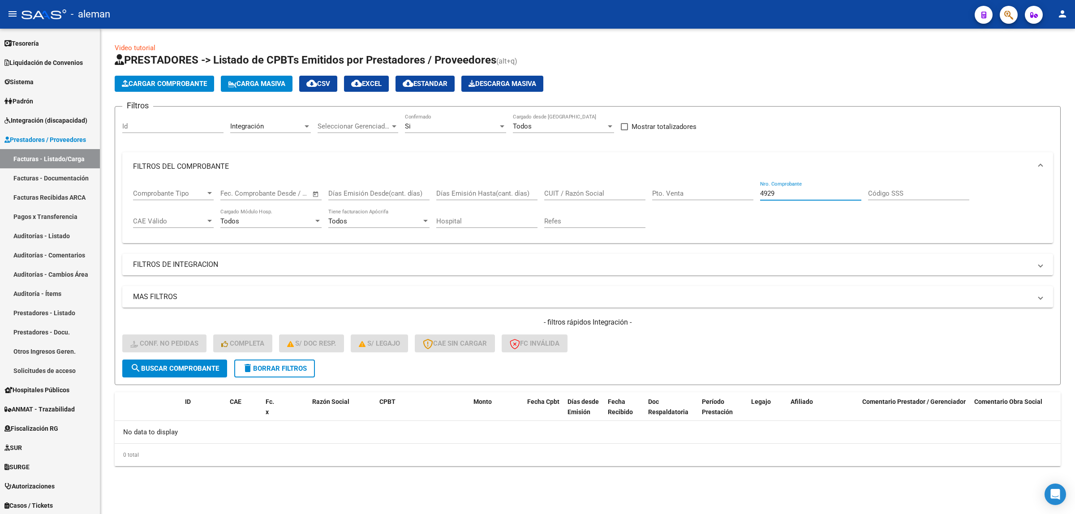
click at [755, 188] on div "Comprobante Tipo Comprobante Tipo Start date – End date Fec. Comprobante Desde …" at bounding box center [587, 209] width 909 height 56
type input "630"
click at [167, 364] on span "search Buscar Comprobante" at bounding box center [174, 368] width 89 height 8
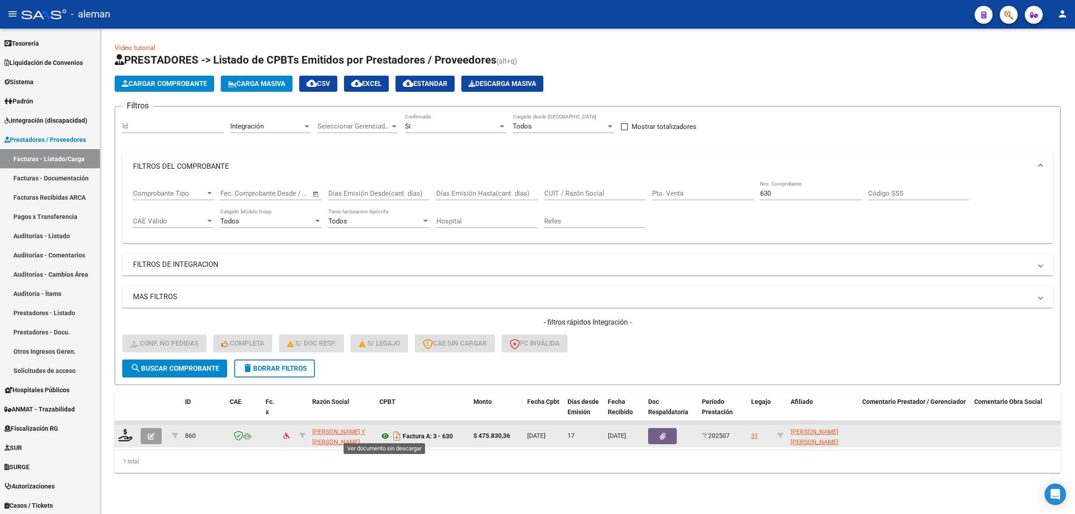
click at [386, 435] on icon at bounding box center [385, 436] width 12 height 11
click at [130, 435] on icon at bounding box center [125, 435] width 14 height 13
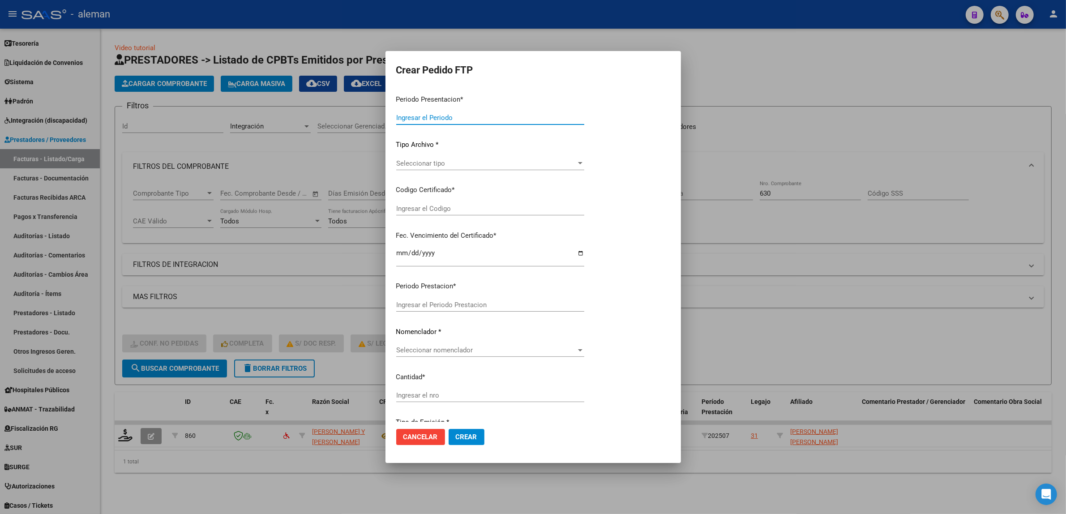
type input "202507"
type input "$ 475.830,36"
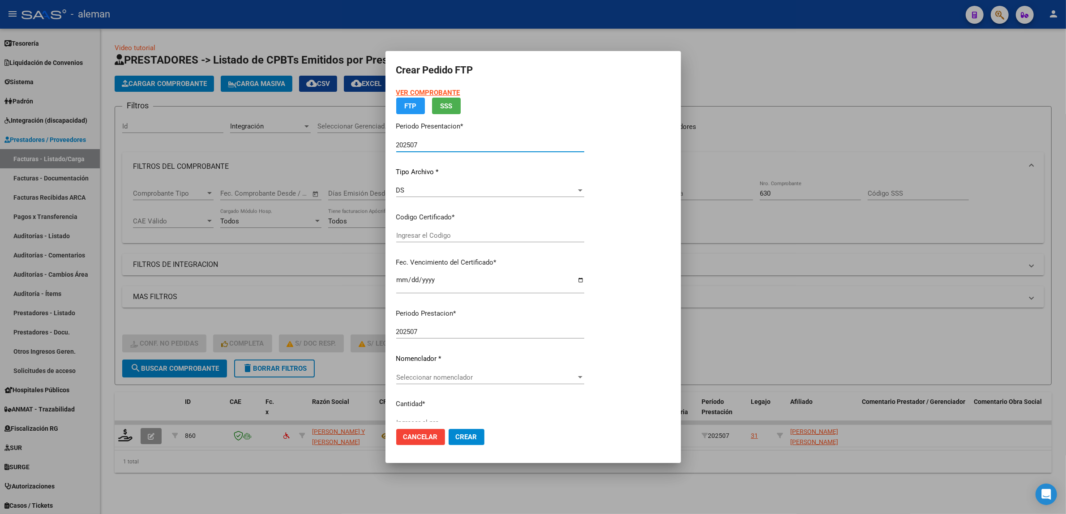
type input "ARG01000578161322021080420250804CBA536"
type input "[DATE]"
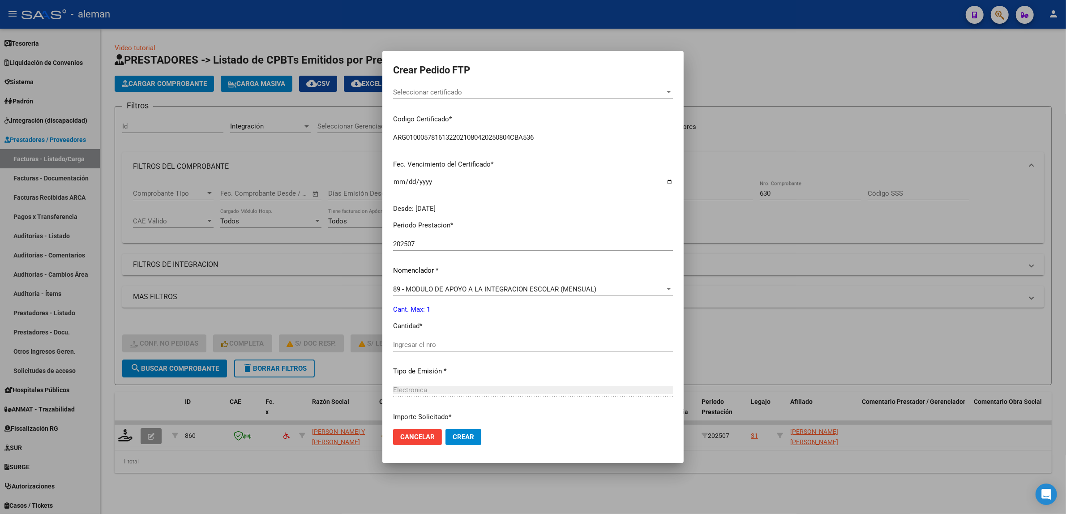
scroll to position [168, 0]
click at [445, 346] on input "Ingresar el nro" at bounding box center [533, 344] width 280 height 8
type input "1"
click at [453, 436] on span "Crear" at bounding box center [463, 437] width 21 height 8
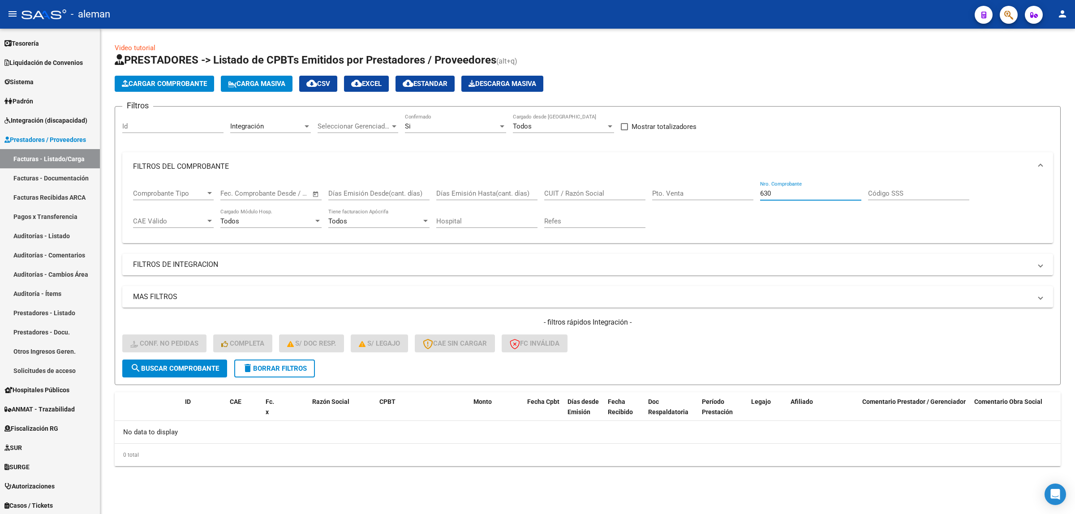
drag, startPoint x: 784, startPoint y: 193, endPoint x: 755, endPoint y: 192, distance: 29.6
click at [755, 192] on div "Comprobante Tipo Comprobante Tipo Start date – End date Fec. Comprobante Desde …" at bounding box center [587, 209] width 909 height 56
type input "9843"
click at [145, 368] on span "search Buscar Comprobante" at bounding box center [174, 368] width 89 height 8
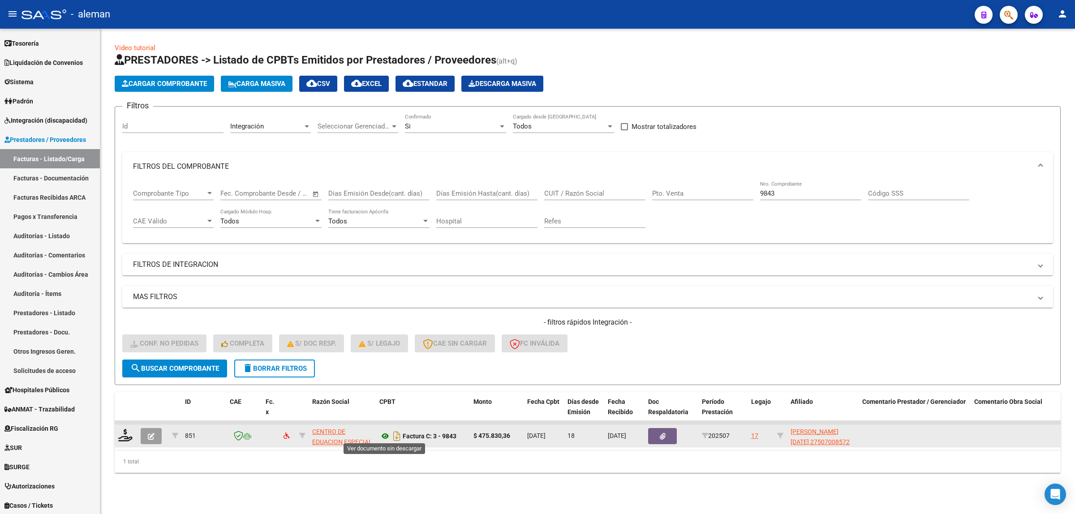
click at [386, 435] on icon at bounding box center [385, 436] width 12 height 11
click at [126, 435] on icon at bounding box center [125, 435] width 14 height 13
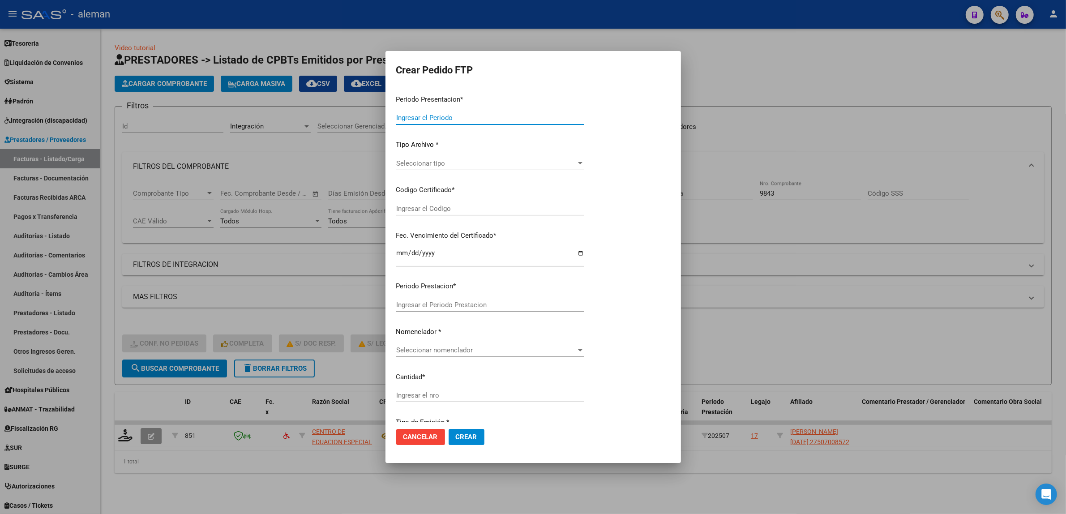
type input "202507"
type input "$ 475.830,36"
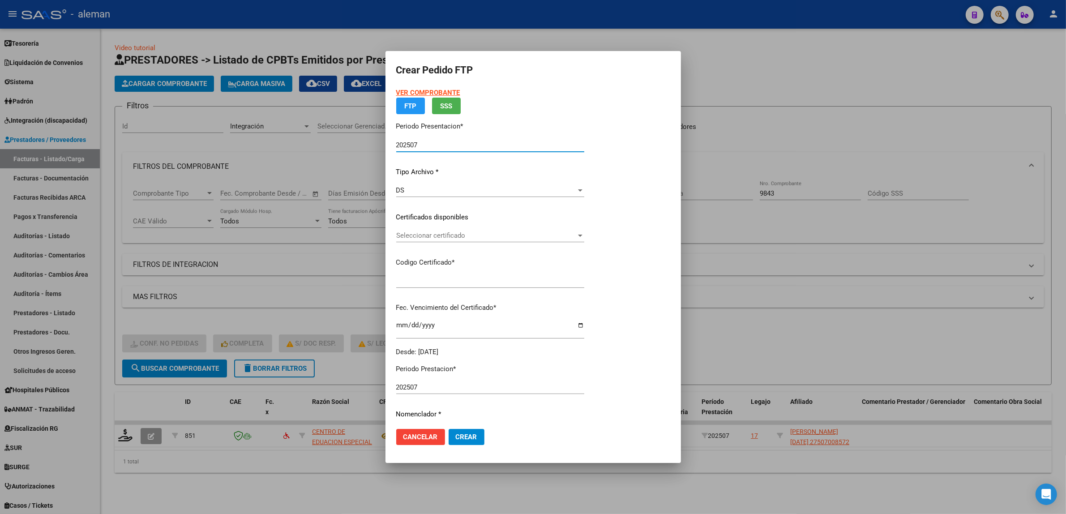
type input "ARG01000507008572023010420280104BS352"
type input "[DATE]"
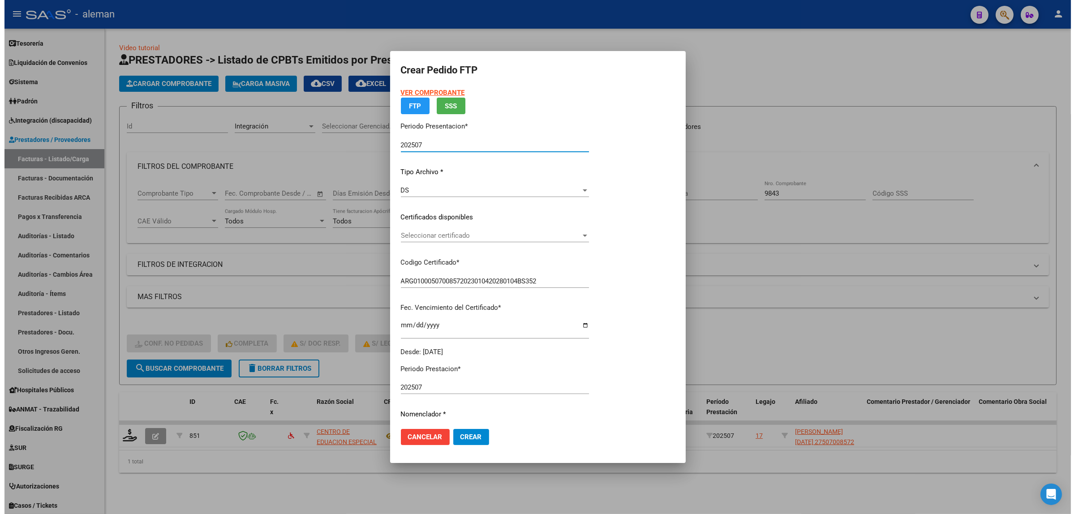
scroll to position [175, 0]
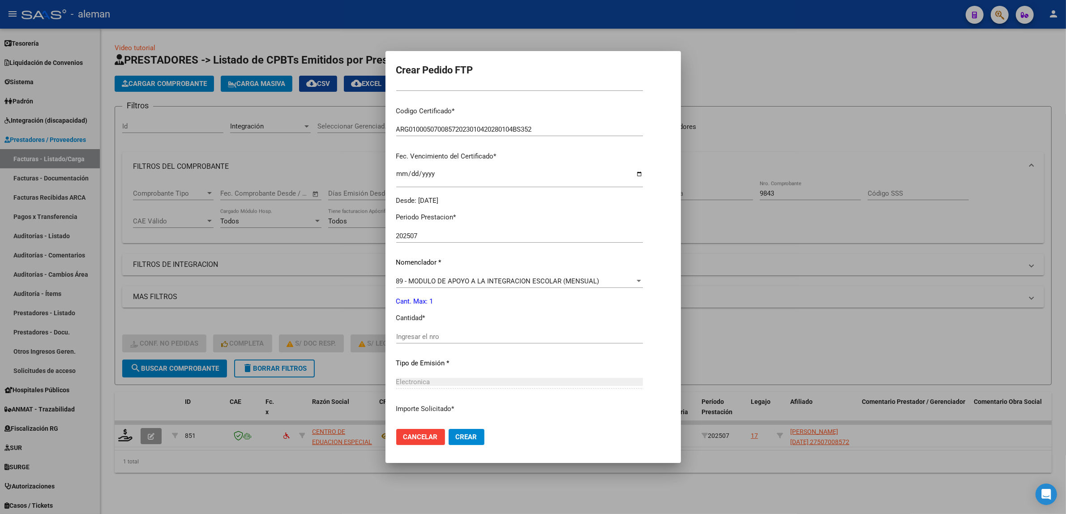
click at [472, 337] on input "Ingresar el nro" at bounding box center [519, 337] width 247 height 8
type input "1"
click at [469, 443] on button "Crear" at bounding box center [467, 437] width 36 height 16
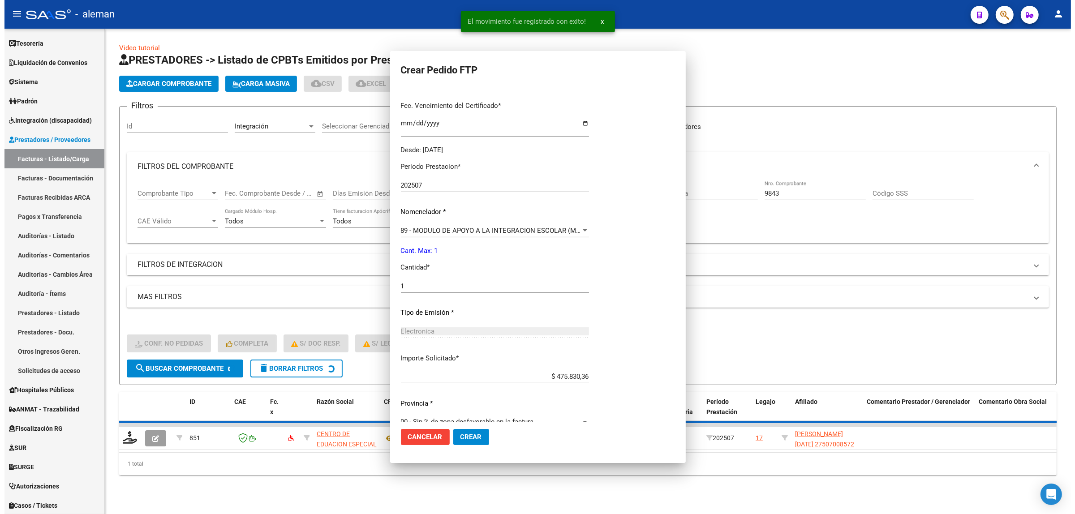
scroll to position [0, 0]
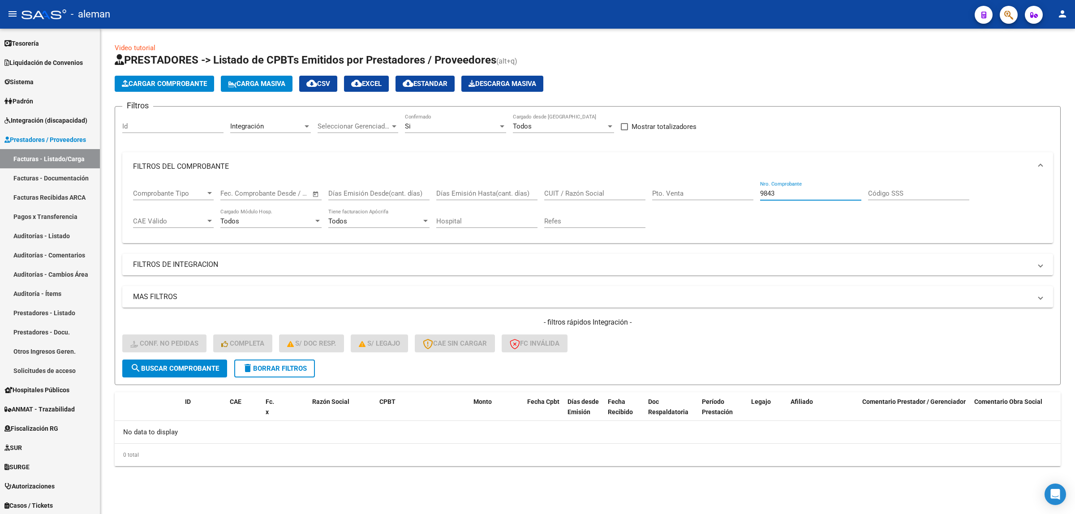
drag, startPoint x: 779, startPoint y: 196, endPoint x: 753, endPoint y: 196, distance: 26.4
click at [753, 196] on div "Comprobante Tipo Comprobante Tipo Start date – End date Fec. Comprobante Desde …" at bounding box center [587, 209] width 909 height 56
click at [189, 364] on span "search Buscar Comprobante" at bounding box center [174, 368] width 89 height 8
drag, startPoint x: 783, startPoint y: 193, endPoint x: 742, endPoint y: 191, distance: 40.8
click at [742, 191] on div "Comprobante Tipo Comprobante Tipo Start date – End date Fec. Comprobante Desde …" at bounding box center [587, 209] width 909 height 56
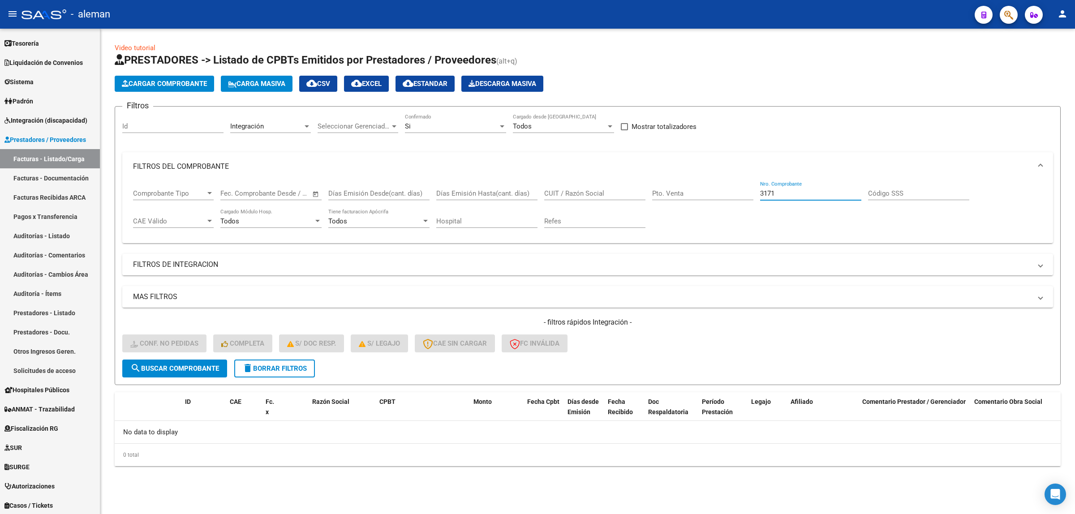
type input "3171"
click at [196, 368] on span "search Buscar Comprobante" at bounding box center [174, 368] width 89 height 8
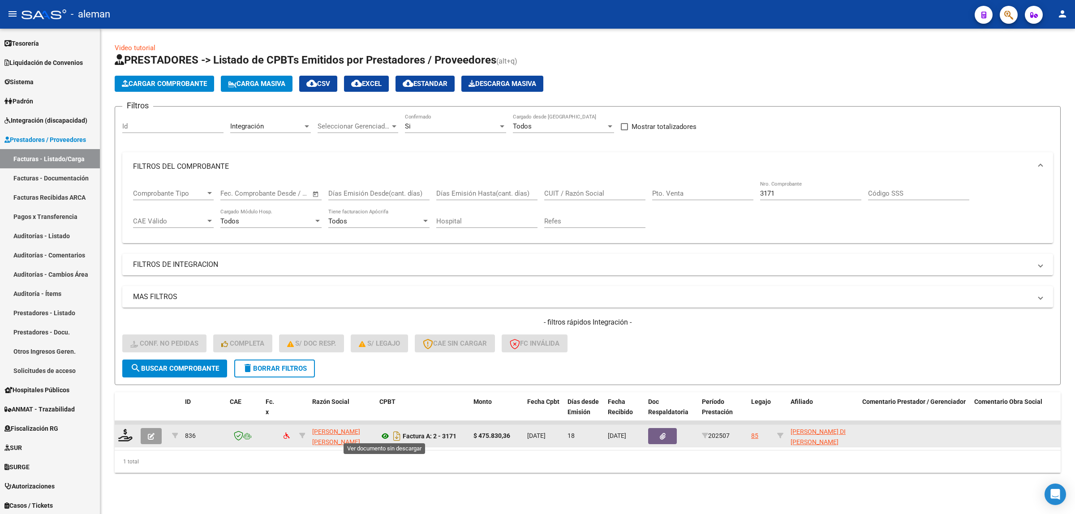
click at [387, 432] on icon at bounding box center [385, 436] width 12 height 11
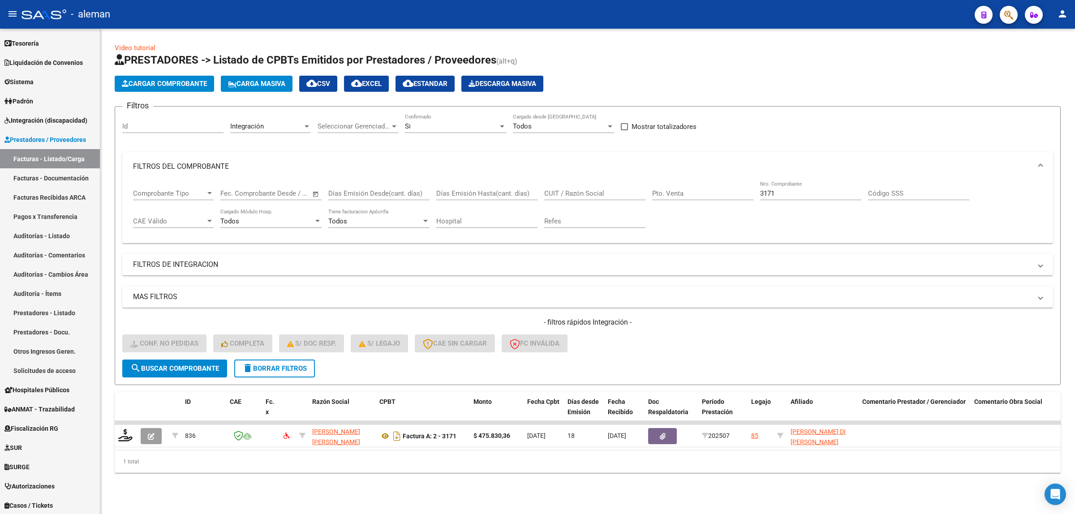
drag, startPoint x: 135, startPoint y: 154, endPoint x: 252, endPoint y: 159, distance: 116.5
click at [252, 159] on mat-expansion-panel-header "FILTROS DEL COMPROBANTE" at bounding box center [587, 166] width 930 height 29
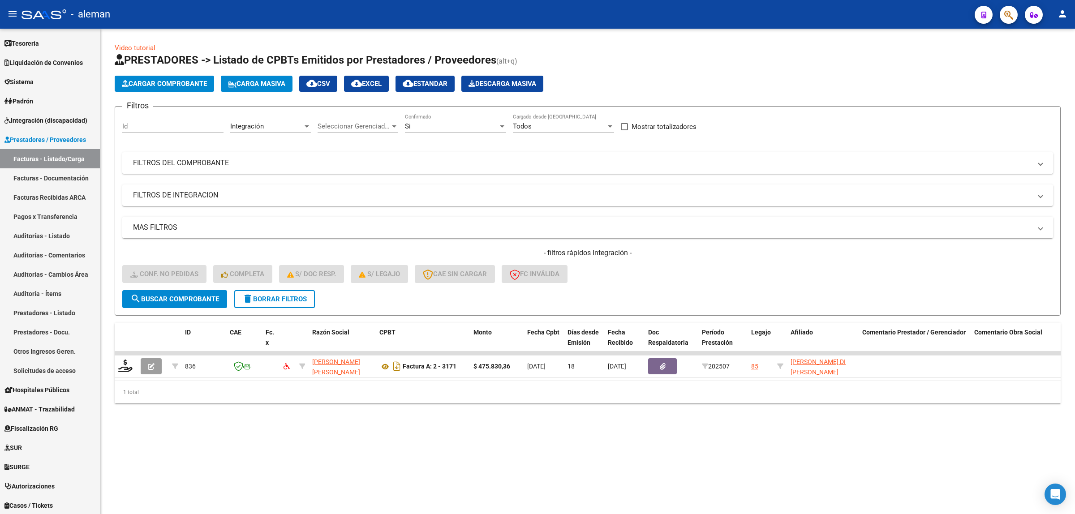
click at [287, 162] on mat-panel-title "FILTROS DEL COMPROBANTE" at bounding box center [582, 163] width 898 height 10
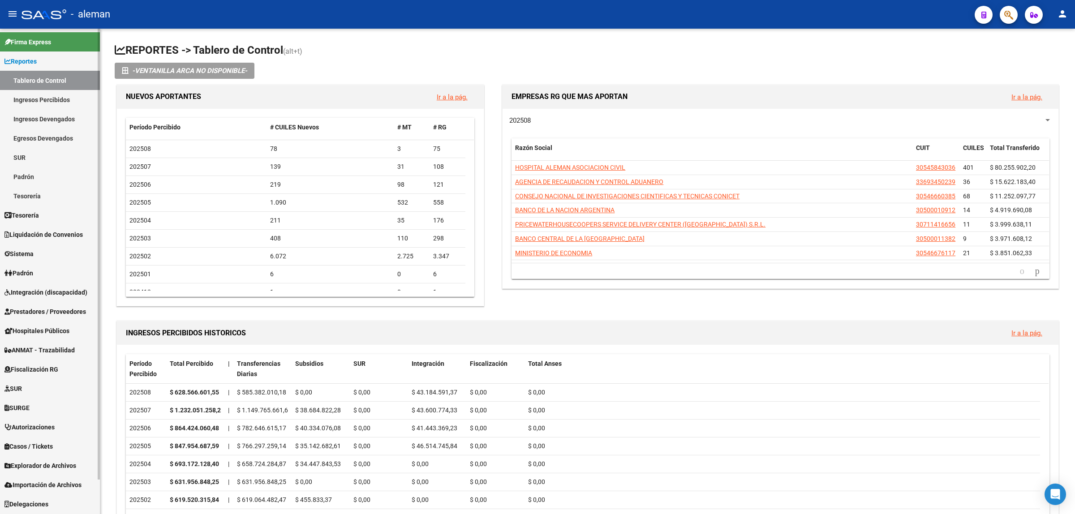
click at [42, 288] on span "Integración (discapacidad)" at bounding box center [45, 292] width 83 height 10
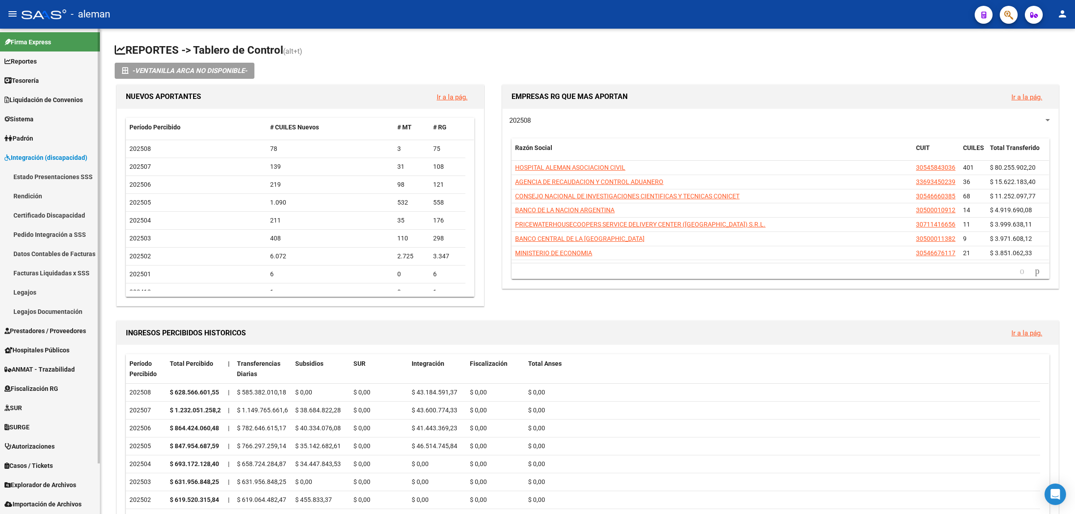
click at [59, 235] on link "Pedido Integración a SSS" at bounding box center [50, 234] width 100 height 19
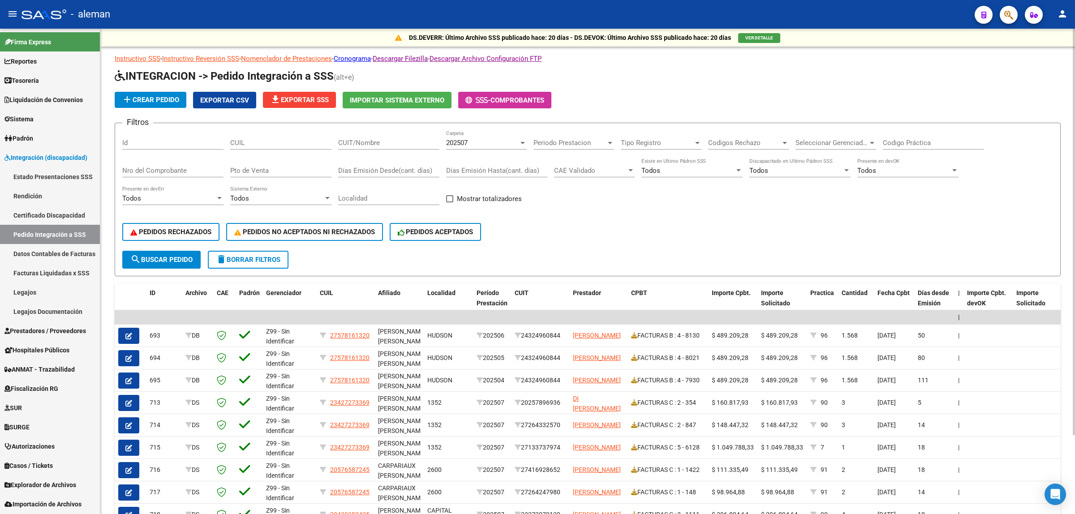
click at [160, 171] on input "Nro del Comprobante" at bounding box center [172, 171] width 101 height 8
click at [166, 256] on span "search Buscar Pedido" at bounding box center [161, 260] width 62 height 8
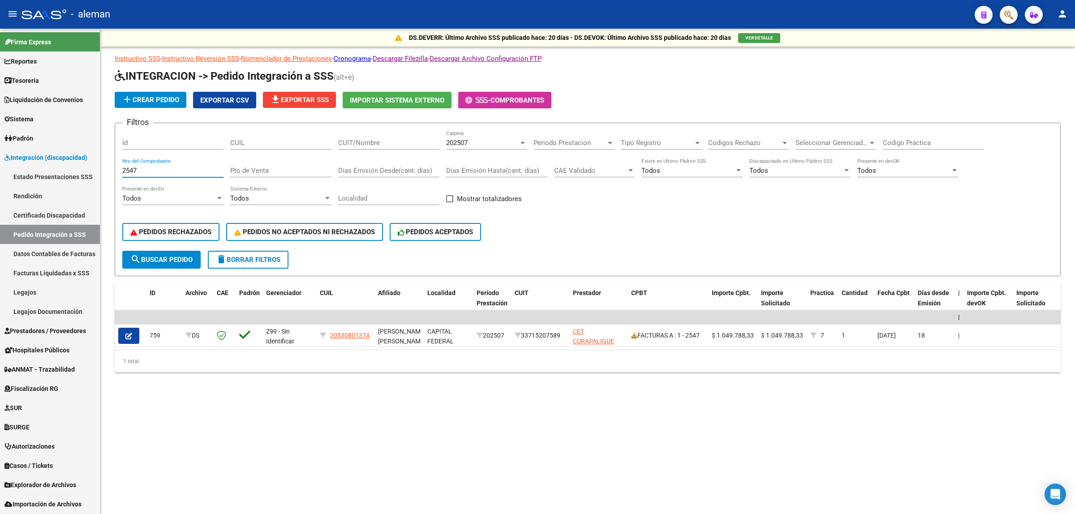
drag, startPoint x: 147, startPoint y: 168, endPoint x: 104, endPoint y: 163, distance: 42.8
click at [104, 163] on div "DS.DEVERR: Último Archivo SSS publicado hace: 20 días - DS.DEVOK: Último Archiv…" at bounding box center [587, 215] width 974 height 372
click at [152, 256] on span "search Buscar Pedido" at bounding box center [161, 260] width 62 height 8
drag, startPoint x: 148, startPoint y: 169, endPoint x: 117, endPoint y: 170, distance: 30.5
click at [117, 170] on form "Filtros Id CUIL CUIT/Nombre 202507 Carpeta Periodo Prestacion Periodo Prestacio…" at bounding box center [588, 200] width 946 height 154
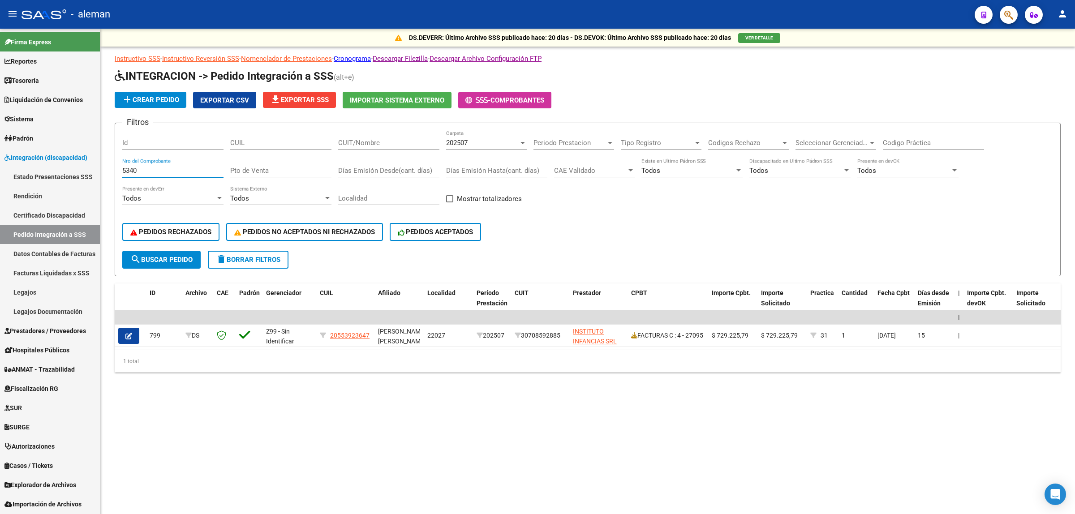
click at [178, 267] on form "Filtros Id CUIL CUIT/Nombre 202507 Carpeta Periodo Prestacion Periodo Prestacio…" at bounding box center [588, 200] width 946 height 154
click at [178, 263] on button "search Buscar Pedido" at bounding box center [161, 260] width 78 height 18
drag, startPoint x: 142, startPoint y: 171, endPoint x: 111, endPoint y: 164, distance: 32.1
click at [111, 164] on div "DS.DEVERR: Último Archivo SSS publicado hace: 20 días - DS.DEVOK: Último Archiv…" at bounding box center [587, 215] width 974 height 372
click at [177, 256] on span "search Buscar Pedido" at bounding box center [161, 260] width 62 height 8
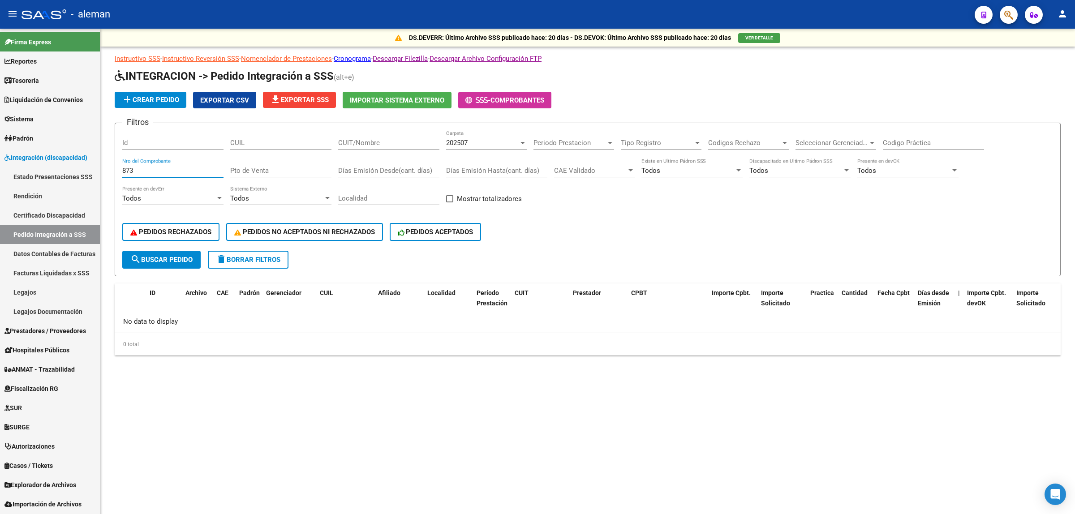
drag, startPoint x: 137, startPoint y: 169, endPoint x: 112, endPoint y: 168, distance: 24.2
click at [112, 168] on div "DS.DEVERR: Último Archivo SSS publicado hace: 20 días - DS.DEVOK: Último Archiv…" at bounding box center [587, 206] width 974 height 355
click at [182, 257] on span "search Buscar Pedido" at bounding box center [161, 260] width 62 height 8
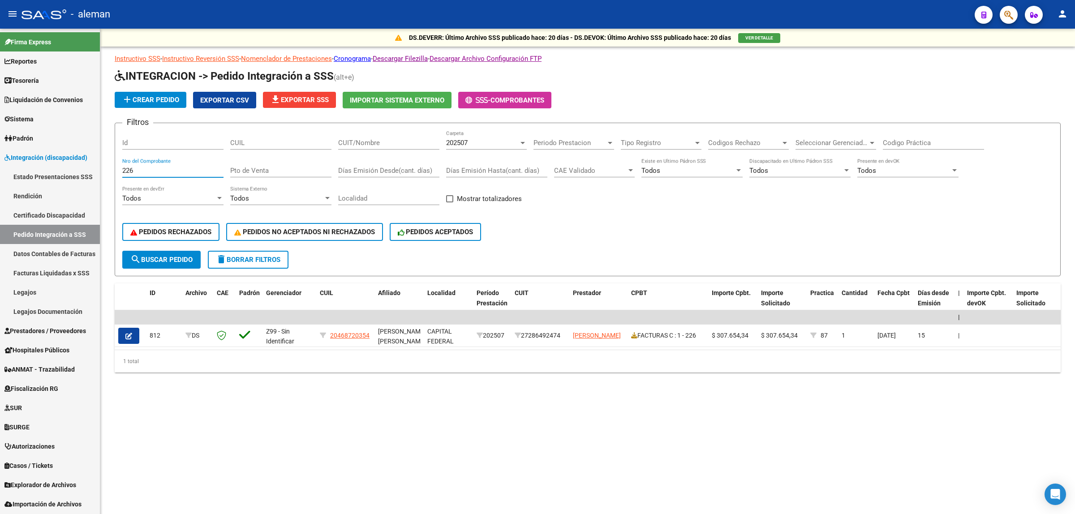
drag, startPoint x: 146, startPoint y: 172, endPoint x: 112, endPoint y: 172, distance: 34.0
click at [112, 172] on div "DS.DEVERR: Último Archivo SSS publicado hace: 20 días - DS.DEVOK: Último Archiv…" at bounding box center [587, 215] width 974 height 372
click at [180, 262] on button "search Buscar Pedido" at bounding box center [161, 260] width 78 height 18
drag, startPoint x: 161, startPoint y: 167, endPoint x: 114, endPoint y: 166, distance: 47.0
click at [115, 166] on form "Filtros Id CUIL CUIT/Nombre 202507 Carpeta Periodo Prestacion Periodo Prestacio…" at bounding box center [588, 200] width 946 height 154
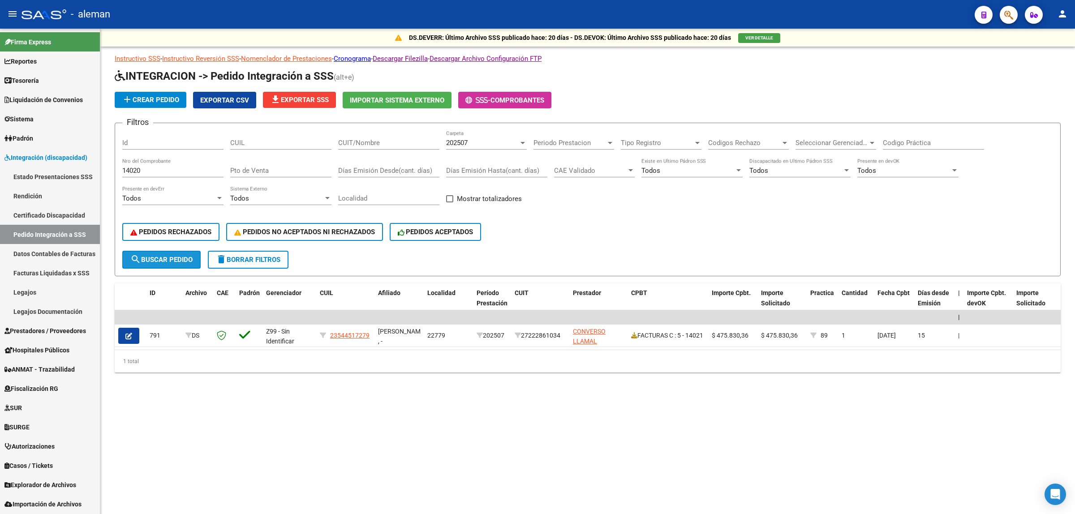
click at [177, 260] on span "search Buscar Pedido" at bounding box center [161, 260] width 62 height 8
drag, startPoint x: 143, startPoint y: 171, endPoint x: 115, endPoint y: 171, distance: 28.7
click at [115, 171] on form "Filtros Id CUIL CUIT/Nombre 202507 Carpeta Periodo Prestacion Periodo Prestacio…" at bounding box center [588, 200] width 946 height 154
click at [151, 257] on span "search Buscar Pedido" at bounding box center [161, 260] width 62 height 8
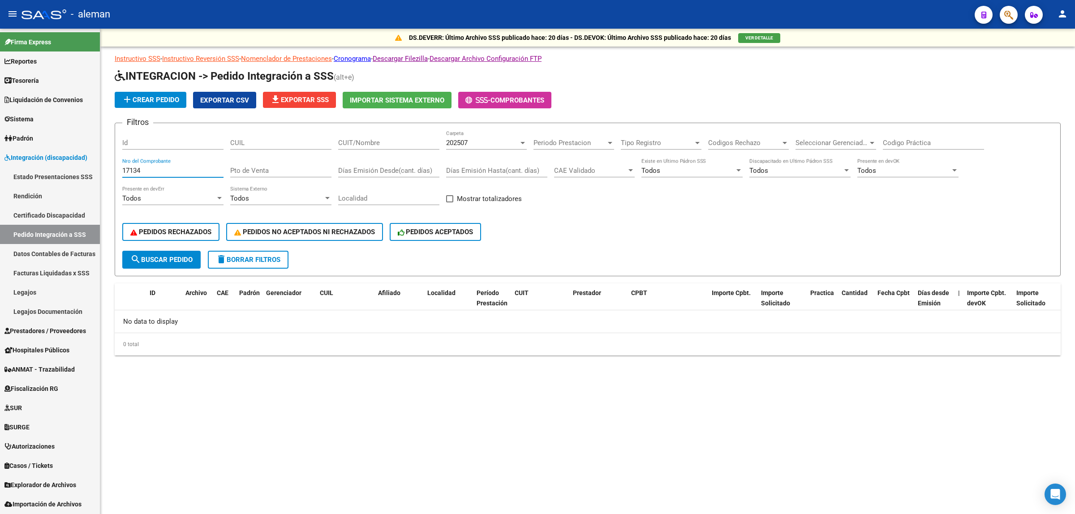
drag, startPoint x: 148, startPoint y: 169, endPoint x: 114, endPoint y: 170, distance: 34.1
click at [115, 170] on form "Filtros Id CUIL CUIT/Nombre 202507 Carpeta Periodo Prestacion Periodo Prestacio…" at bounding box center [588, 200] width 946 height 154
click at [193, 261] on button "search Buscar Pedido" at bounding box center [161, 260] width 78 height 18
drag, startPoint x: 153, startPoint y: 170, endPoint x: 103, endPoint y: 163, distance: 50.7
click at [103, 163] on div "DS.DEVERR: Último Archivo SSS publicado hace: 20 días - DS.DEVOK: Último Archiv…" at bounding box center [587, 206] width 974 height 355
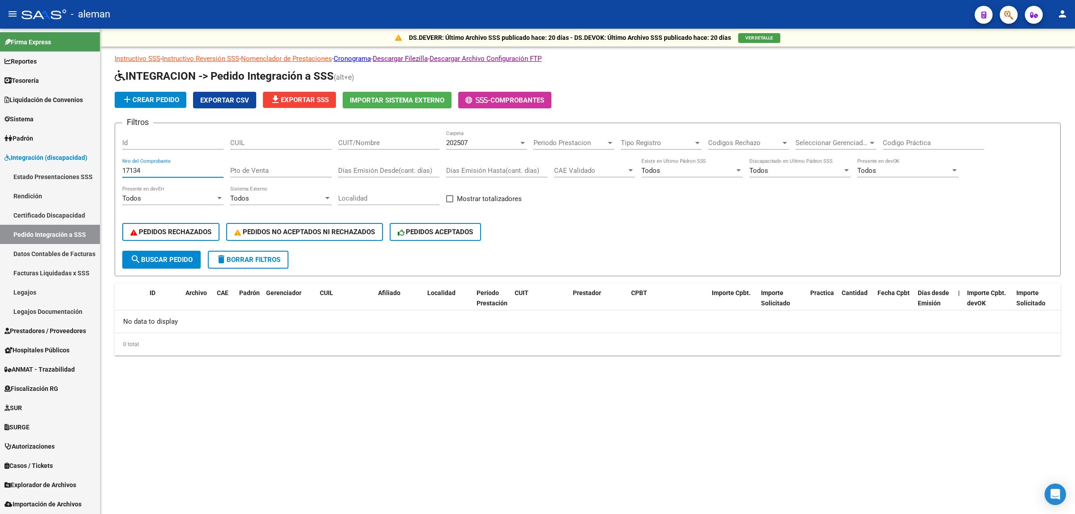
click at [173, 260] on span "search Buscar Pedido" at bounding box center [161, 260] width 62 height 8
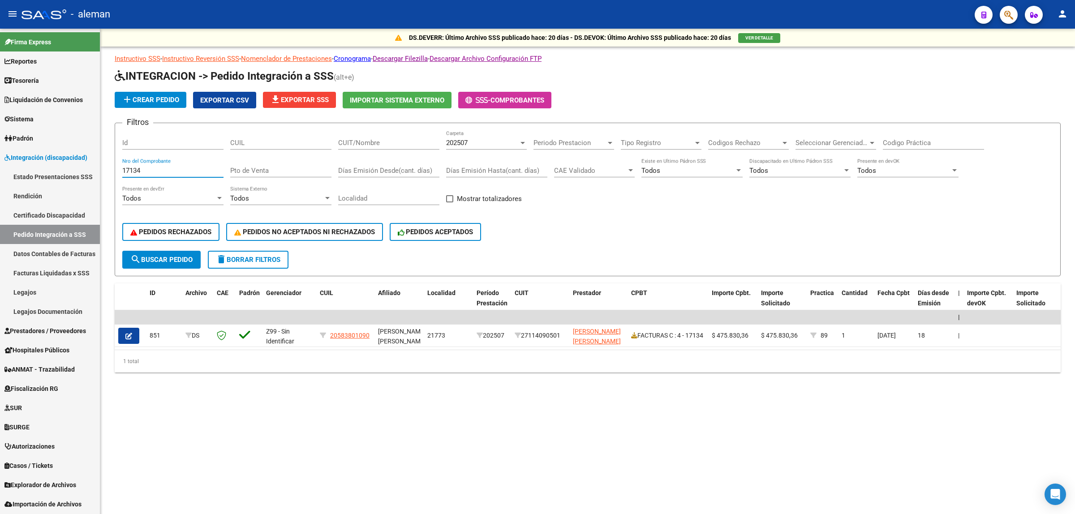
click at [180, 167] on input "17134" at bounding box center [172, 171] width 101 height 8
click at [189, 256] on span "search Buscar Pedido" at bounding box center [161, 260] width 62 height 8
drag, startPoint x: 147, startPoint y: 167, endPoint x: 101, endPoint y: 165, distance: 45.7
click at [101, 165] on div "DS.DEVERR: Último Archivo SSS publicado hace: 20 días - DS.DEVOK: Último Archiv…" at bounding box center [587, 215] width 974 height 372
click at [139, 260] on mat-icon "search" at bounding box center [135, 259] width 11 height 11
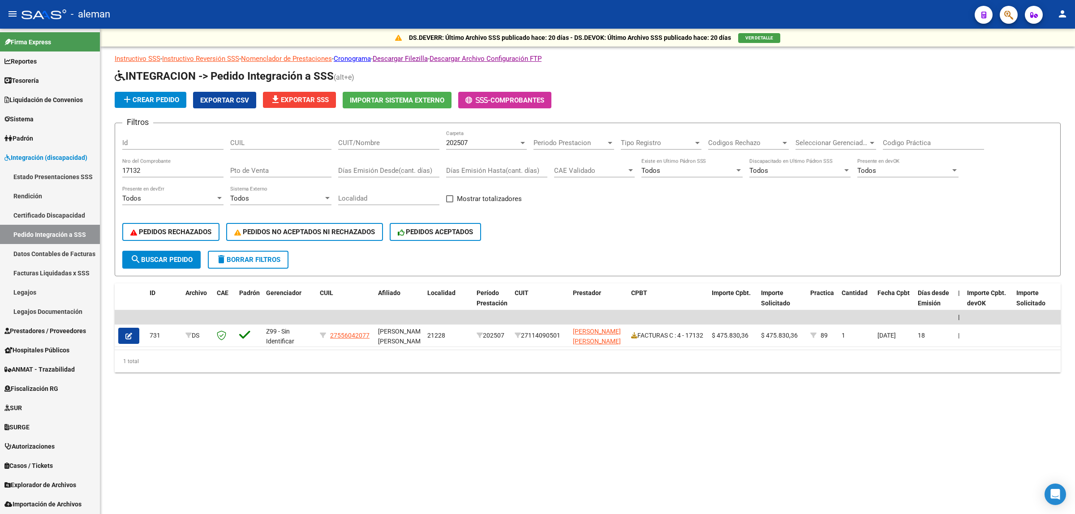
click at [153, 167] on input "17132" at bounding box center [172, 171] width 101 height 8
click at [147, 256] on span "search Buscar Pedido" at bounding box center [161, 260] width 62 height 8
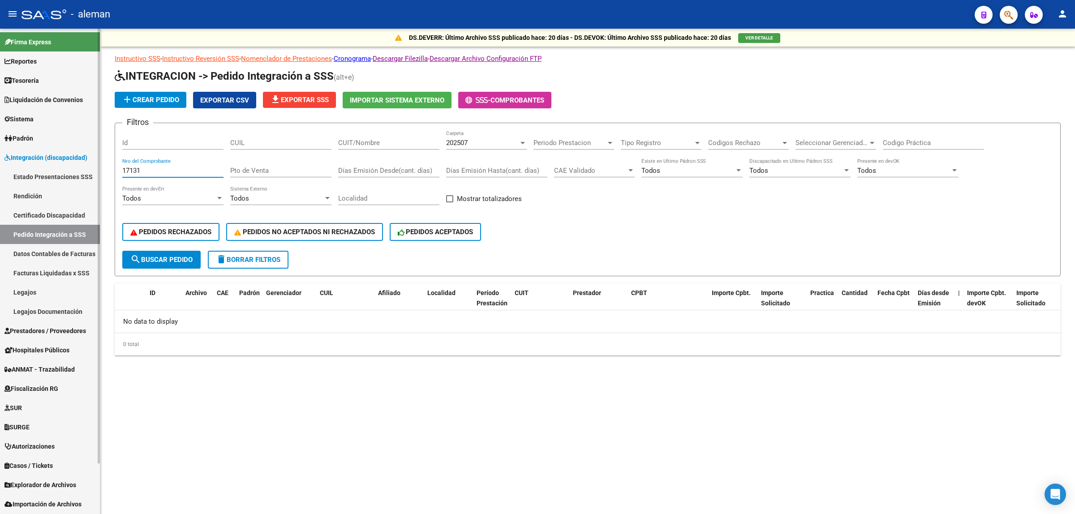
drag, startPoint x: 157, startPoint y: 171, endPoint x: 95, endPoint y: 167, distance: 62.4
click at [95, 167] on mat-sidenav-container "Firma Express Reportes Tablero de Control Ingresos Percibidos Análisis de todos…" at bounding box center [537, 271] width 1075 height 485
click at [161, 256] on span "search Buscar Pedido" at bounding box center [161, 260] width 62 height 8
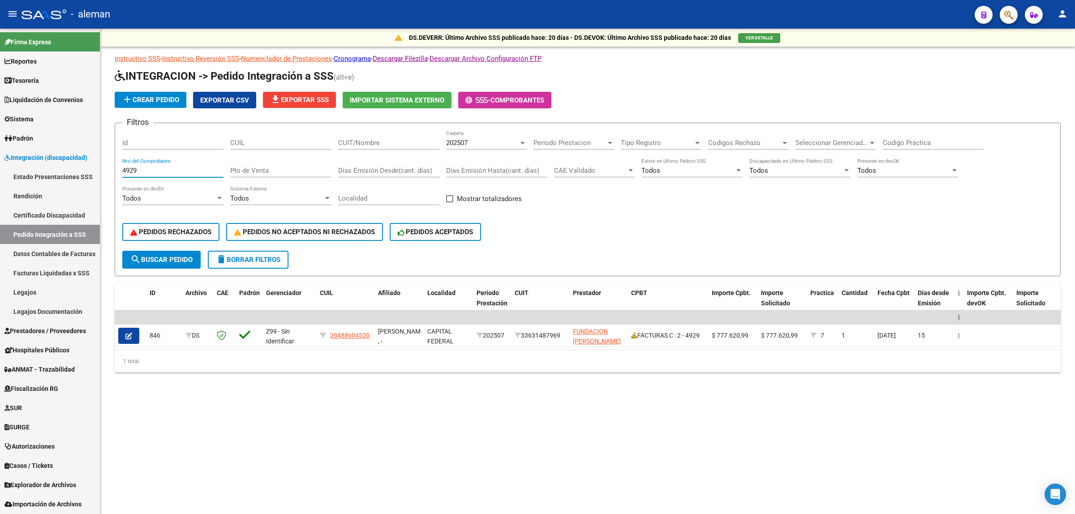
drag, startPoint x: 149, startPoint y: 167, endPoint x: 104, endPoint y: 161, distance: 44.6
click at [104, 161] on div "DS.DEVERR: Último Archivo SSS publicado hace: 20 días - DS.DEVOK: Último Archiv…" at bounding box center [587, 215] width 974 height 372
click at [176, 257] on span "search Buscar Pedido" at bounding box center [161, 260] width 62 height 8
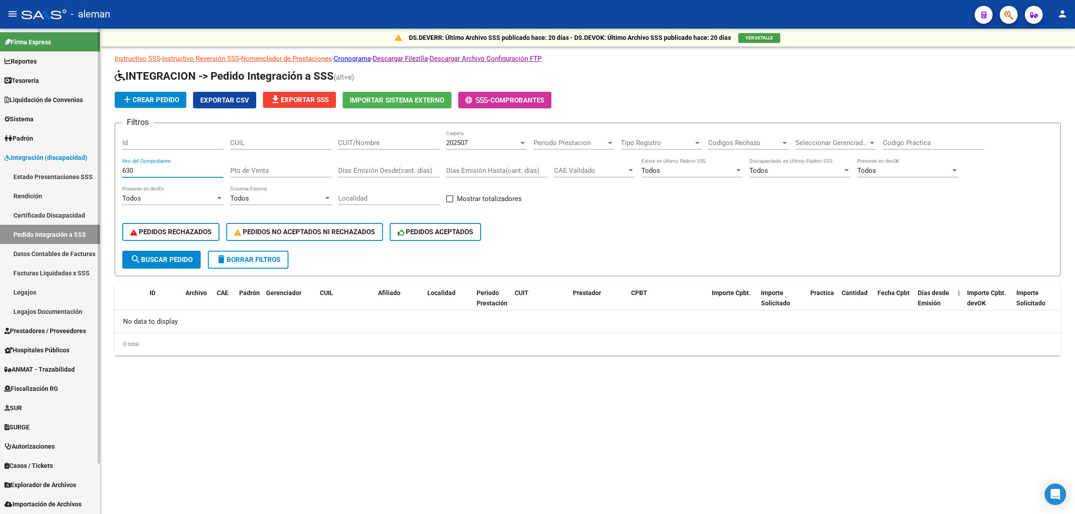
drag, startPoint x: 150, startPoint y: 171, endPoint x: 93, endPoint y: 171, distance: 57.3
click at [93, 171] on mat-sidenav-container "Firma Express Reportes Tablero de Control Ingresos Percibidos Análisis de todos…" at bounding box center [537, 271] width 1075 height 485
click at [188, 256] on span "search Buscar Pedido" at bounding box center [161, 260] width 62 height 8
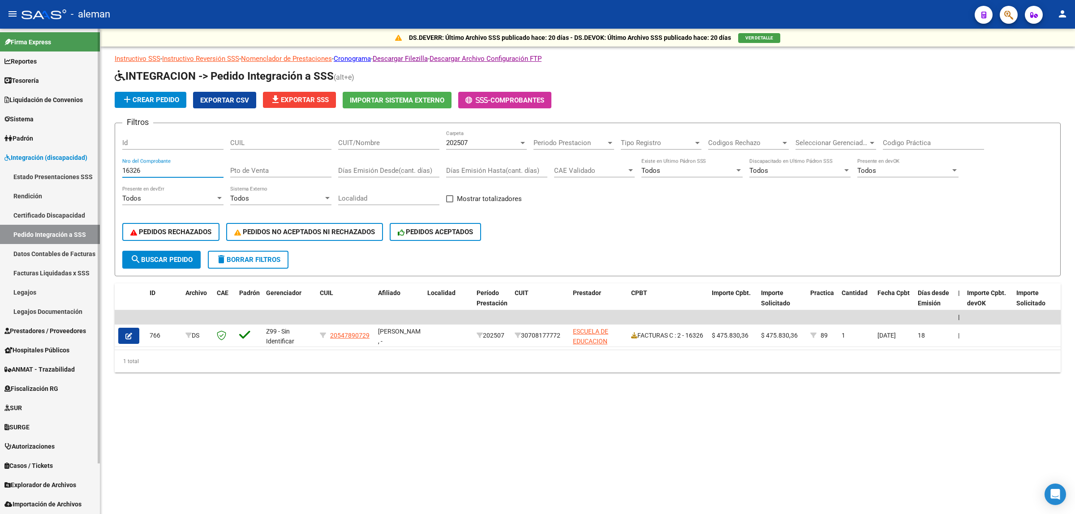
drag, startPoint x: 145, startPoint y: 172, endPoint x: 95, endPoint y: 163, distance: 50.5
click at [95, 163] on mat-sidenav-container "Firma Express Reportes Tablero de Control Ingresos Percibidos Análisis de todos…" at bounding box center [537, 271] width 1075 height 485
click at [153, 252] on button "search Buscar Pedido" at bounding box center [161, 260] width 78 height 18
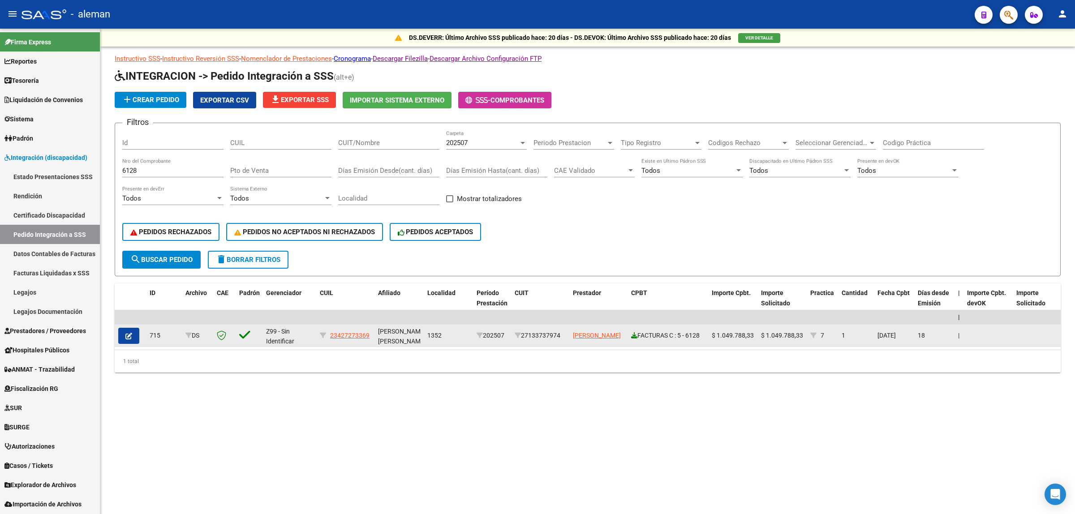
click at [631, 334] on icon at bounding box center [634, 335] width 6 height 6
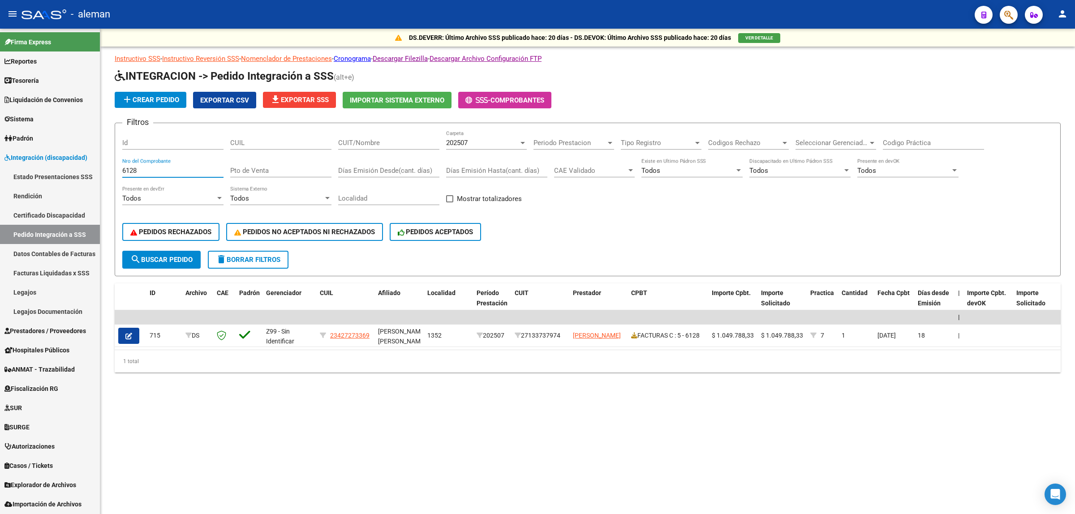
drag, startPoint x: 141, startPoint y: 171, endPoint x: 113, endPoint y: 166, distance: 29.0
click at [113, 166] on div "DS.DEVERR: Último Archivo SSS publicado hace: 20 días - DS.DEVOK: Último Archiv…" at bounding box center [587, 215] width 974 height 372
type input "20902"
click at [183, 256] on span "search Buscar Pedido" at bounding box center [161, 260] width 62 height 8
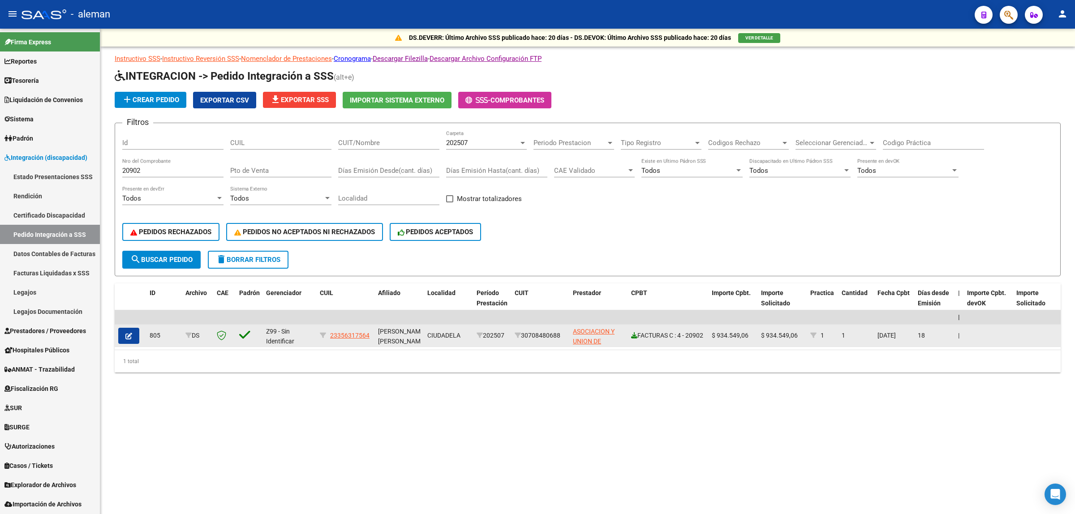
click at [633, 332] on icon at bounding box center [634, 335] width 6 height 6
click at [128, 334] on icon "button" at bounding box center [128, 336] width 7 height 7
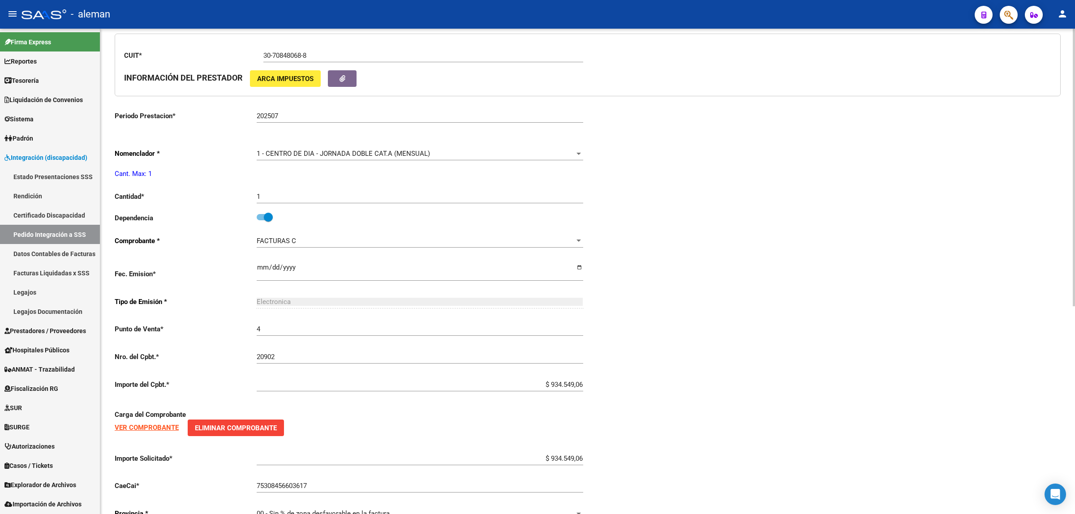
scroll to position [364, 0]
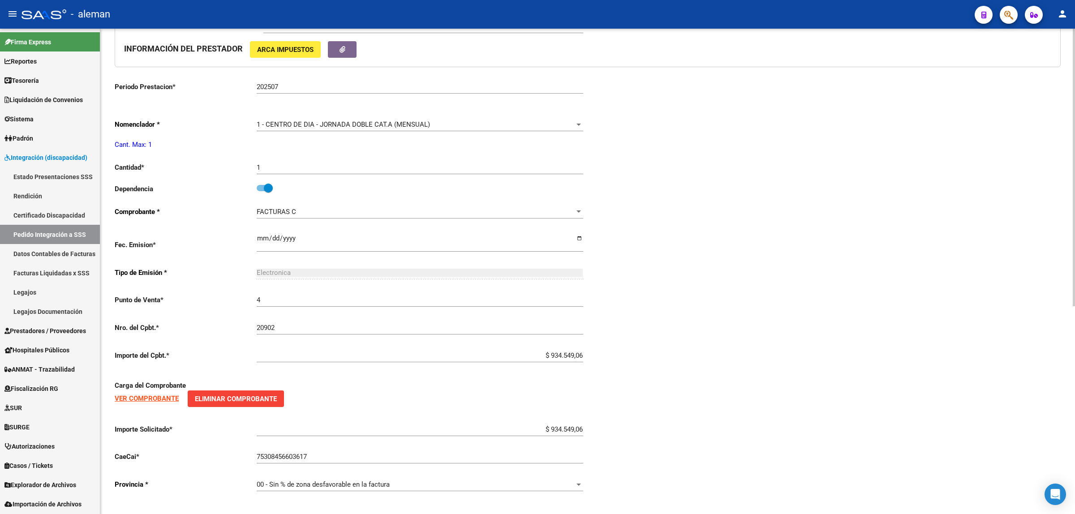
type input "23356317564"
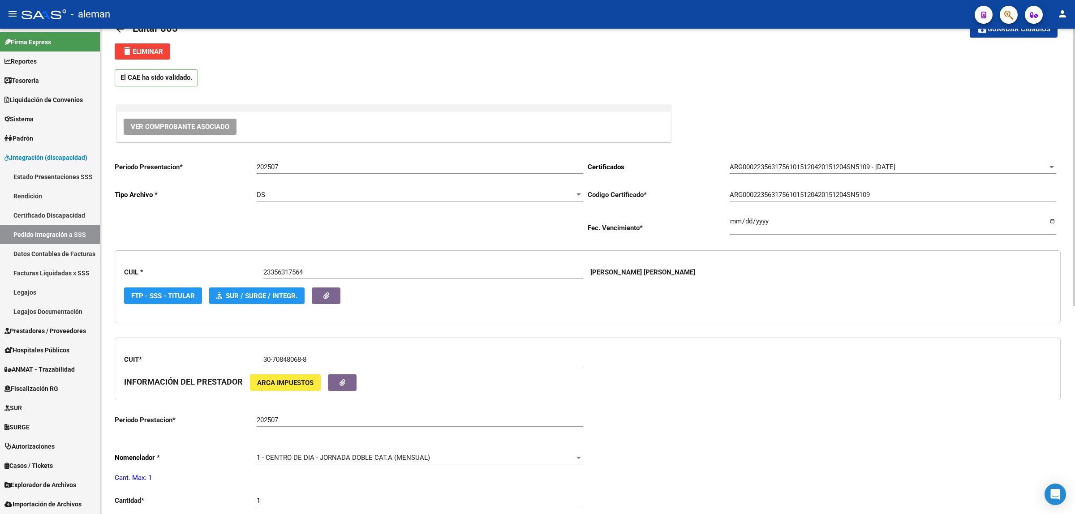
scroll to position [0, 0]
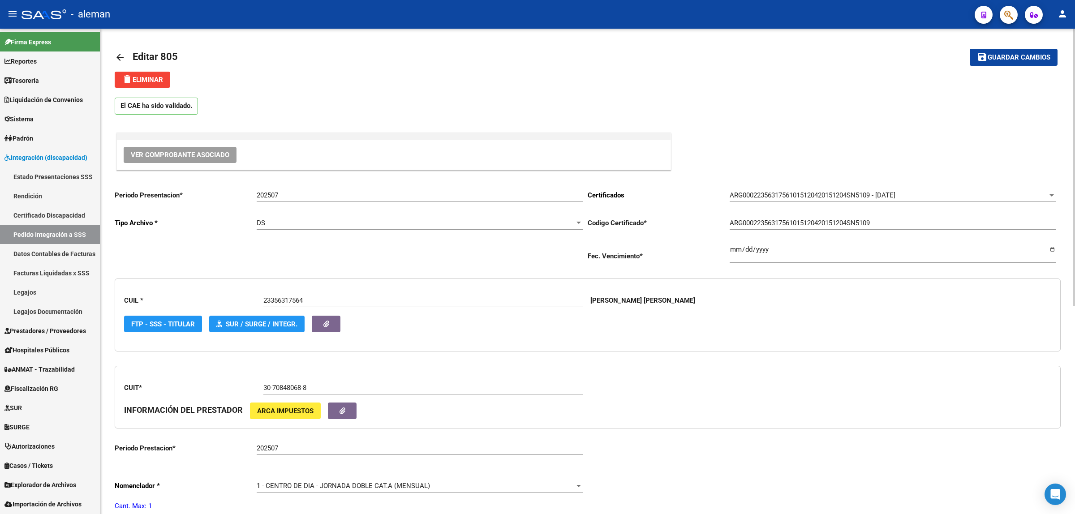
click at [120, 56] on mat-icon "arrow_back" at bounding box center [120, 57] width 11 height 11
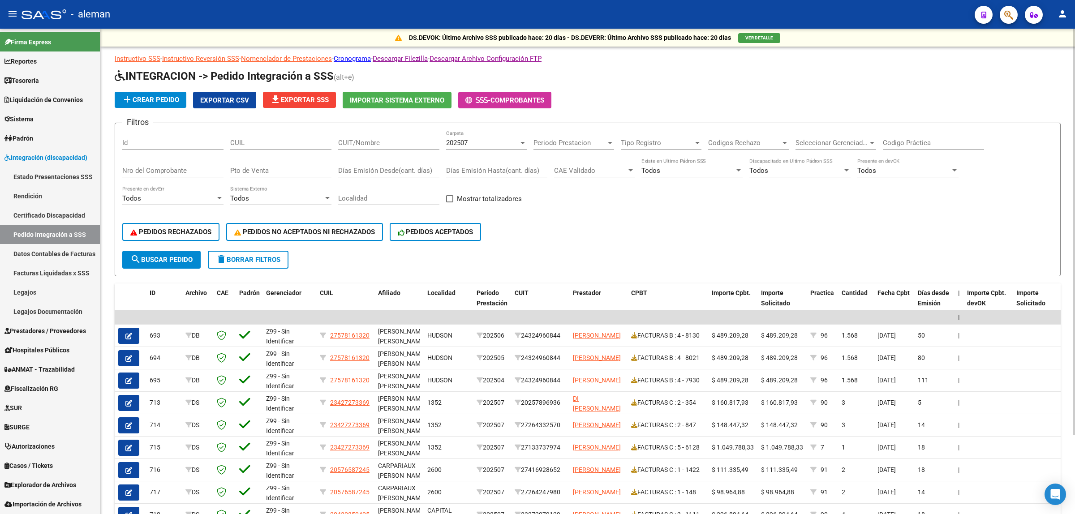
click at [164, 167] on input "Nro del Comprobante" at bounding box center [172, 171] width 101 height 8
type input "20902"
click at [162, 256] on span "search Buscar Pedido" at bounding box center [161, 260] width 62 height 8
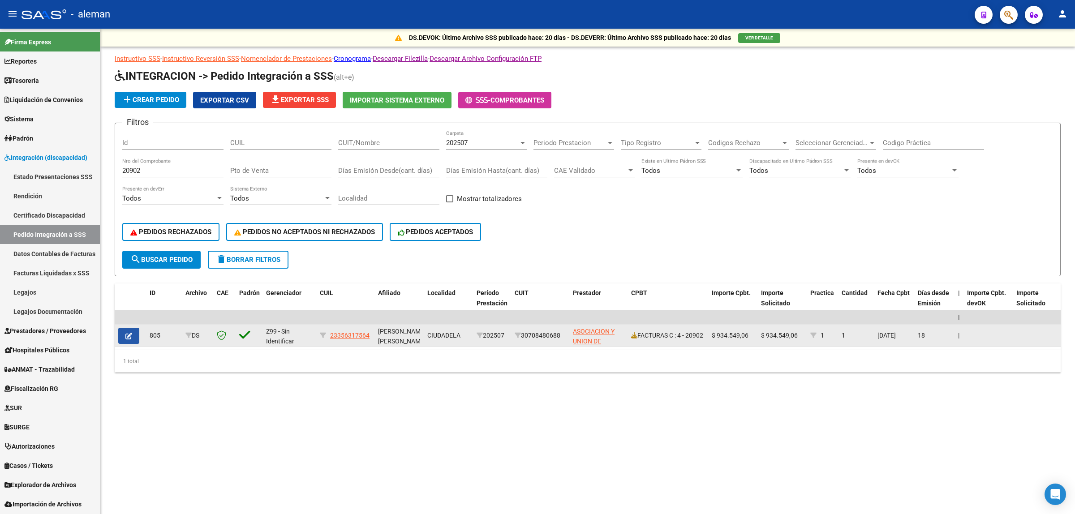
click at [133, 336] on button "button" at bounding box center [128, 336] width 21 height 16
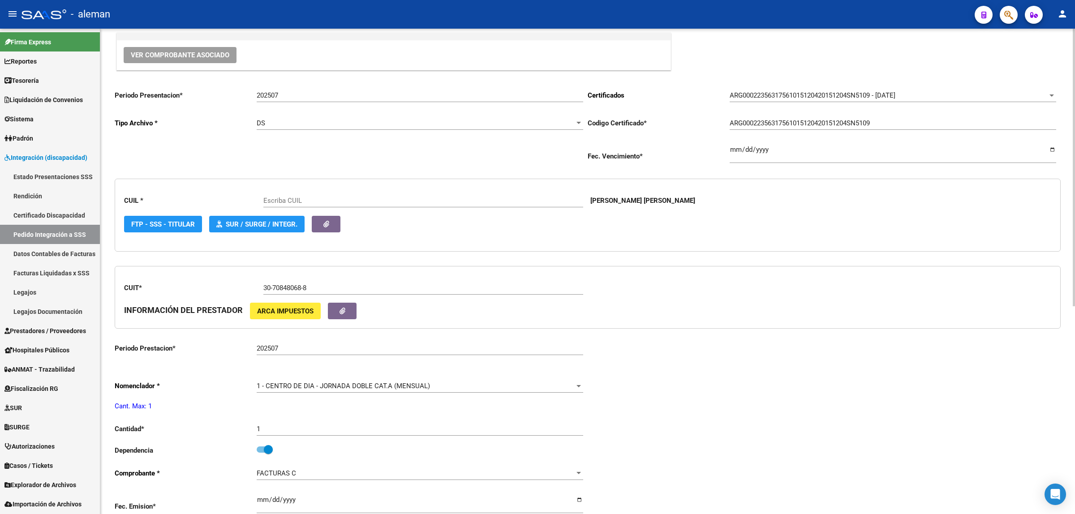
scroll to position [168, 0]
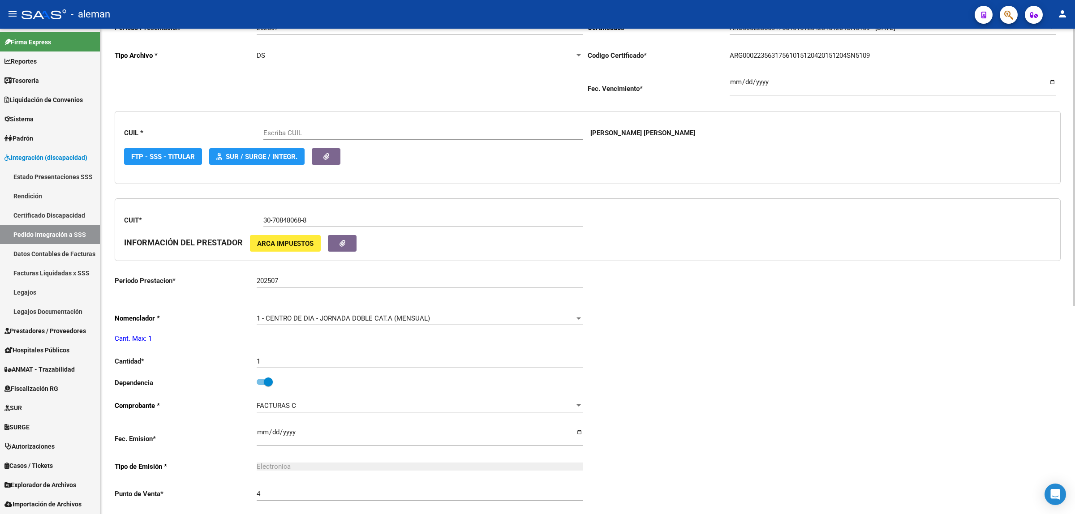
type input "23356317564"
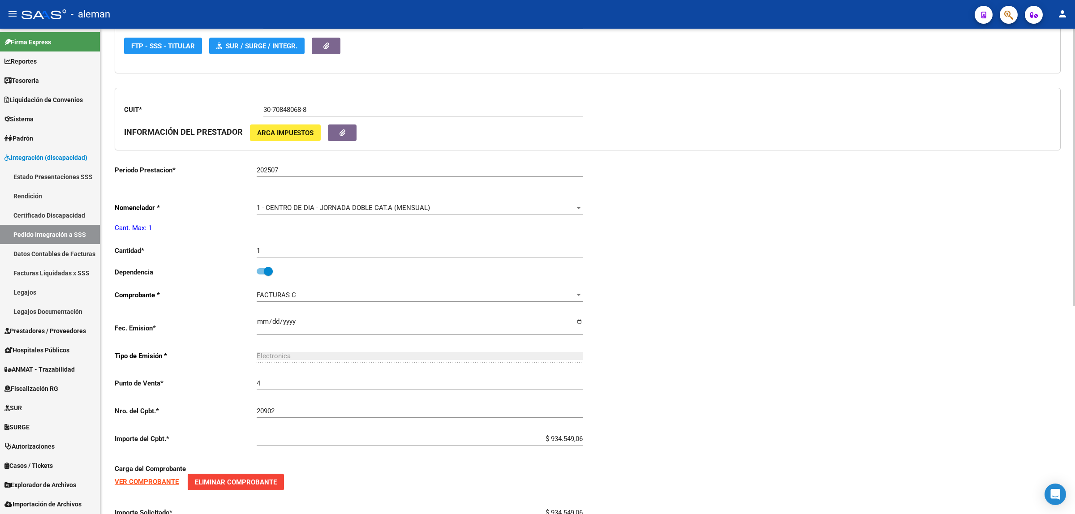
scroll to position [253, 0]
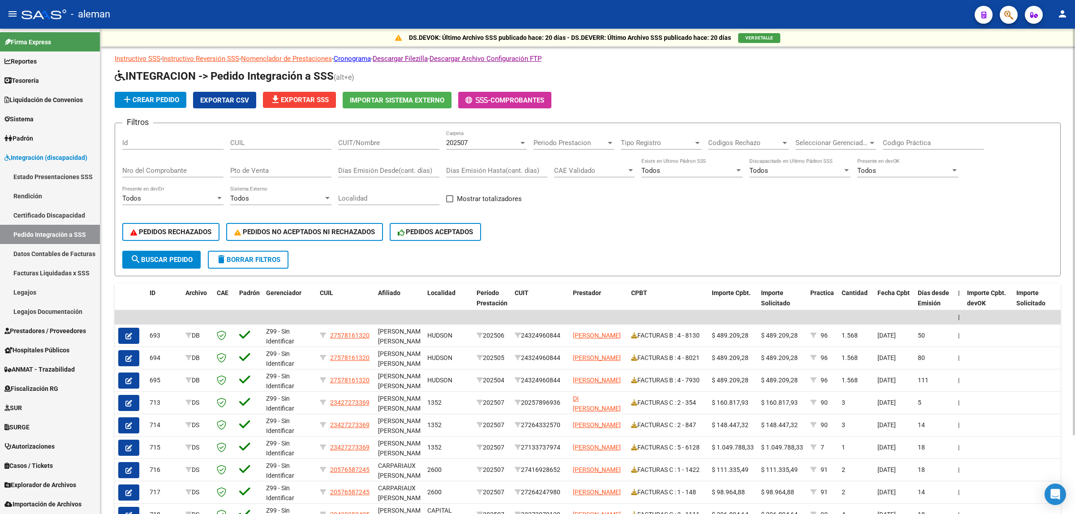
click at [159, 168] on input "Nro del Comprobante" at bounding box center [172, 171] width 101 height 8
type input "3171"
click at [177, 261] on button "search Buscar Pedido" at bounding box center [161, 260] width 78 height 18
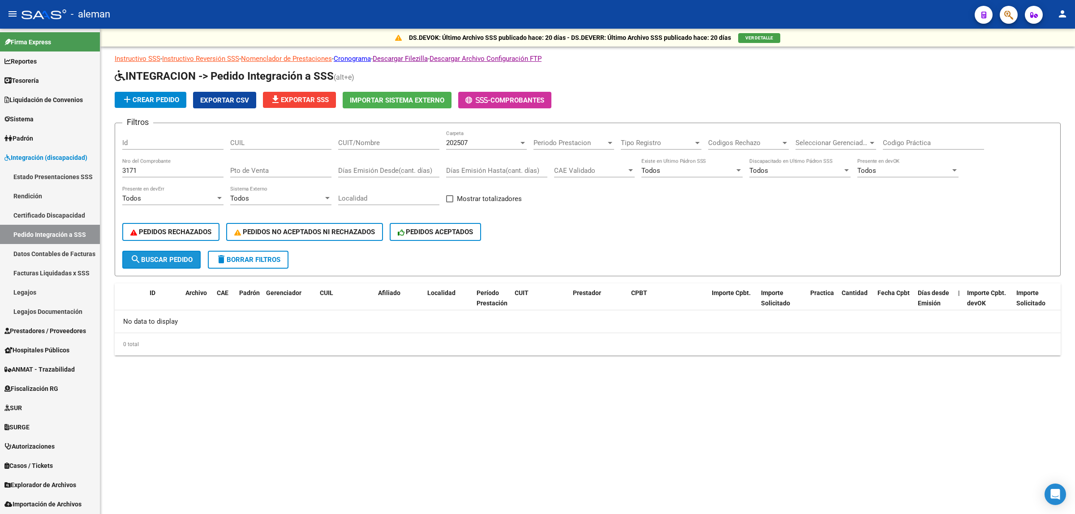
drag, startPoint x: 194, startPoint y: 256, endPoint x: 198, endPoint y: 263, distance: 8.1
click at [193, 256] on button "search Buscar Pedido" at bounding box center [161, 260] width 78 height 18
click at [513, 403] on mat-sidenav-content "DS.DEVOK: Último Archivo SSS publicado hace: 20 días - DS.DEVERR: Último Archiv…" at bounding box center [587, 271] width 974 height 485
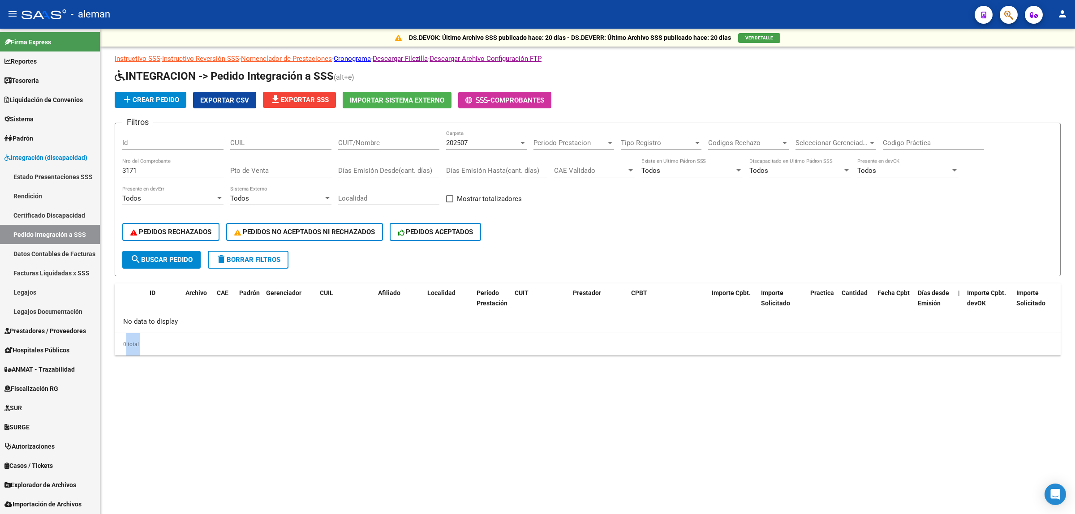
click at [636, 469] on mat-sidenav-content "DS.DEVOK: Último Archivo SSS publicado hace: 20 días - DS.DEVERR: Último Archiv…" at bounding box center [587, 271] width 974 height 485
